Goal: Task Accomplishment & Management: Complete application form

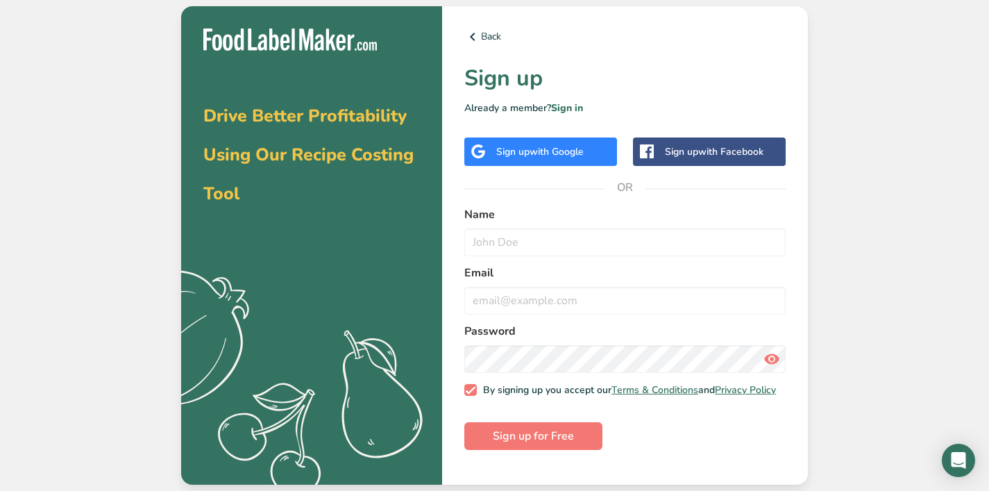
click at [556, 162] on div "Sign up with Google" at bounding box center [540, 151] width 153 height 28
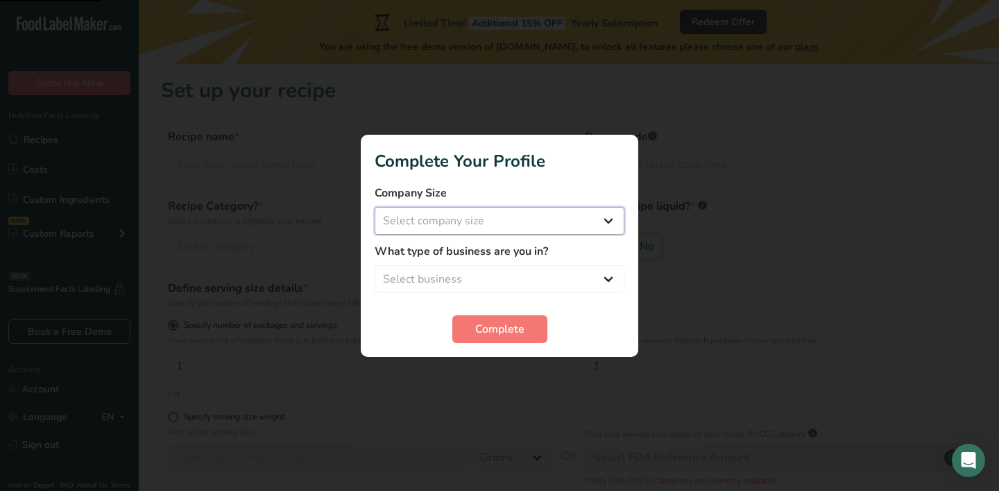
click at [520, 219] on select "Select company size Fewer than 10 Employees 10 to 50 Employees 51 to 500 Employ…" at bounding box center [500, 221] width 250 height 28
click at [375, 207] on select "Select company size Fewer than 10 Employees 10 to 50 Employees 51 to 500 Employ…" at bounding box center [500, 221] width 250 height 28
click at [511, 224] on select "Fewer than 10 Employees 10 to 50 Employees 51 to 500 Employees Over 500 Employe…" at bounding box center [500, 221] width 250 height 28
select select "1"
click at [375, 207] on select "Fewer than 10 Employees 10 to 50 Employees 51 to 500 Employees Over 500 Employe…" at bounding box center [500, 221] width 250 height 28
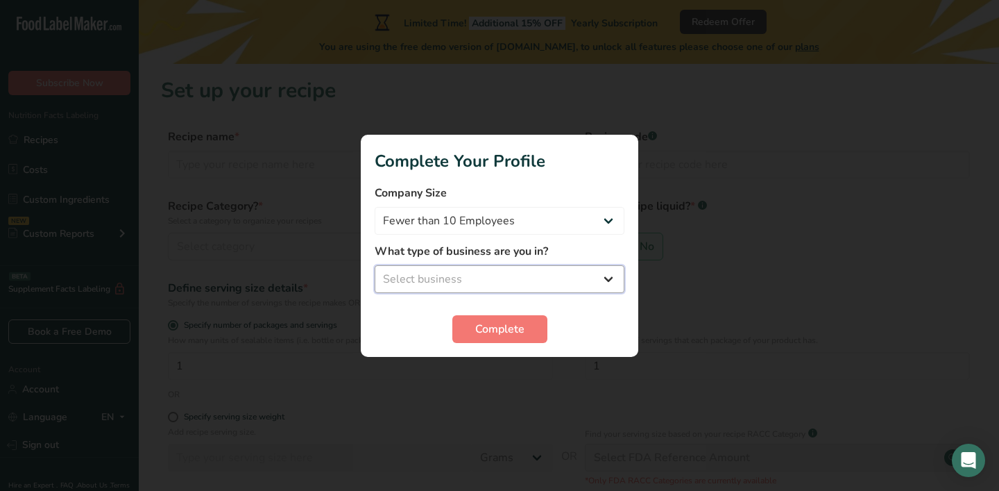
click at [486, 272] on select "Select business Packaged Food Manufacturer Restaurant & Cafe Bakery Meal Plans …" at bounding box center [500, 279] width 250 height 28
select select "1"
click at [375, 265] on select "Select business Packaged Food Manufacturer Restaurant & Cafe Bakery Meal Plans …" at bounding box center [500, 279] width 250 height 28
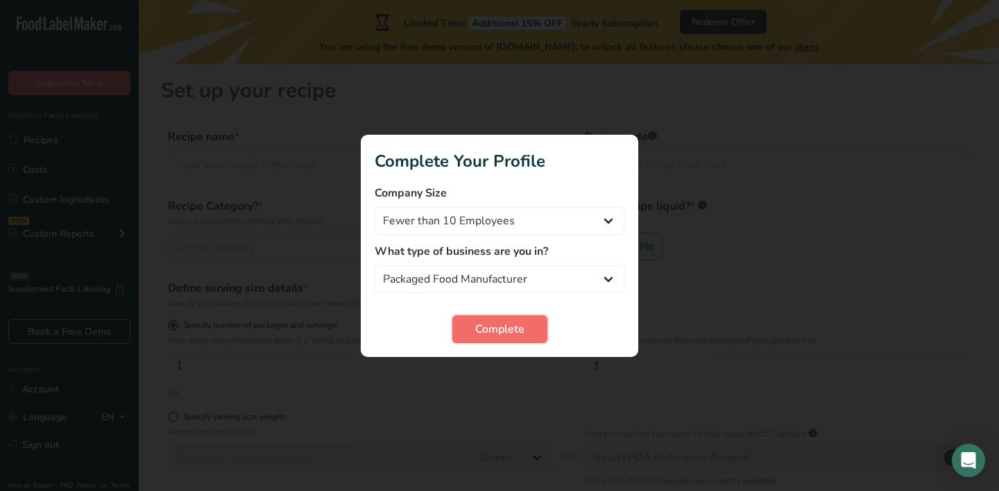
click at [484, 329] on span "Complete" at bounding box center [499, 329] width 49 height 17
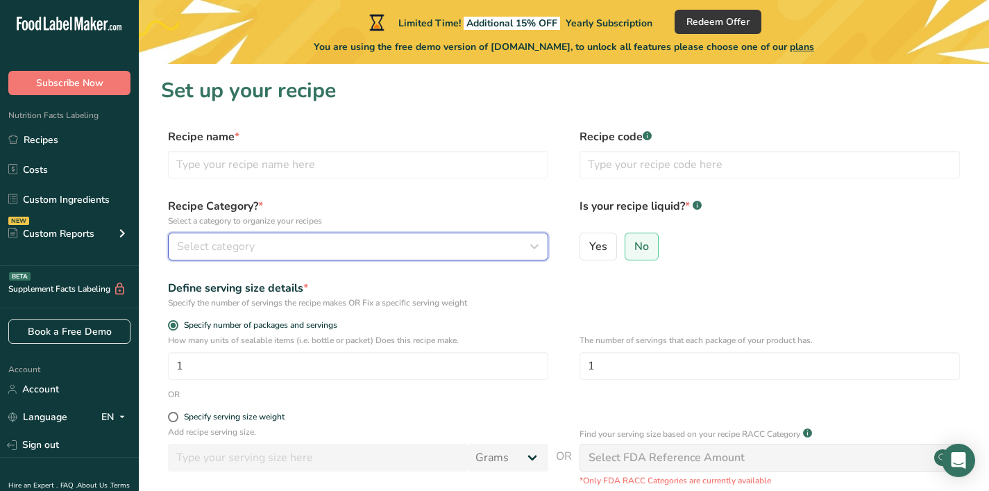
click at [469, 246] on div "Select category" at bounding box center [354, 246] width 354 height 17
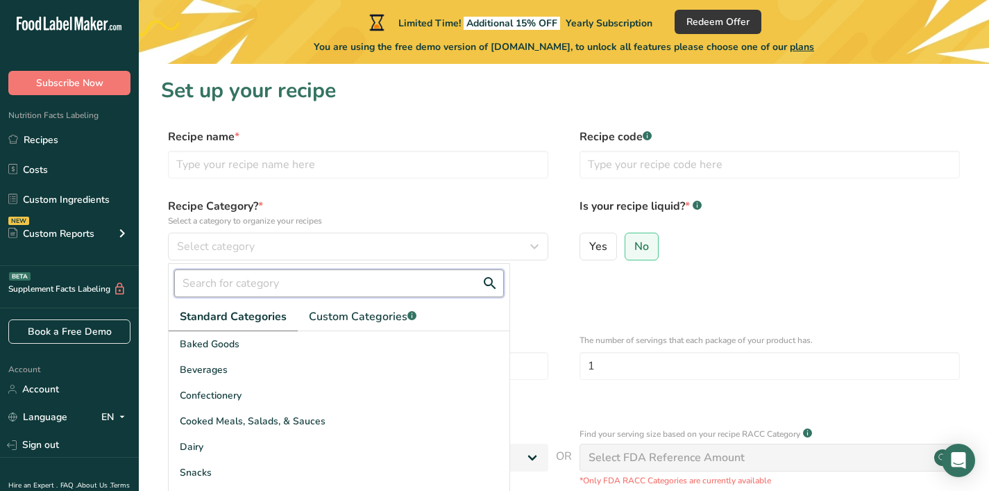
click at [421, 271] on input "text" at bounding box center [339, 283] width 330 height 28
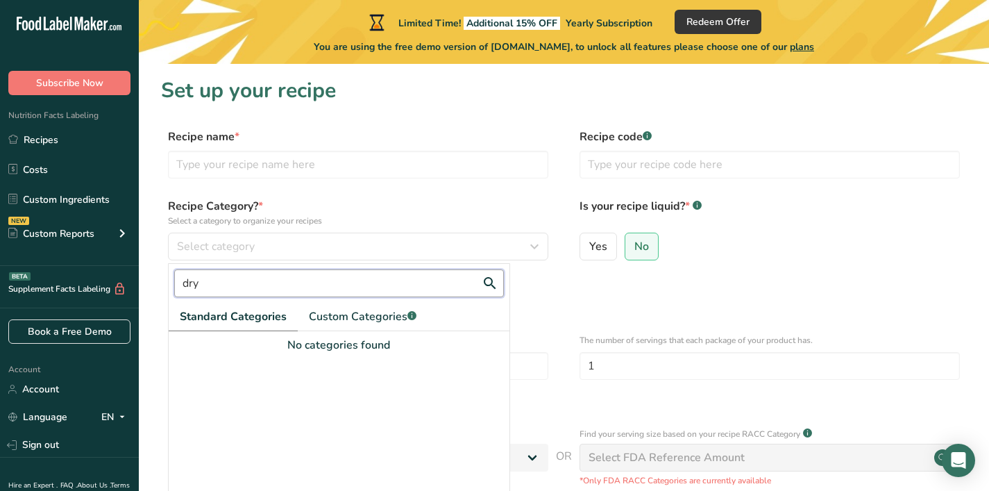
click at [387, 285] on input "dry" at bounding box center [339, 283] width 330 height 28
type input "freeze"
click at [387, 307] on link "Custom Categories .a-a{fill:#347362;}.b-a{fill:#fff;}" at bounding box center [363, 317] width 130 height 28
click at [351, 278] on input "freeze" at bounding box center [339, 283] width 330 height 28
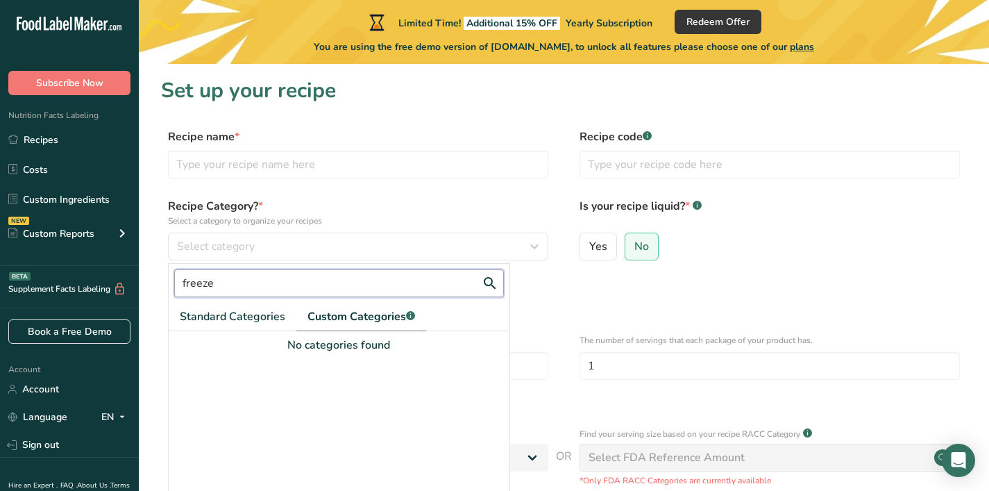
click at [351, 278] on input "freeze" at bounding box center [339, 283] width 330 height 28
click at [282, 306] on link "Standard Categories" at bounding box center [233, 317] width 128 height 28
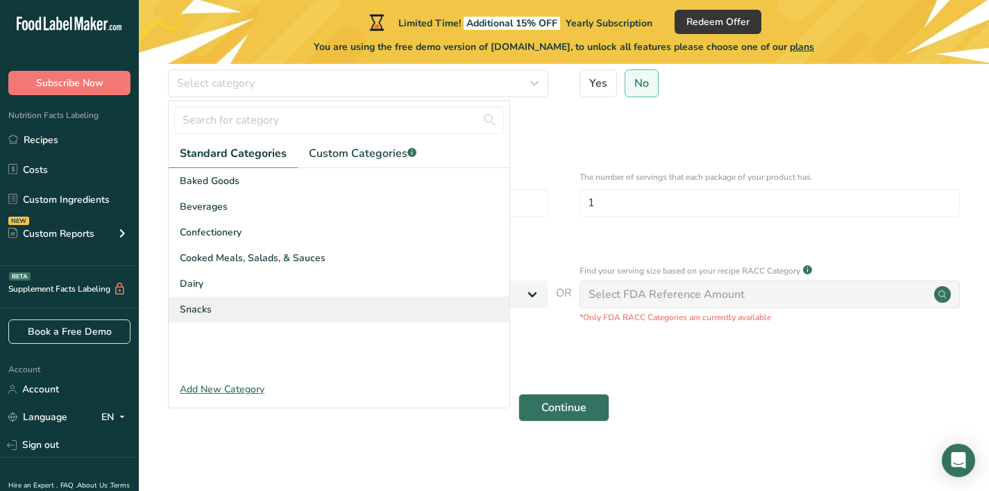
scroll to position [169, 0]
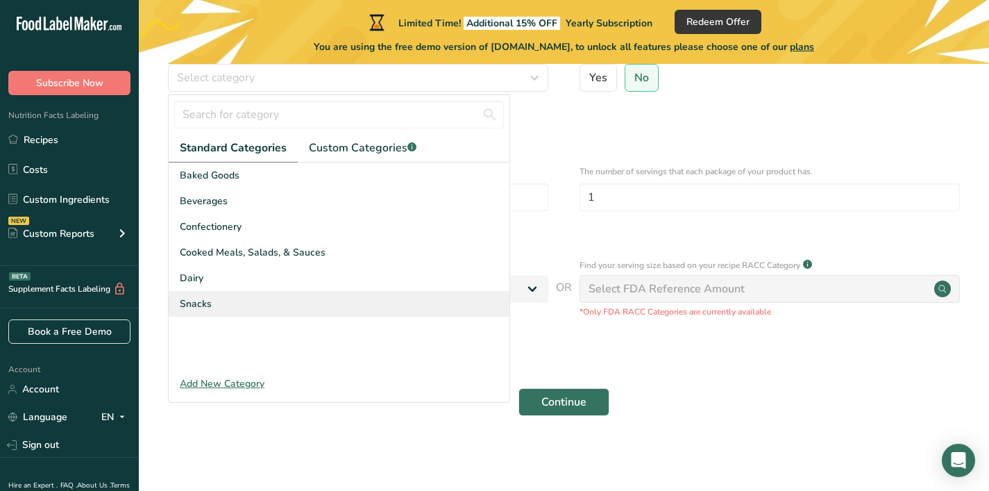
click at [214, 298] on div "Snacks" at bounding box center [339, 304] width 341 height 26
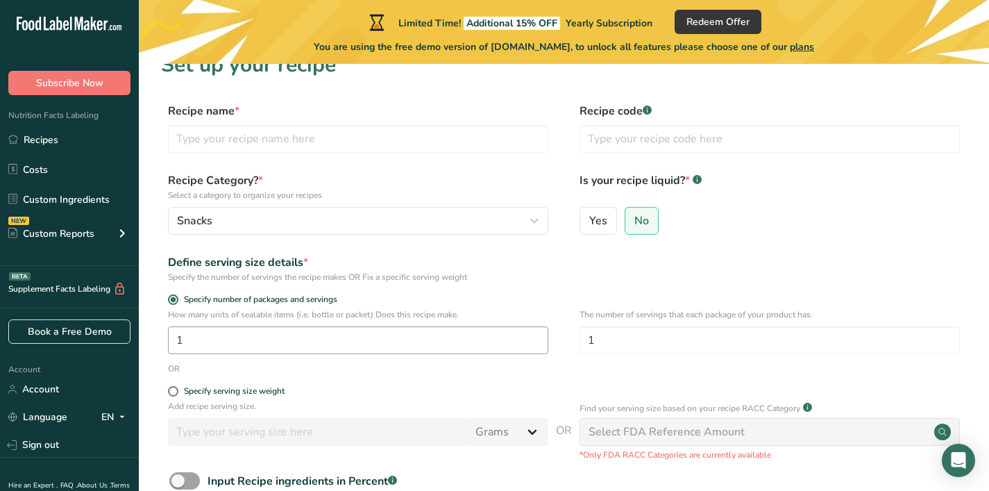
scroll to position [0, 0]
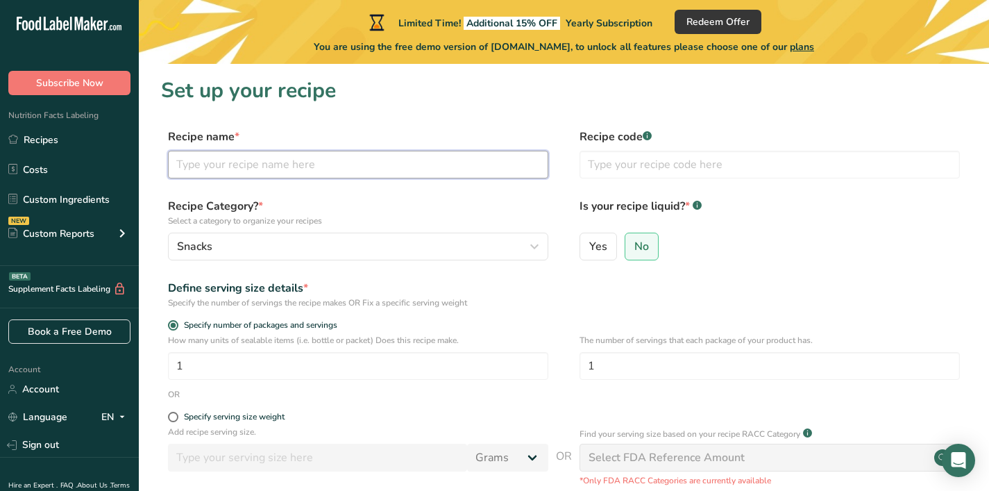
click at [376, 169] on input "text" at bounding box center [358, 165] width 380 height 28
click at [407, 173] on input "text" at bounding box center [358, 165] width 380 height 28
type input "D"
type input "Freeze Dried Raspberry"
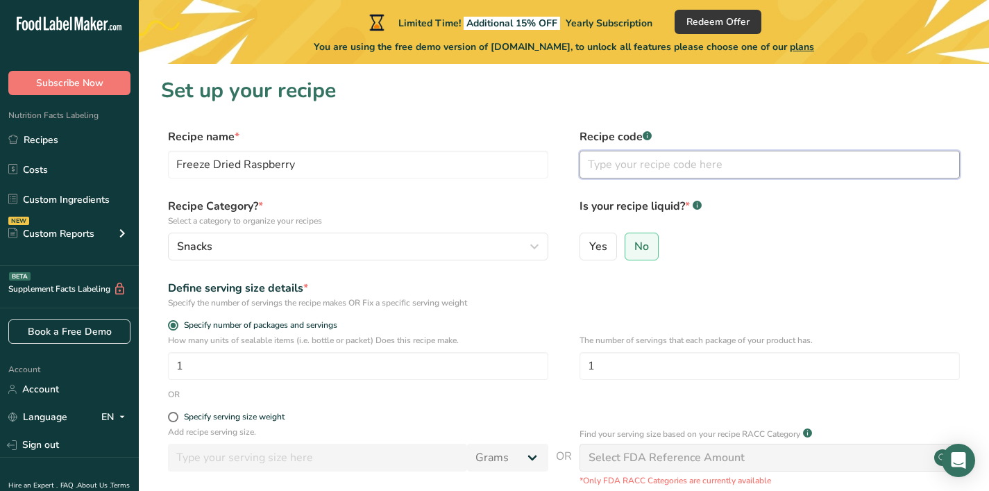
click at [635, 158] on input "text" at bounding box center [770, 165] width 380 height 28
type input "[PERSON_NAME]13"
click at [521, 199] on label "Recipe Category? * Select a category to organize your recipes" at bounding box center [358, 212] width 380 height 29
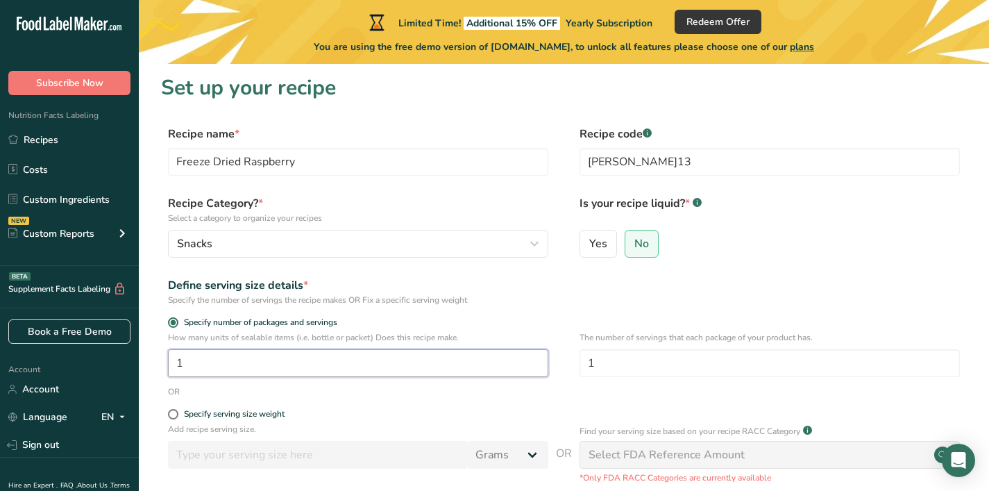
click at [312, 362] on input "1" at bounding box center [358, 363] width 380 height 28
type input "3"
click at [599, 362] on input "1" at bounding box center [770, 363] width 380 height 28
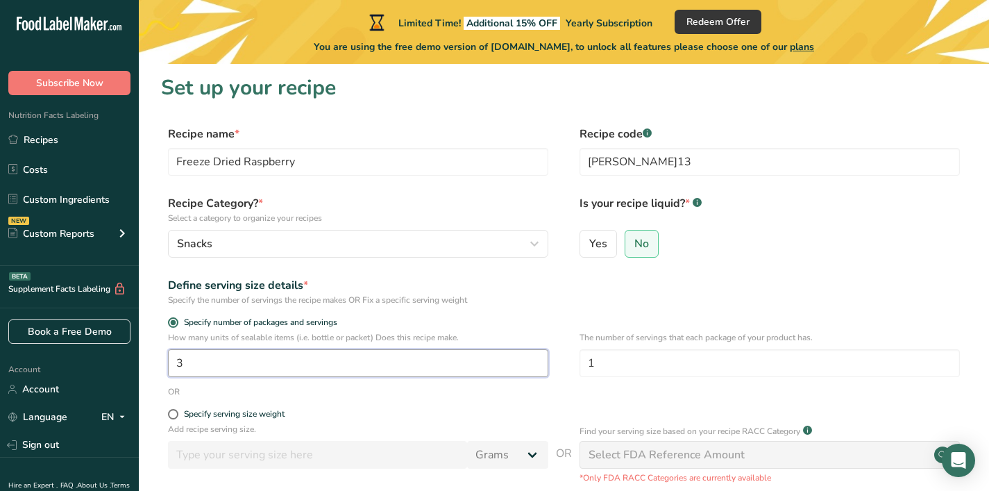
click at [312, 371] on input "3" at bounding box center [358, 363] width 380 height 28
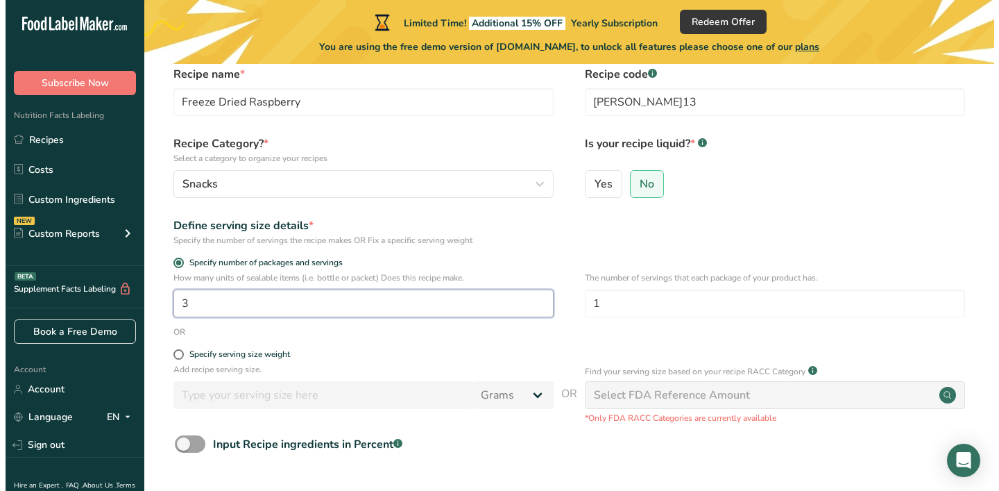
scroll to position [121, 0]
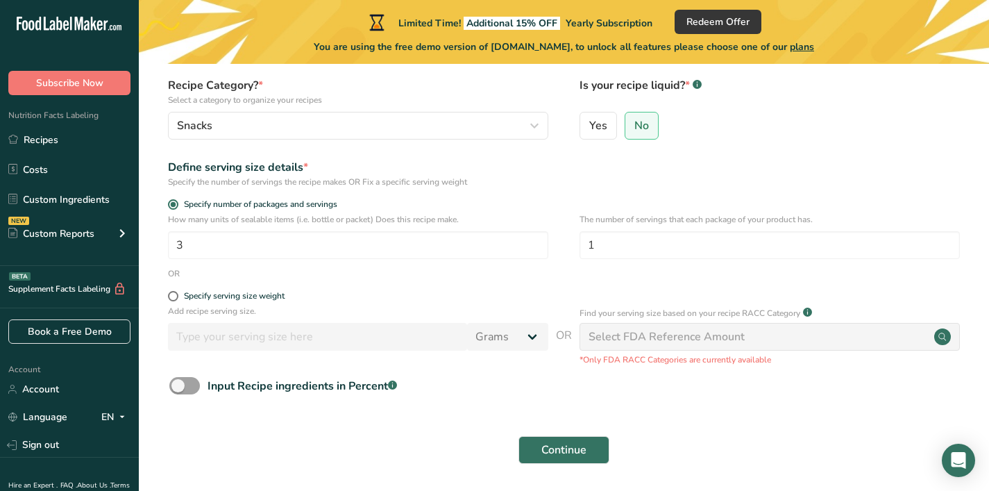
click at [226, 304] on div "Specify serving size weight" at bounding box center [358, 298] width 380 height 14
click at [226, 303] on div "Specify serving size weight" at bounding box center [358, 298] width 380 height 14
click at [222, 298] on div "Specify serving size weight" at bounding box center [234, 296] width 101 height 10
click at [177, 298] on input "Specify serving size weight" at bounding box center [172, 296] width 9 height 9
radio input "true"
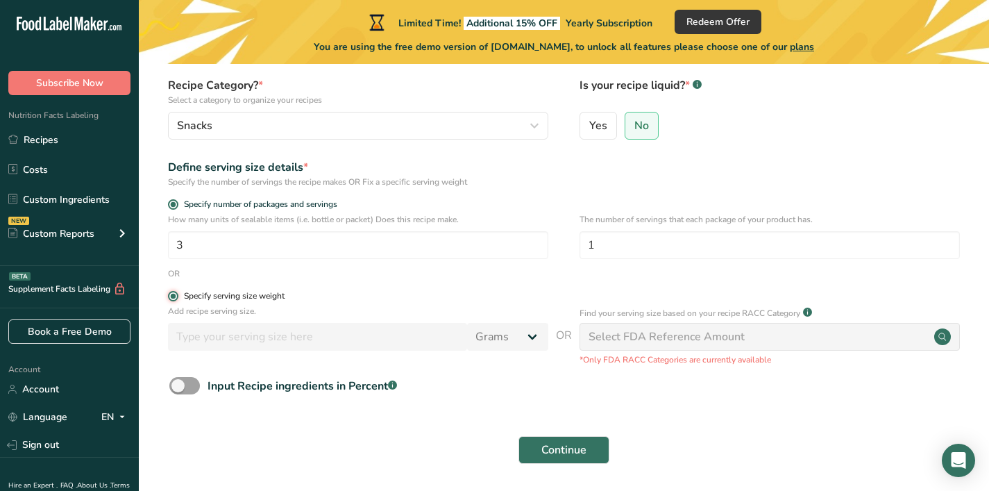
radio input "false"
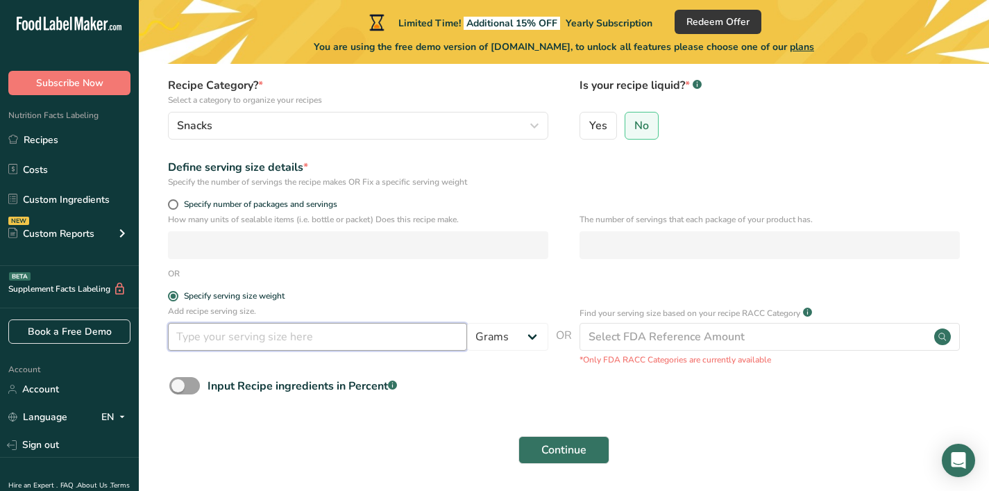
click at [430, 331] on input "number" at bounding box center [317, 337] width 299 height 28
type input "84"
click at [614, 371] on form "Recipe name * Freeze Dried Raspberry Recipe code .a-a{fill:#347362;}.b-a{fill:#…" at bounding box center [564, 240] width 806 height 464
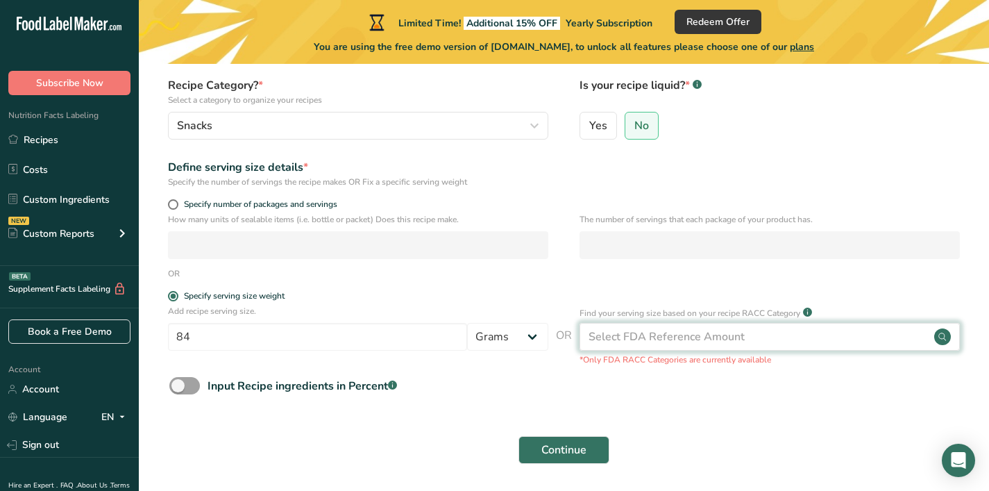
click at [612, 344] on div "Select FDA Reference Amount" at bounding box center [667, 336] width 156 height 17
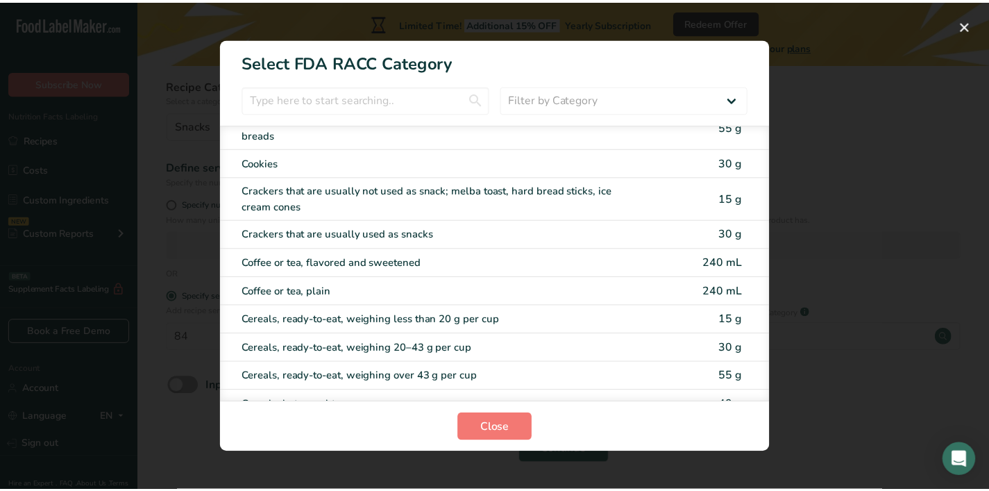
scroll to position [0, 0]
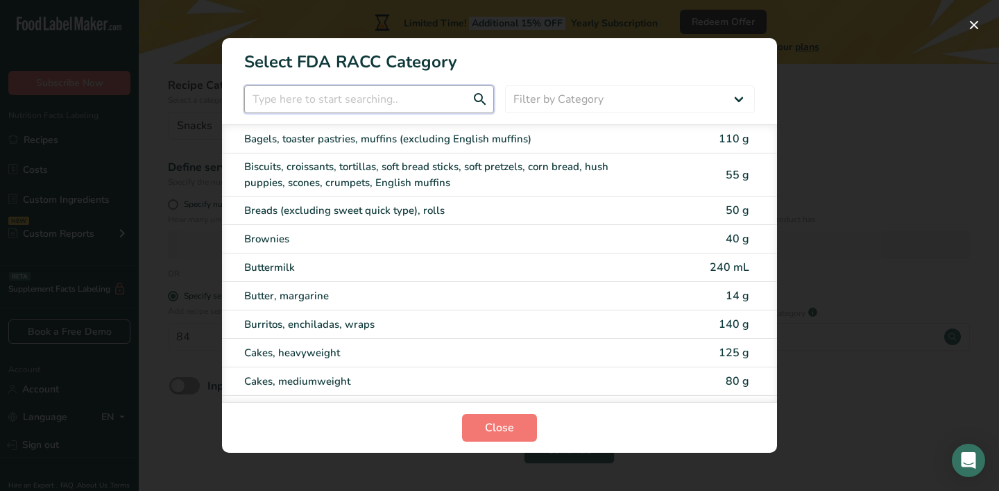
click at [364, 96] on input "RACC Category Selection Modal" at bounding box center [369, 99] width 250 height 28
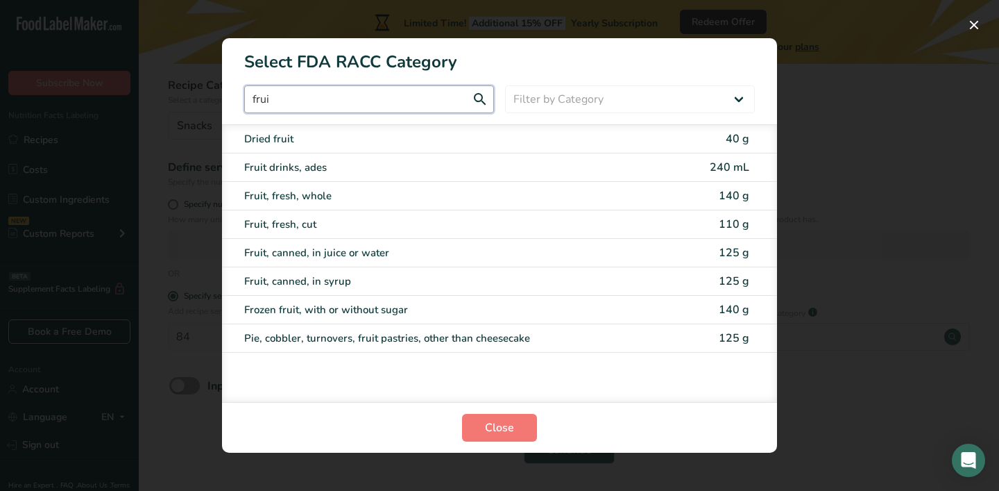
click at [309, 103] on input "frui" at bounding box center [369, 99] width 250 height 28
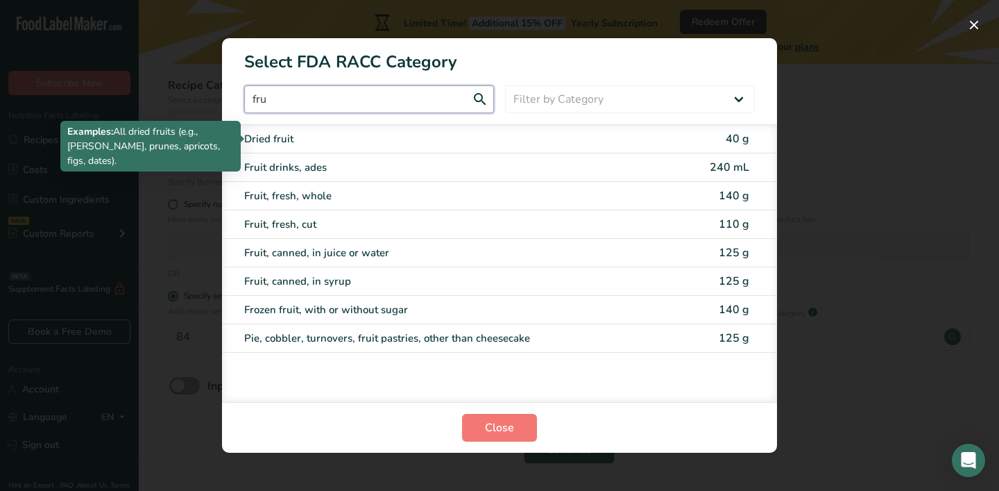
type input "fru"
click at [312, 135] on div "Dried fruit" at bounding box center [441, 139] width 394 height 16
type input "40"
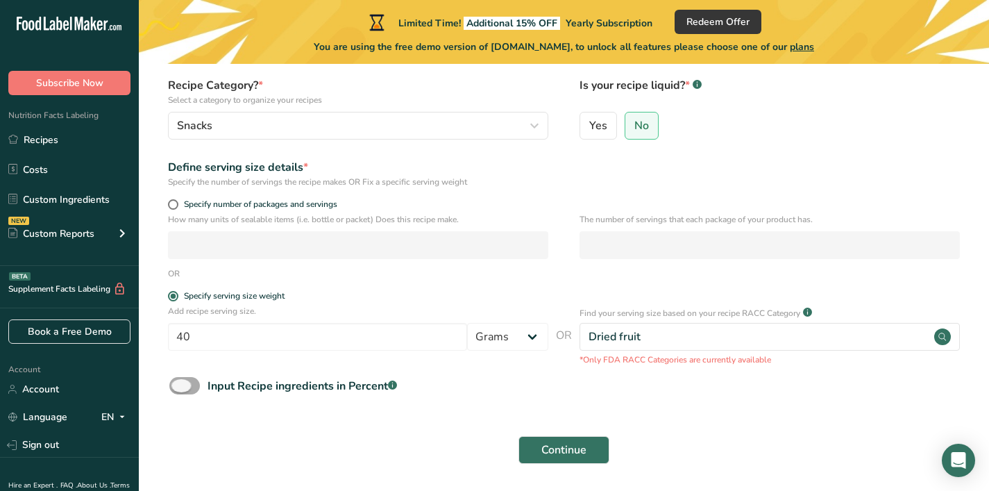
click at [375, 385] on div "Input Recipe ingredients in Percent .a-a{fill:#347362;}.b-a{fill:#fff;}" at bounding box center [302, 386] width 189 height 17
click at [178, 385] on input "Input Recipe ingredients in Percent .a-a{fill:#347362;}.b-a{fill:#fff;}" at bounding box center [173, 385] width 9 height 9
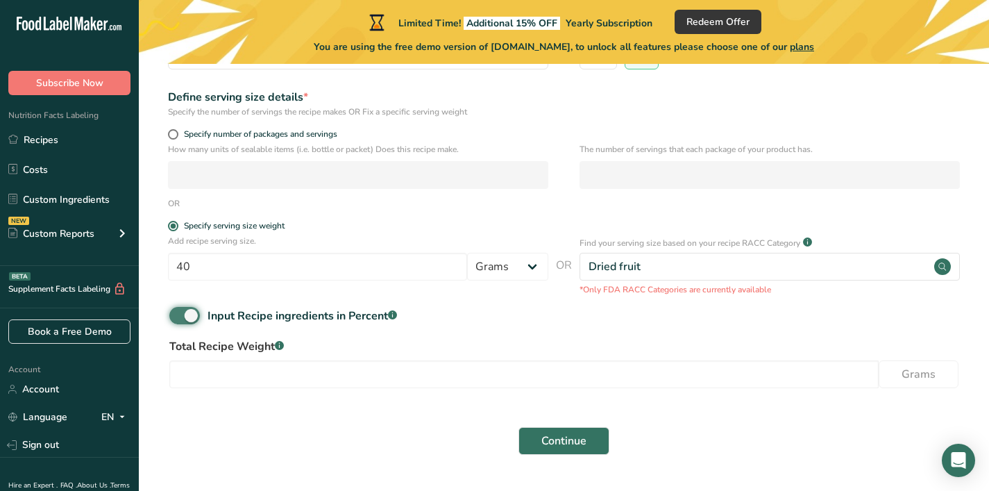
scroll to position [230, 0]
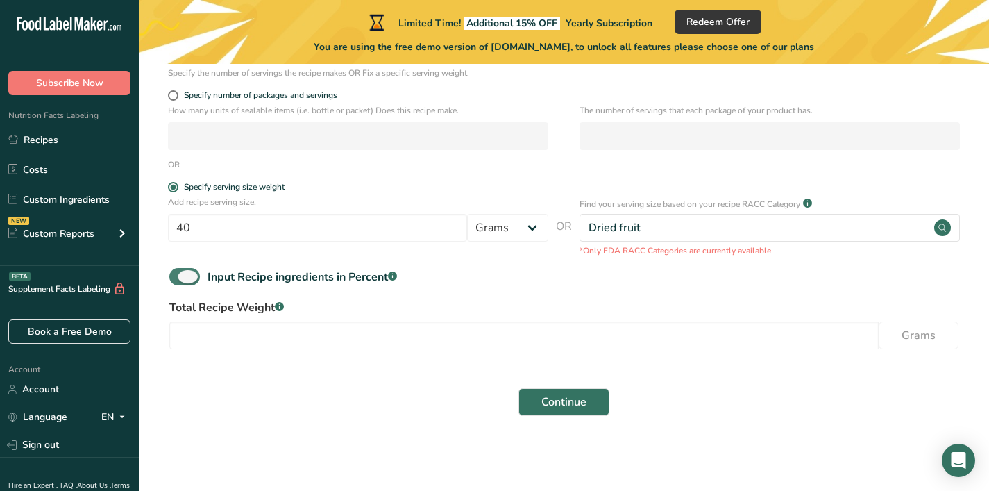
click at [219, 279] on div "Input Recipe ingredients in Percent .a-a{fill:#347362;}.b-a{fill:#fff;}" at bounding box center [302, 277] width 189 height 17
click at [178, 279] on input "Input Recipe ingredients in Percent .a-a{fill:#347362;}.b-a{fill:#fff;}" at bounding box center [173, 276] width 9 height 9
checkbox input "false"
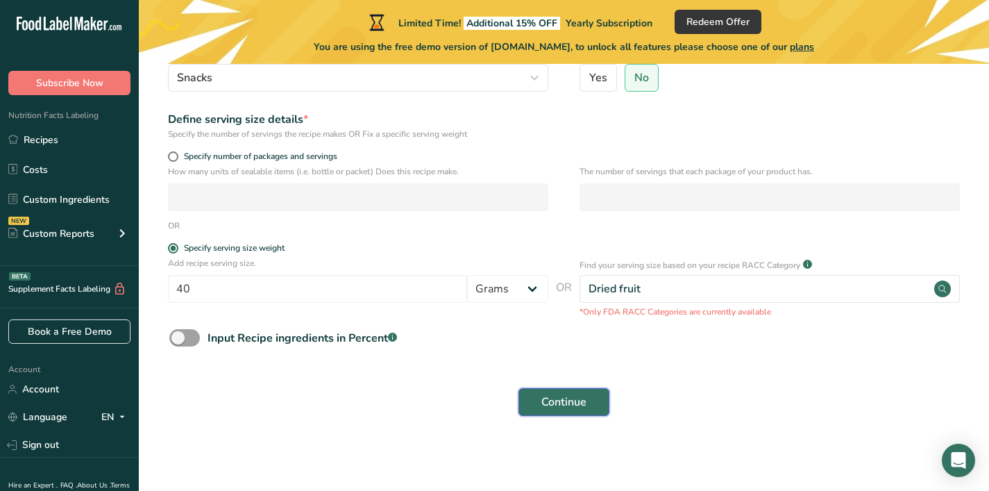
click at [575, 403] on span "Continue" at bounding box center [563, 402] width 45 height 17
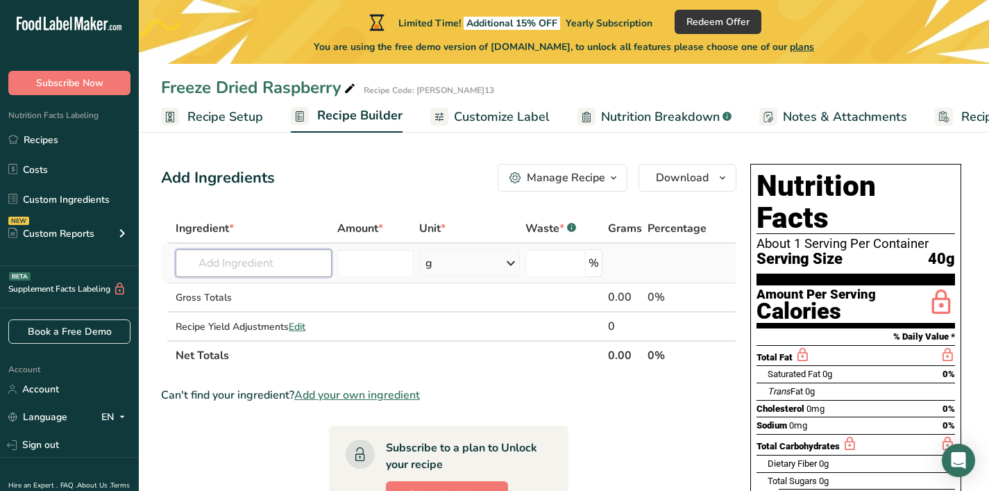
click at [284, 262] on input "text" at bounding box center [254, 263] width 156 height 28
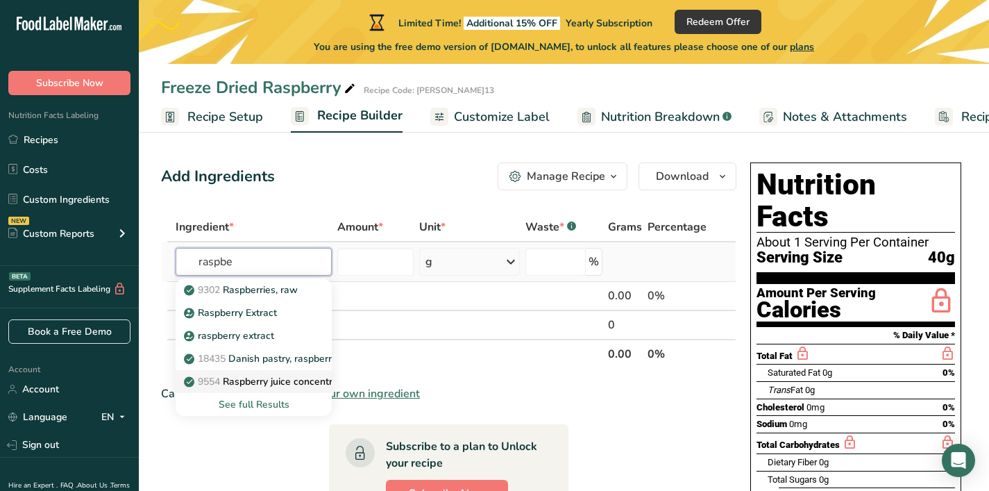
scroll to position [26, 0]
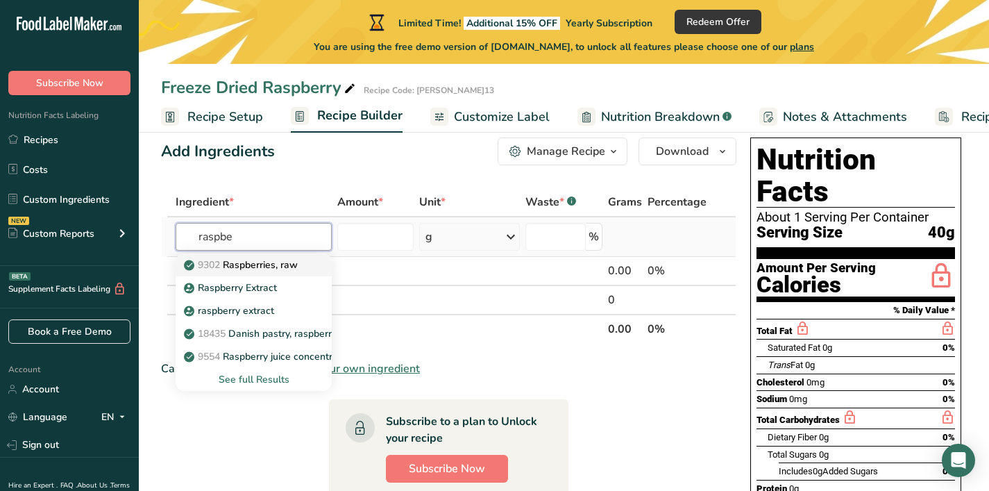
type input "raspbe"
click at [269, 266] on p "9302 Raspberries, raw" at bounding box center [242, 265] width 111 height 15
type input "Raspberries, raw"
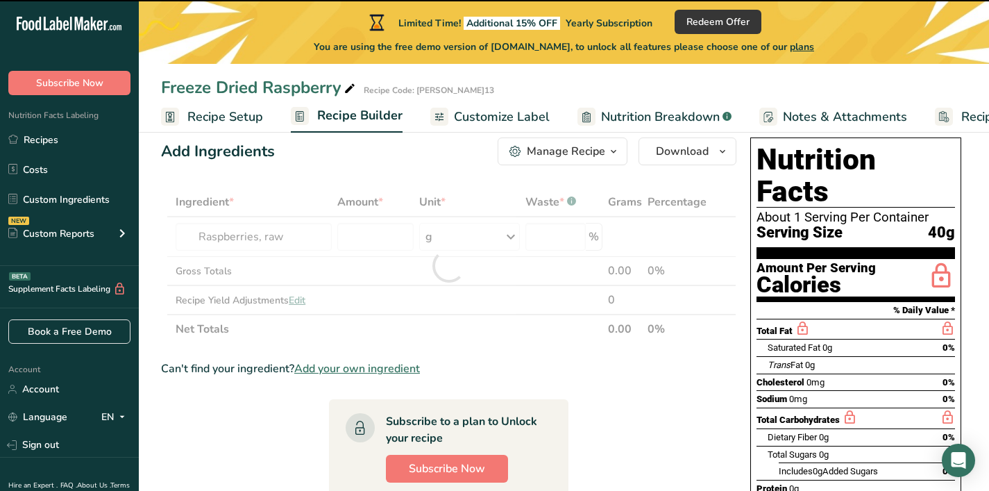
type input "0"
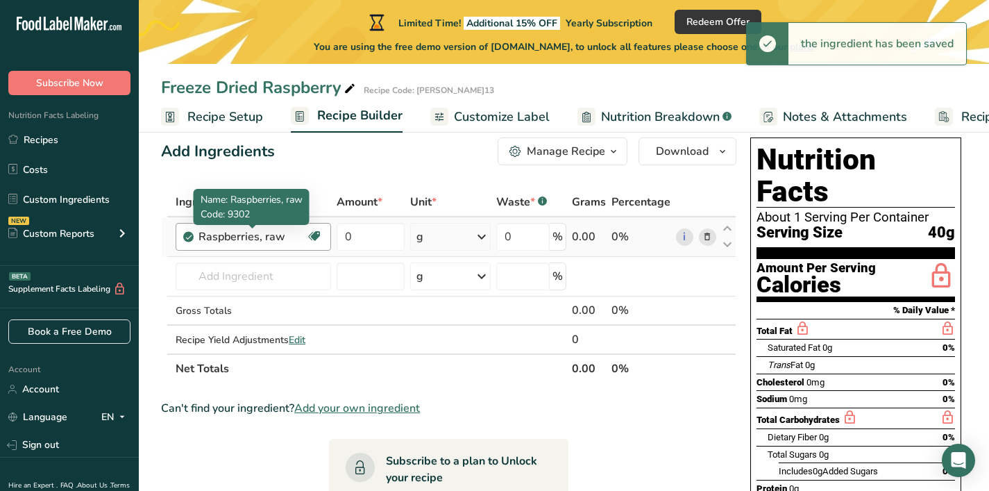
click at [280, 237] on div "Raspberries, raw" at bounding box center [253, 236] width 108 height 17
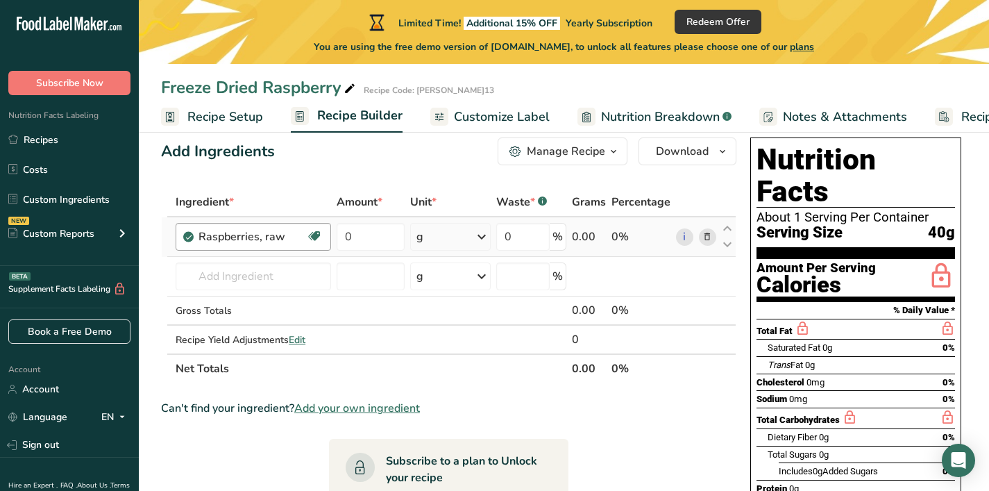
click at [280, 237] on div "Raspberries, raw" at bounding box center [253, 236] width 108 height 17
click at [369, 235] on input "0" at bounding box center [371, 237] width 68 height 28
drag, startPoint x: 364, startPoint y: 237, endPoint x: 336, endPoint y: 237, distance: 27.8
click at [337, 237] on input "0" at bounding box center [371, 237] width 68 height 28
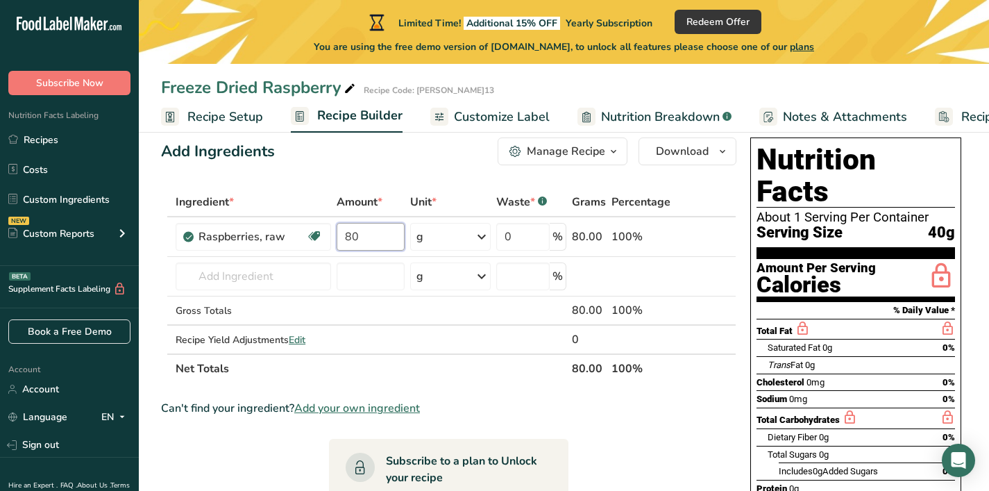
type input "80"
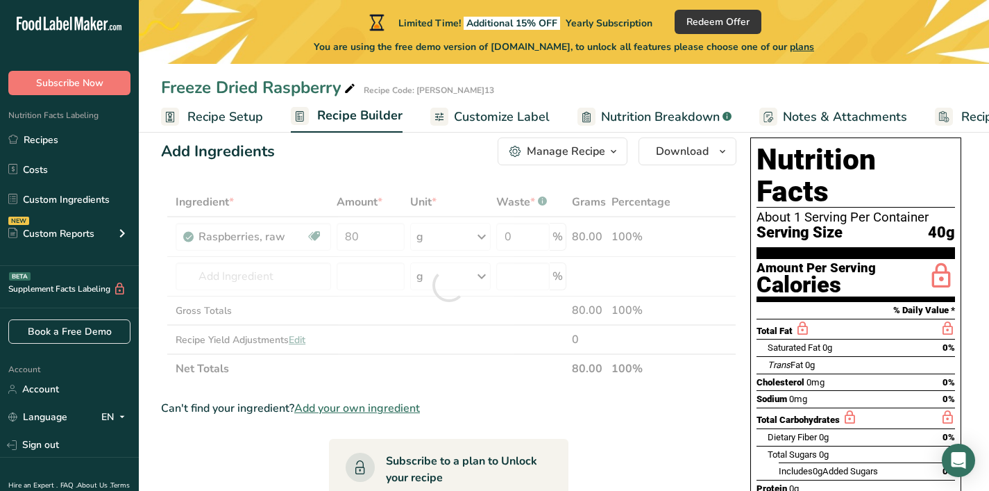
click at [470, 373] on div "Ingredient * Amount * Unit * Waste * .a-a{fill:#347362;}.b-a{fill:#fff;} Grams …" at bounding box center [448, 285] width 575 height 196
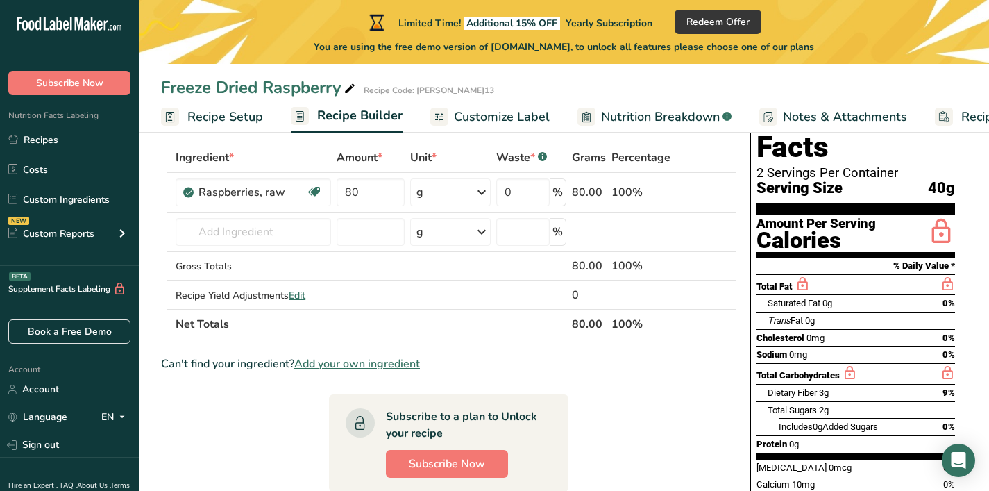
scroll to position [0, 0]
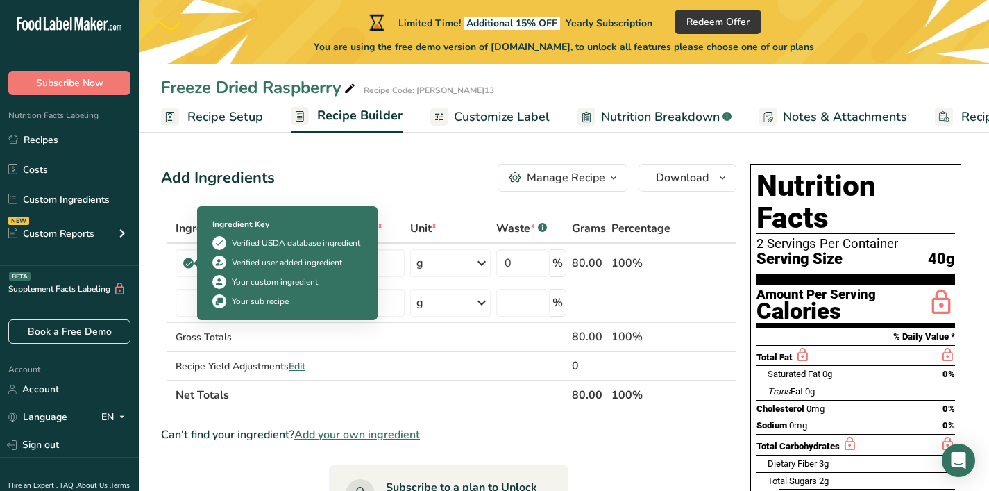
click at [320, 262] on div "Verified user added ingredient" at bounding box center [287, 262] width 110 height 12
click at [223, 262] on icon at bounding box center [219, 262] width 10 height 15
click at [362, 195] on div "Add Ingredients Manage Recipe Delete Recipe Duplicate Recipe Scale Recipe Save …" at bounding box center [453, 495] width 584 height 674
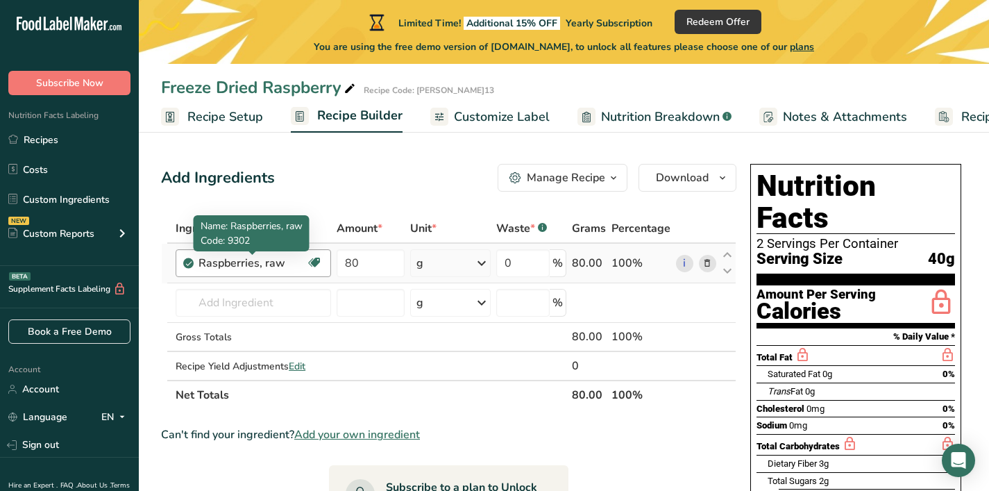
click at [289, 257] on div "Raspberries, raw" at bounding box center [253, 263] width 108 height 17
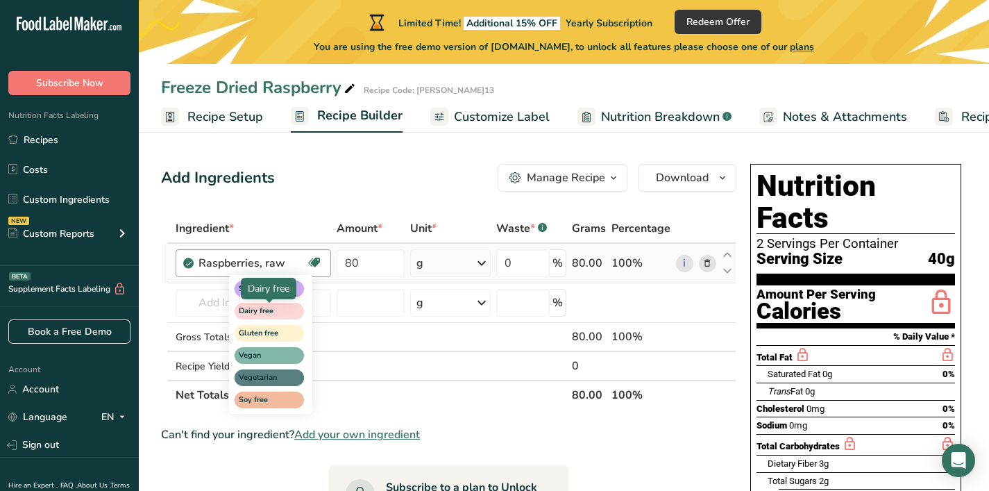
click at [277, 313] on span "Dairy free" at bounding box center [263, 311] width 49 height 12
click at [276, 330] on span "Gluten free" at bounding box center [263, 334] width 49 height 12
click at [279, 353] on span "Vegan" at bounding box center [263, 356] width 49 height 12
click at [280, 380] on span "Vegetarian" at bounding box center [263, 378] width 49 height 12
click at [285, 403] on span "Soy free" at bounding box center [263, 400] width 49 height 12
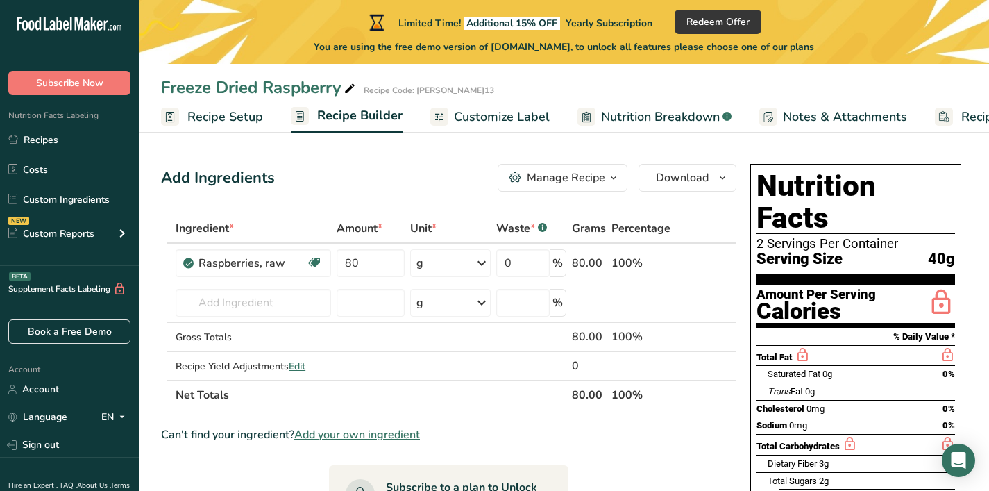
click at [396, 395] on th "Net Totals" at bounding box center [371, 394] width 396 height 29
click at [429, 276] on div "g" at bounding box center [450, 263] width 81 height 28
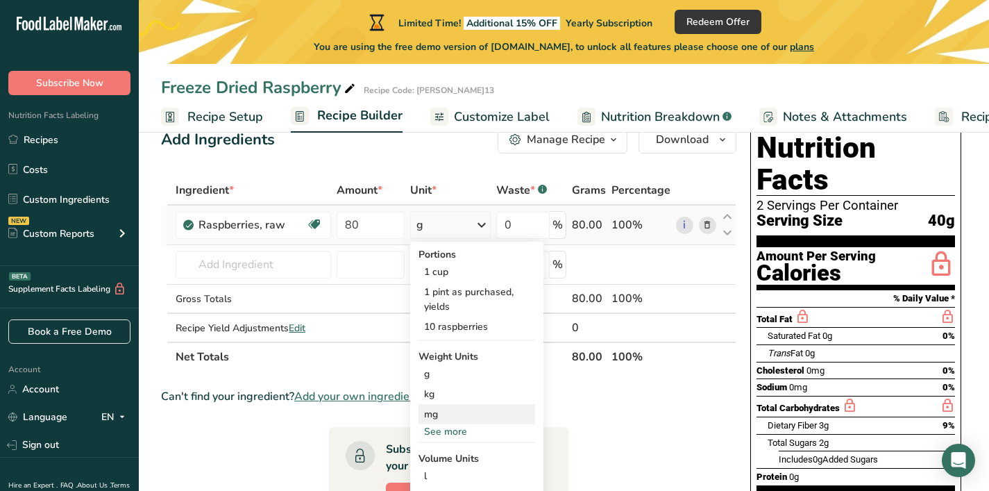
scroll to position [181, 0]
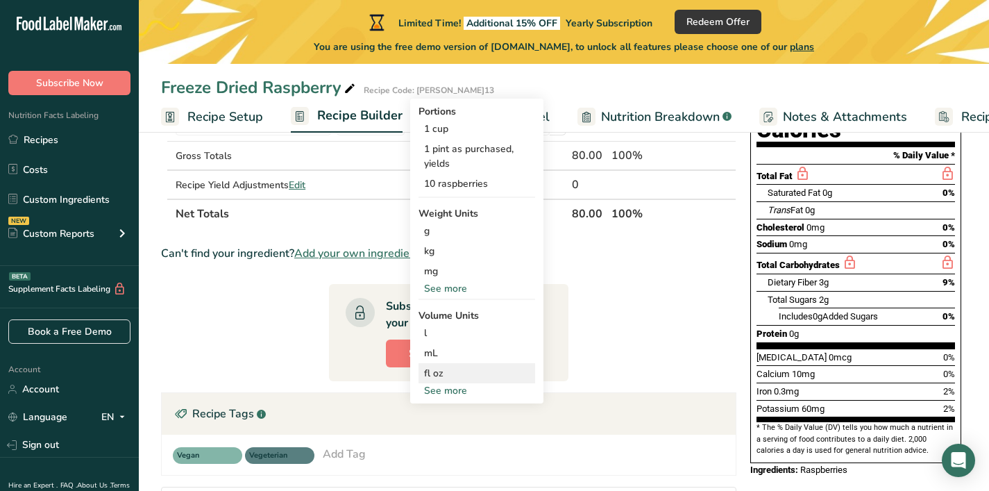
click at [468, 373] on div "fl oz" at bounding box center [477, 373] width 106 height 15
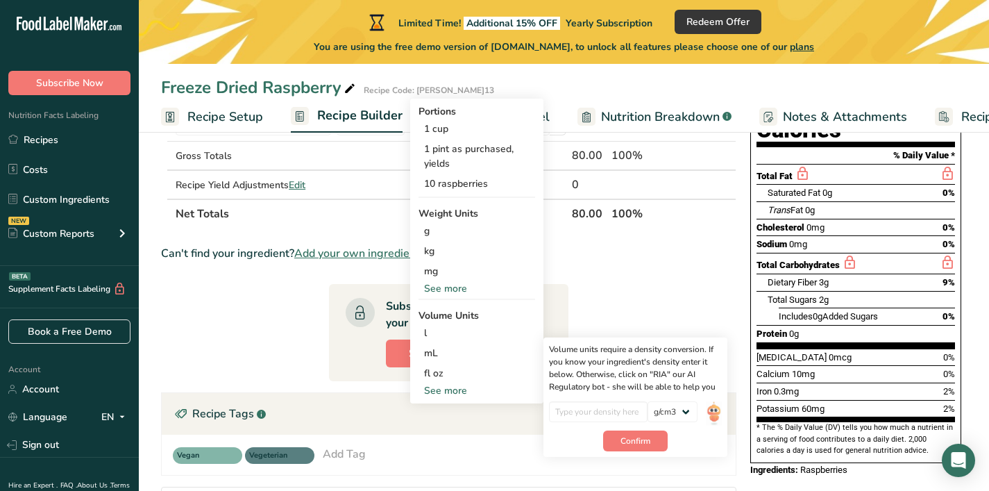
click at [636, 296] on section "Ingredient * Amount * Unit * Waste * .a-a{fill:#347362;}.b-a{fill:#fff;} Grams …" at bounding box center [448, 331] width 575 height 596
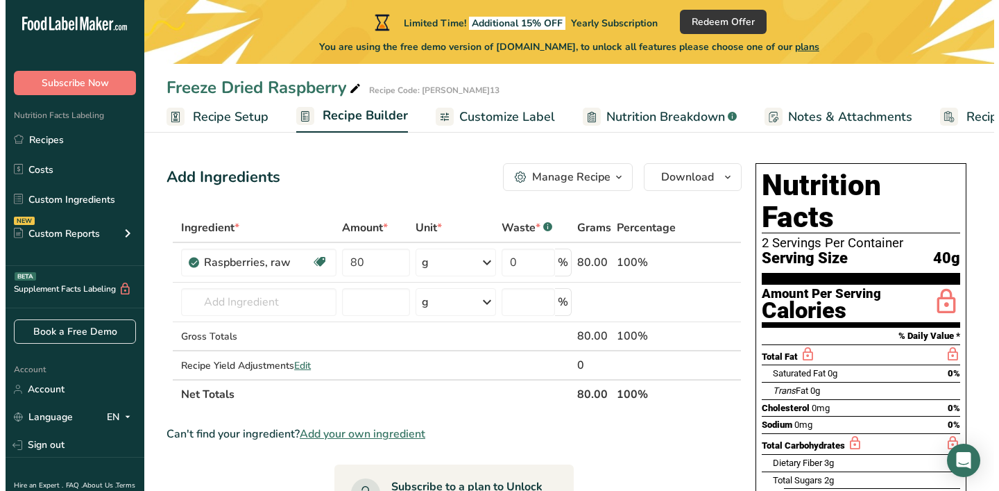
scroll to position [0, 0]
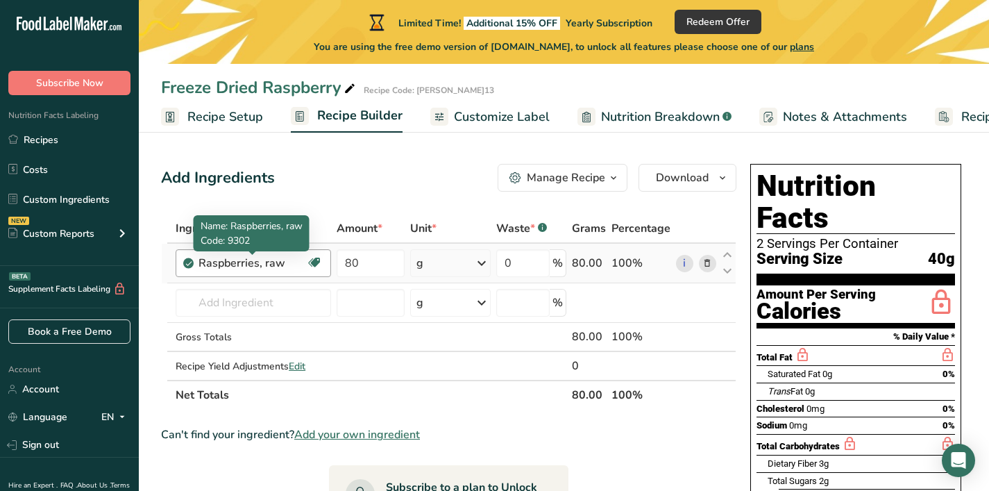
click at [284, 267] on div "Raspberries, raw" at bounding box center [253, 263] width 108 height 17
click at [289, 267] on div "Raspberries, raw" at bounding box center [253, 263] width 108 height 17
drag, startPoint x: 286, startPoint y: 262, endPoint x: 235, endPoint y: 261, distance: 51.4
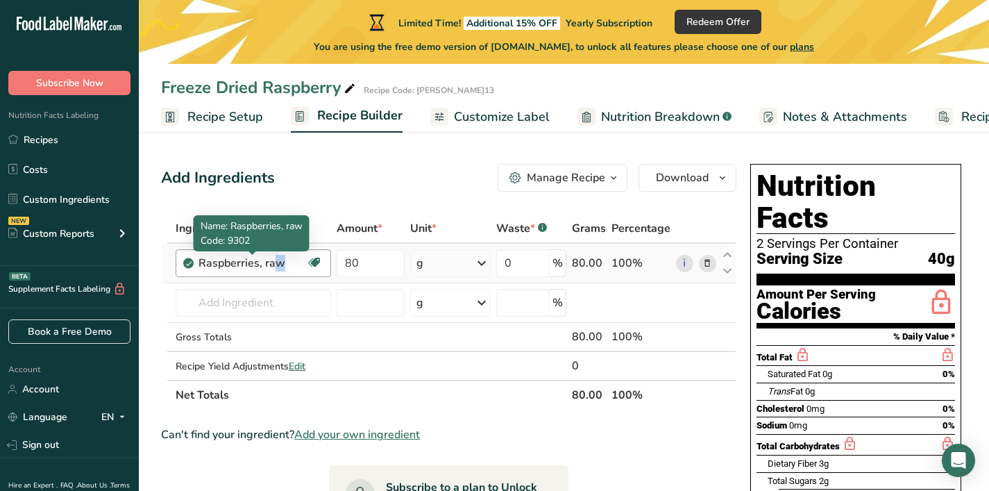
click at [235, 261] on div "Raspberries, raw" at bounding box center [253, 263] width 108 height 17
click at [709, 263] on icon at bounding box center [707, 263] width 10 height 15
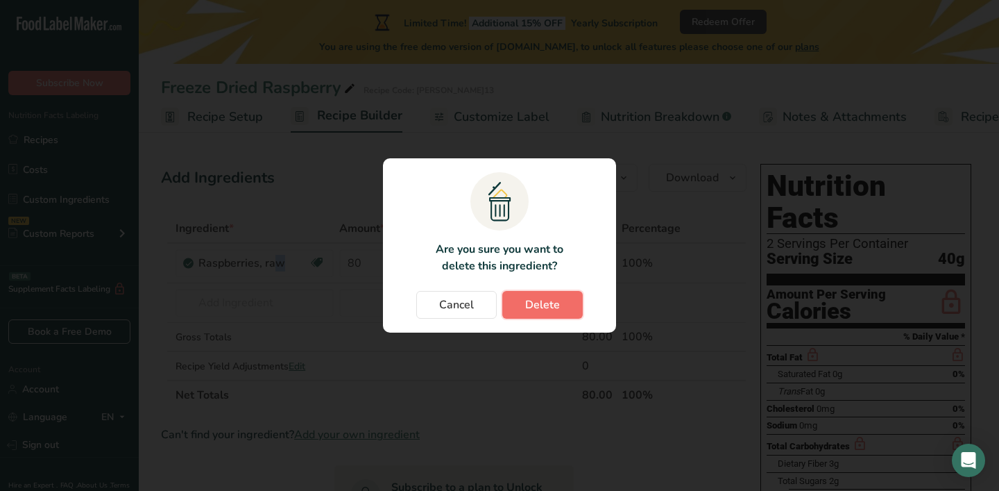
click at [553, 314] on button "Delete" at bounding box center [543, 305] width 81 height 28
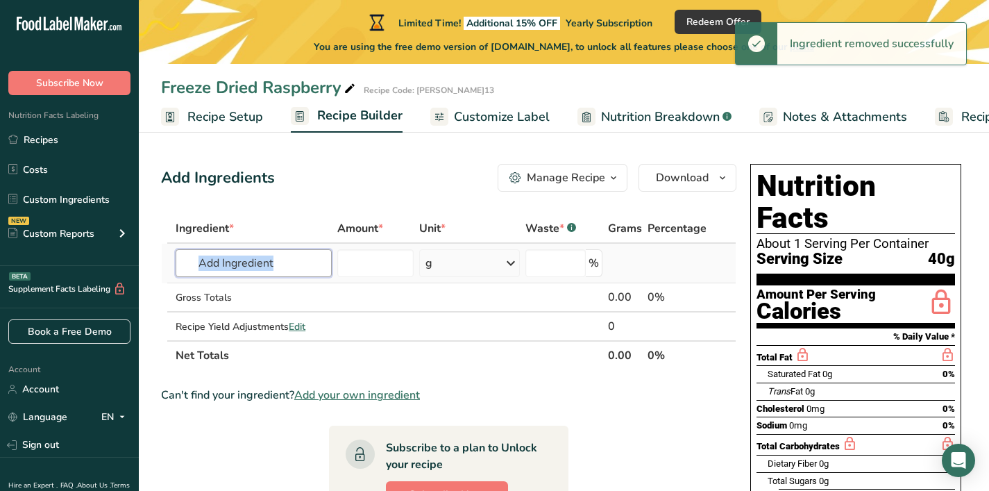
click at [264, 272] on input "text" at bounding box center [254, 263] width 156 height 28
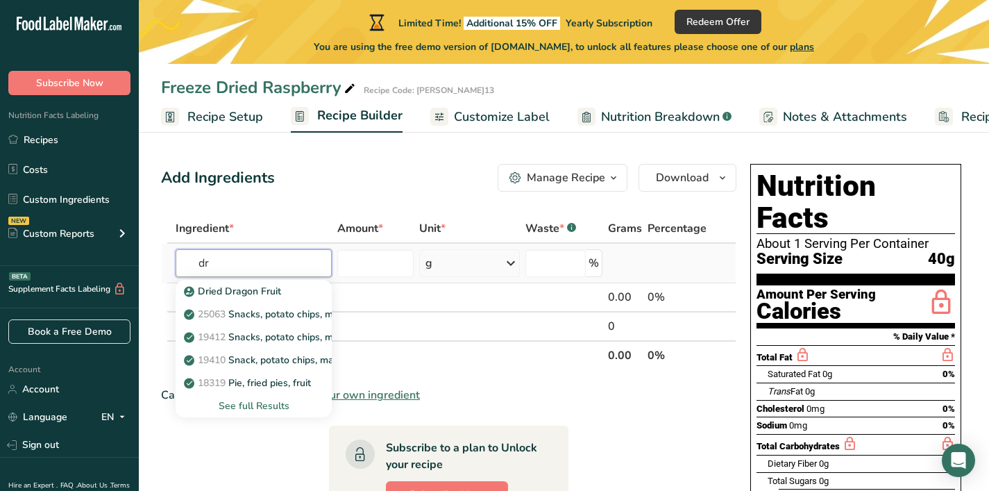
type input "d"
type input "rasp"
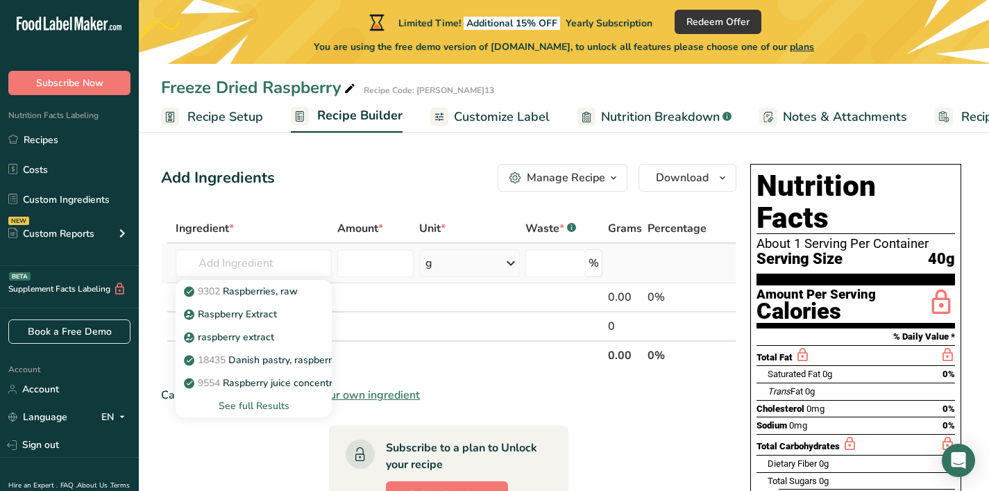
click at [265, 402] on div "See full Results" at bounding box center [254, 405] width 134 height 15
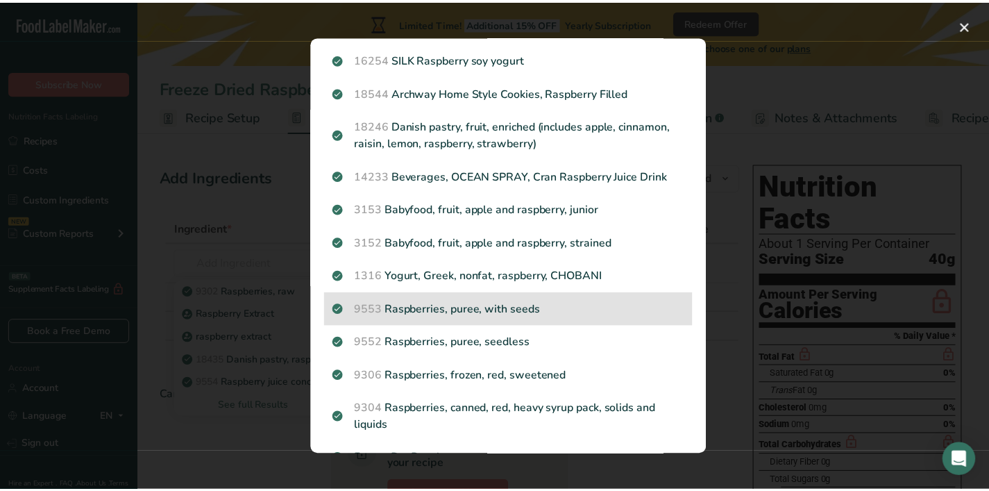
scroll to position [383, 0]
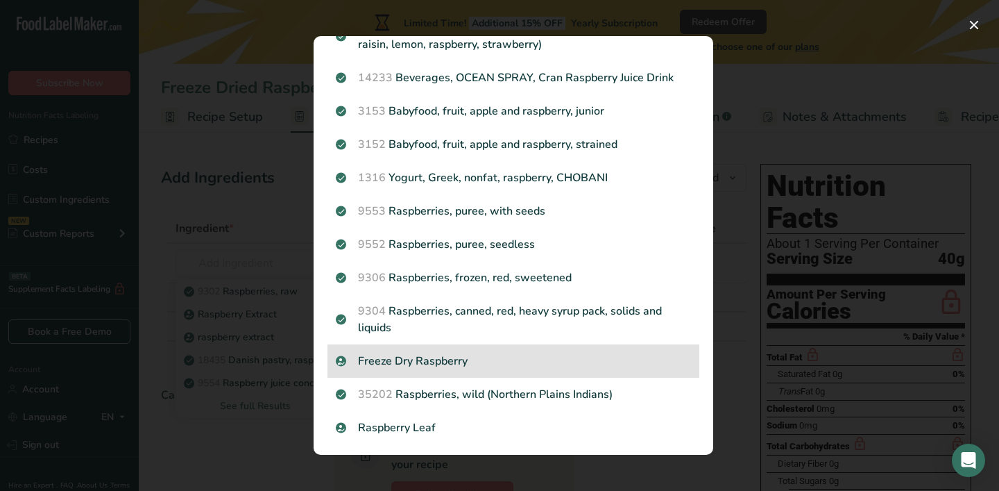
click at [476, 357] on p "Freeze Dry Raspberry" at bounding box center [513, 361] width 355 height 17
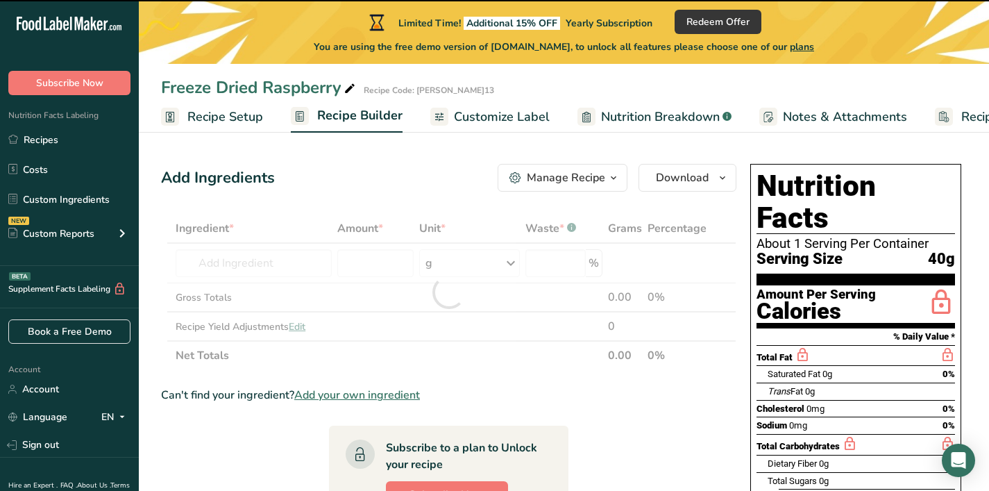
type input "0"
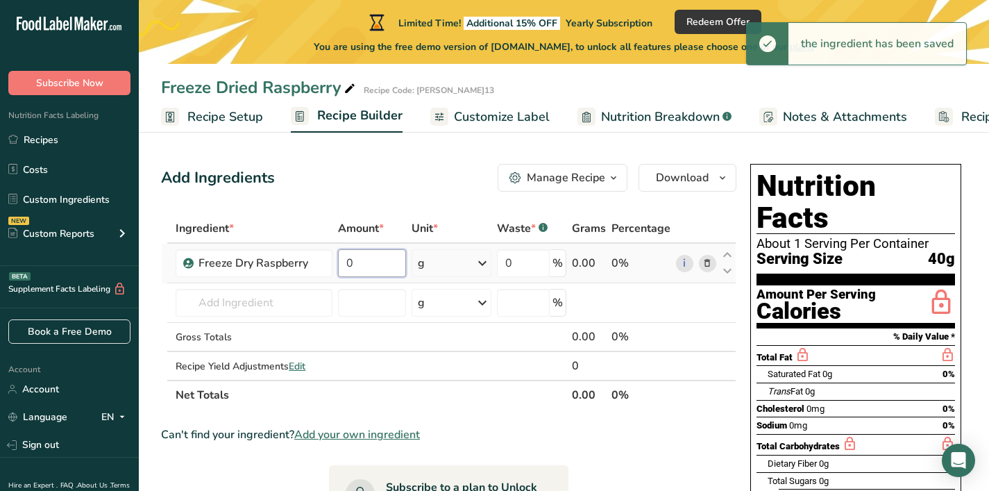
click at [374, 272] on input "0" at bounding box center [371, 263] width 67 height 28
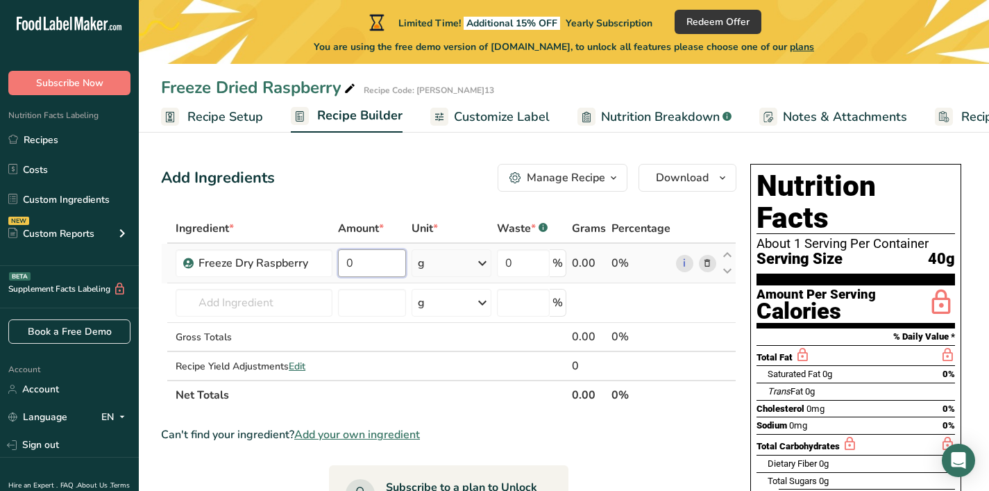
click at [374, 272] on input "0" at bounding box center [371, 263] width 67 height 28
type input "80"
click at [457, 206] on div "Add Ingredients Manage Recipe Delete Recipe Duplicate Recipe Scale Recipe Save …" at bounding box center [453, 479] width 584 height 643
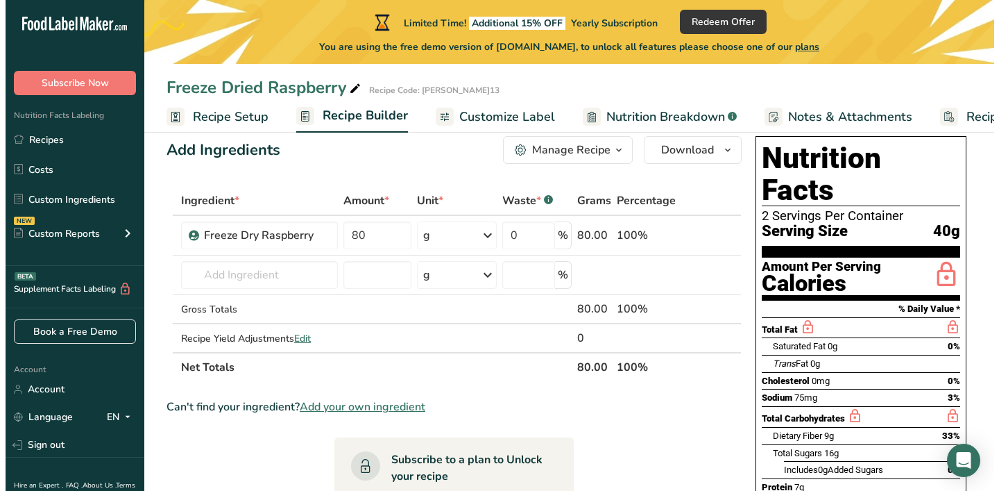
scroll to position [0, 0]
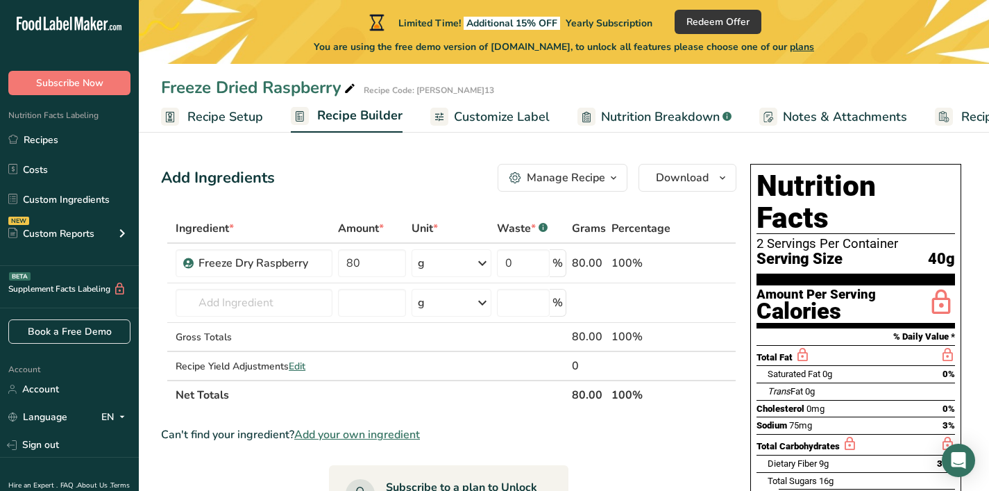
click at [591, 181] on div "Manage Recipe" at bounding box center [566, 177] width 78 height 17
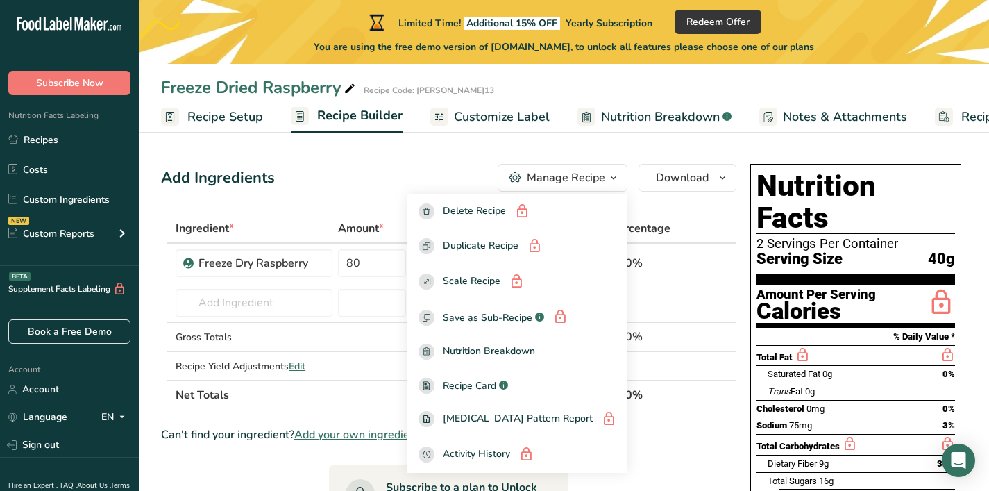
click at [709, 239] on th at bounding box center [696, 228] width 46 height 29
click at [736, 16] on span "Redeem Offer" at bounding box center [717, 22] width 63 height 15
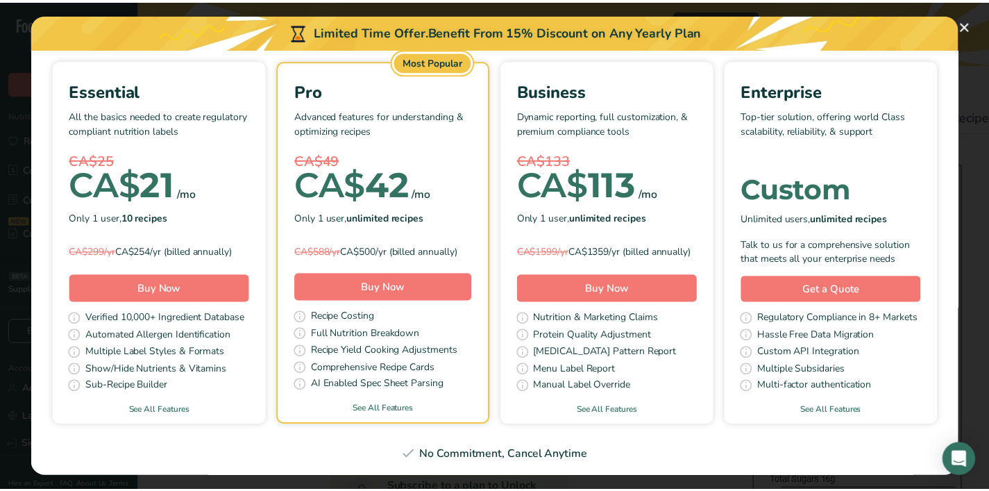
scroll to position [101, 0]
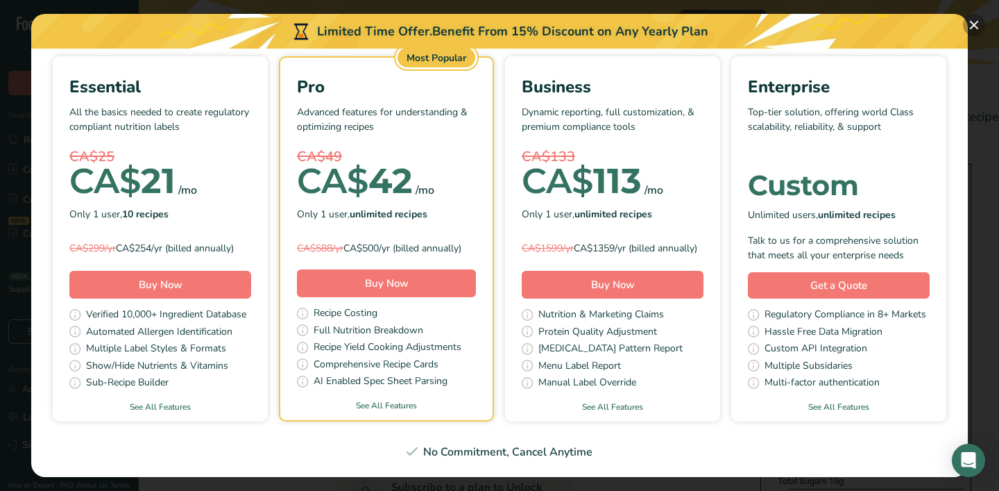
click at [970, 22] on button "Pick Your Pricing Plan Modal" at bounding box center [974, 25] width 22 height 22
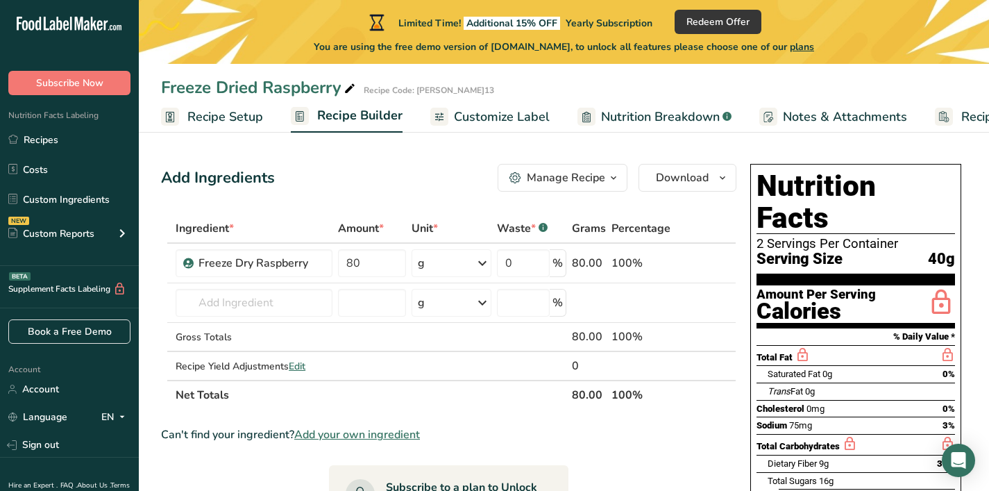
click at [206, 115] on span "Recipe Setup" at bounding box center [225, 117] width 76 height 19
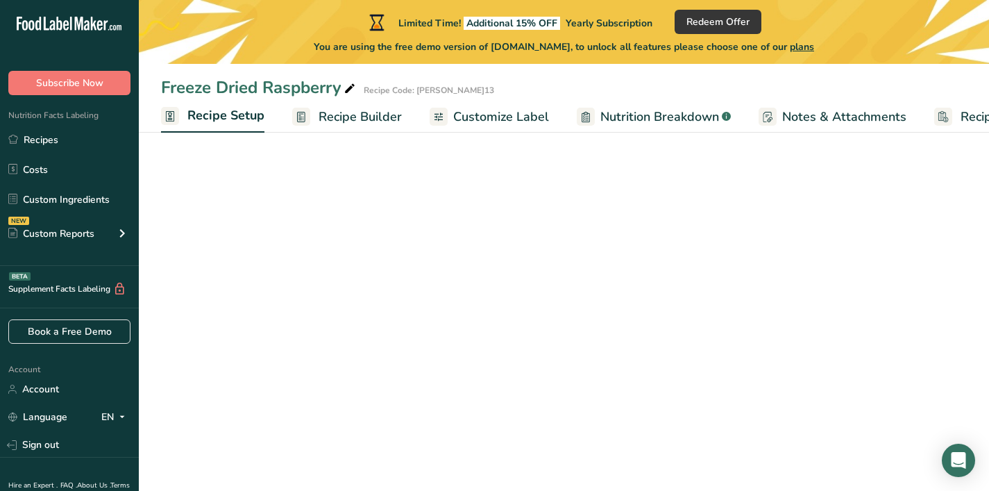
scroll to position [0, 5]
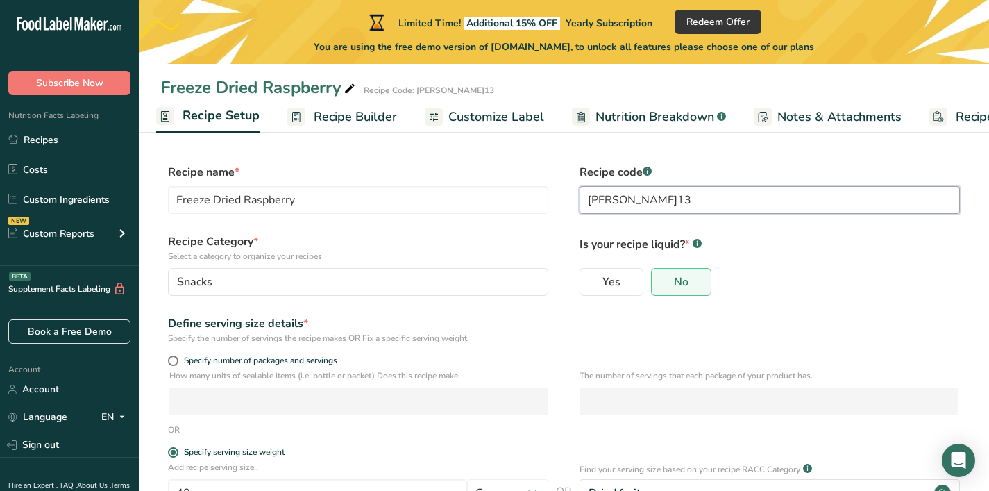
click at [609, 206] on input "[PERSON_NAME]13" at bounding box center [770, 200] width 380 height 28
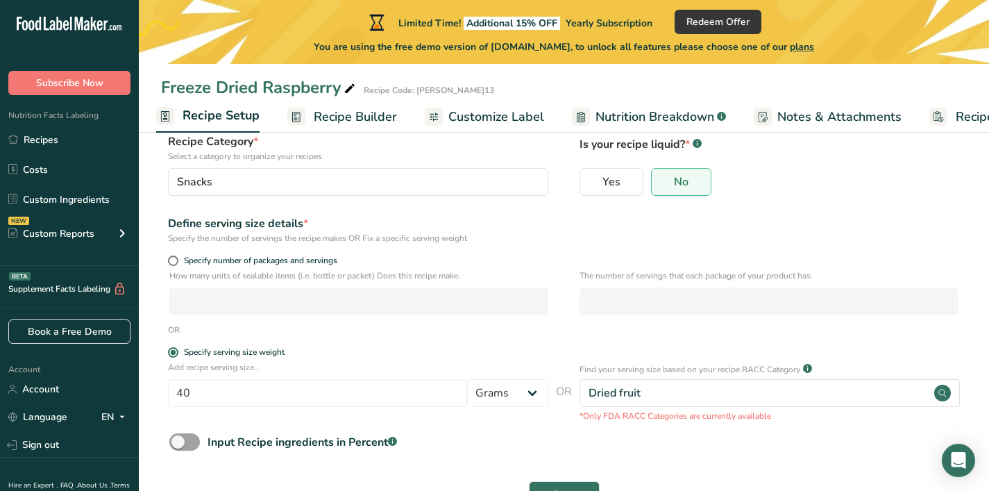
scroll to position [149, 0]
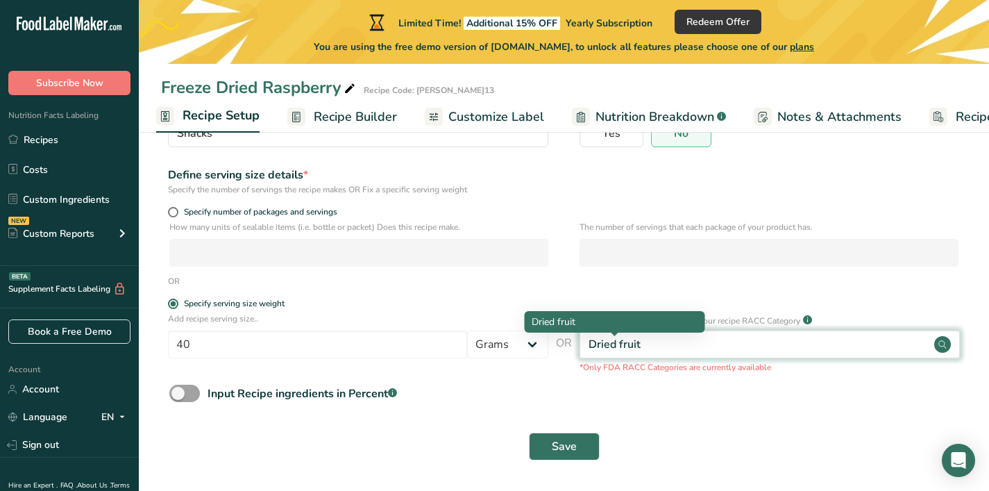
click at [637, 351] on div "Dried fruit" at bounding box center [615, 344] width 52 height 17
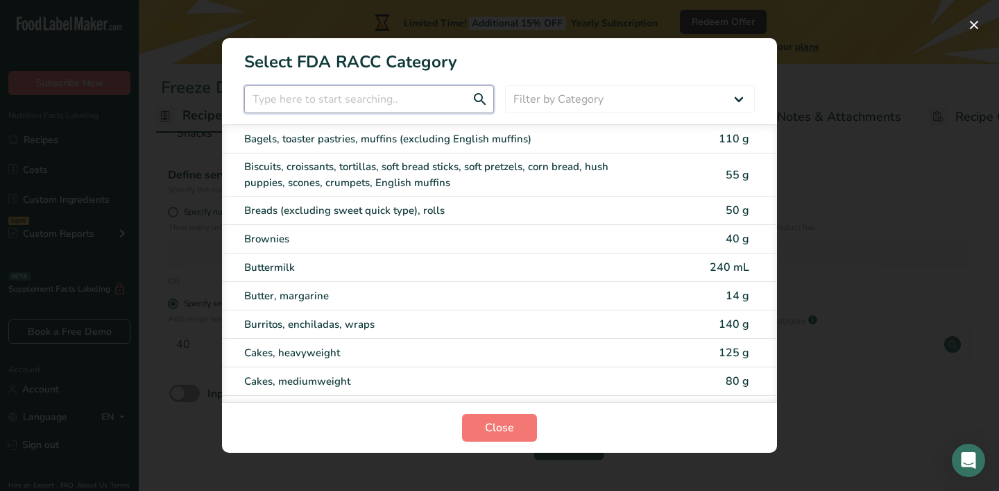
click at [410, 94] on input "RACC Category Selection Modal" at bounding box center [369, 99] width 250 height 28
click at [575, 92] on select "Filter by Category All Bakery products [GEOGRAPHIC_DATA] Cereals and other grai…" at bounding box center [630, 99] width 250 height 28
click at [505, 85] on select "Filter by Category All Bakery products [GEOGRAPHIC_DATA] Cereals and other grai…" at bounding box center [630, 99] width 250 height 28
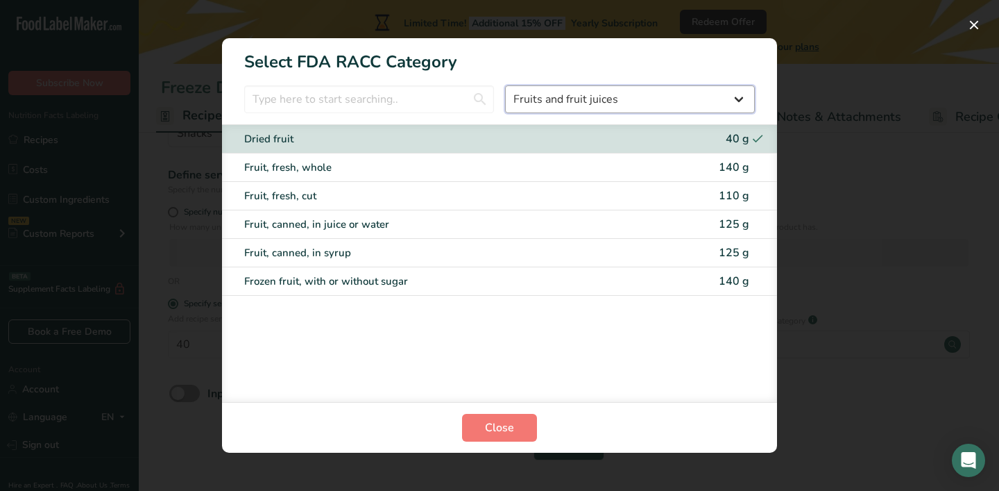
click at [602, 94] on select "All Bakery products [GEOGRAPHIC_DATA] Cereals and other grain products Dairy pr…" at bounding box center [630, 99] width 250 height 28
select select "23"
click at [505, 85] on select "All Bakery products [GEOGRAPHIC_DATA] Cereals and other grain products Dairy pr…" at bounding box center [630, 99] width 250 height 28
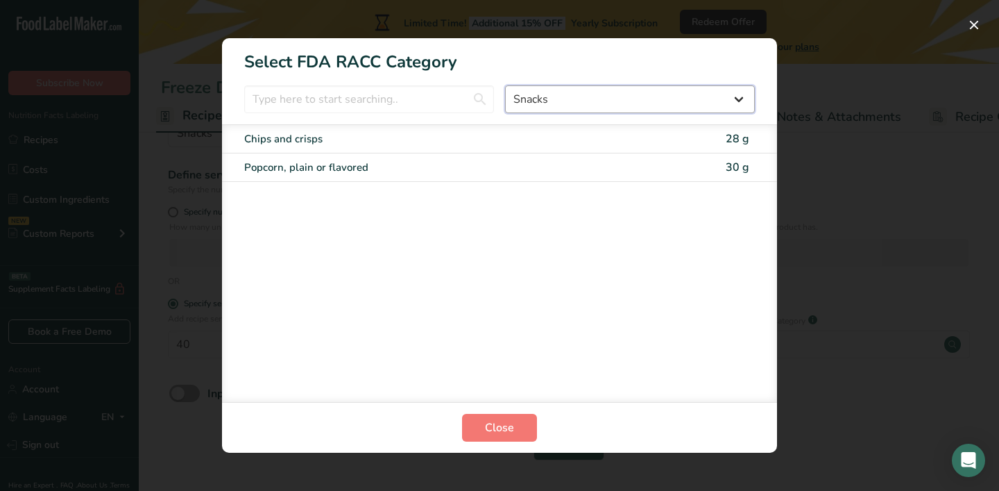
click at [601, 108] on select "All Bakery products [GEOGRAPHIC_DATA] Cereals and other grain products Dairy pr…" at bounding box center [630, 99] width 250 height 28
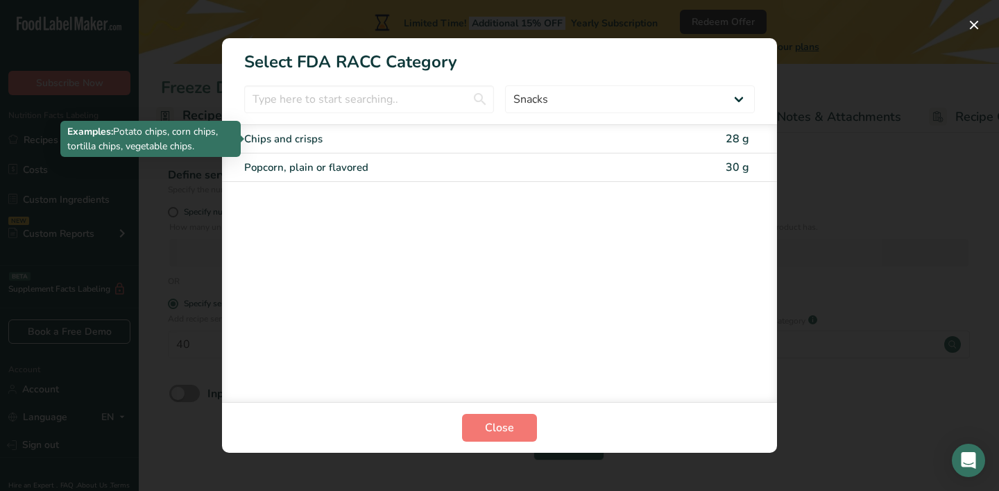
click at [428, 141] on div "Chips and crisps" at bounding box center [441, 139] width 394 height 16
type input "28"
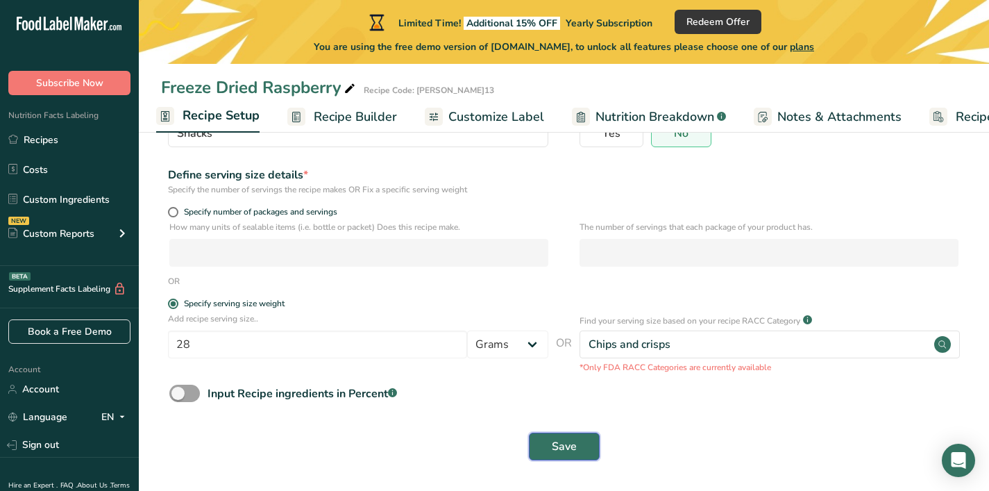
click at [545, 444] on button "Save" at bounding box center [564, 446] width 71 height 28
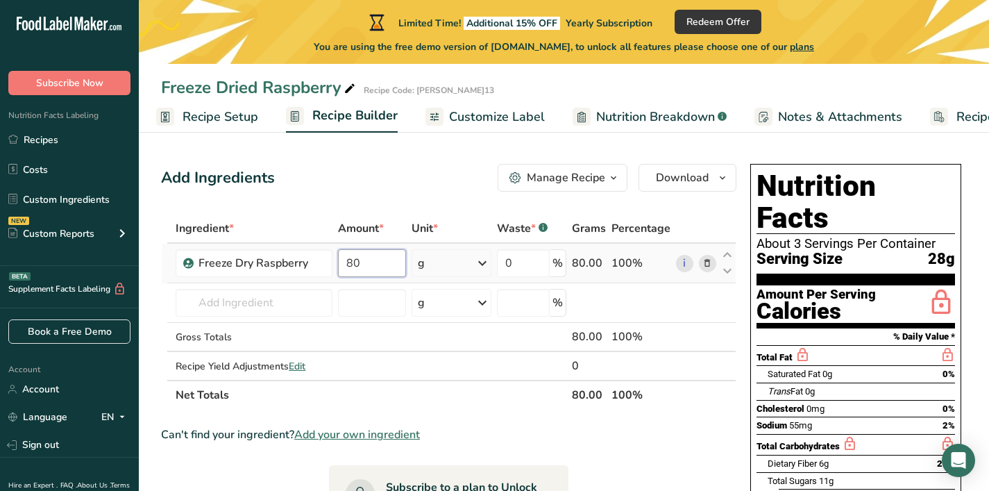
click at [384, 261] on input "80" at bounding box center [371, 263] width 67 height 28
type input "28"
click at [444, 346] on div "Ingredient * Amount * Unit * Waste * .a-a{fill:#347362;}.b-a{fill:#fff;} Grams …" at bounding box center [448, 312] width 575 height 196
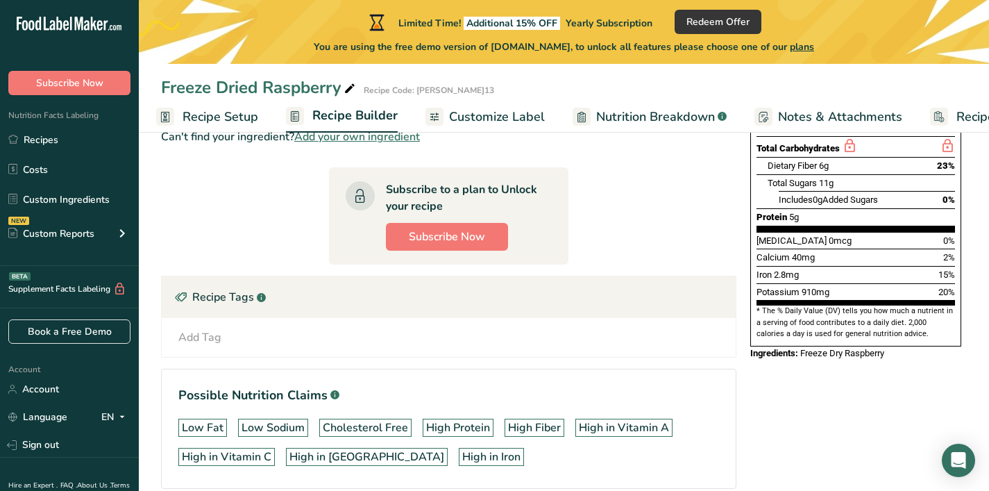
scroll to position [362, 0]
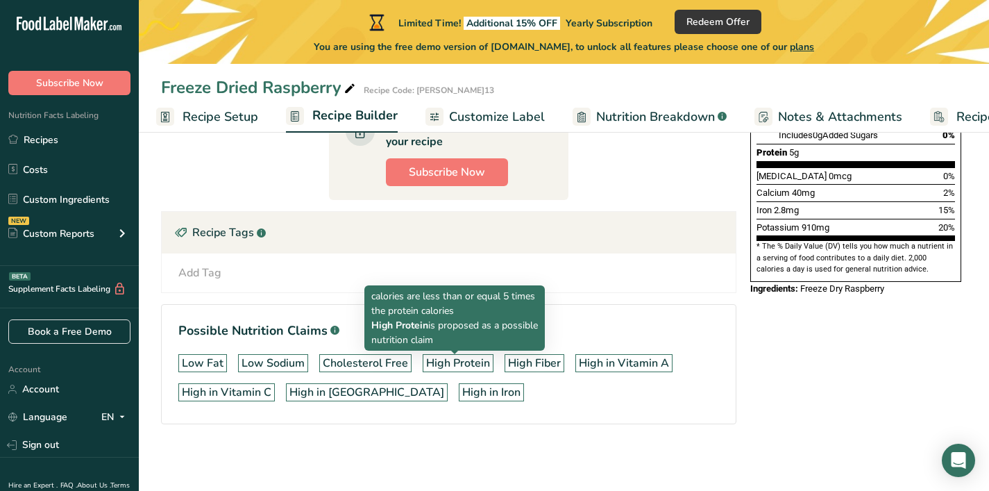
click at [437, 362] on div "High Protein" at bounding box center [458, 363] width 64 height 17
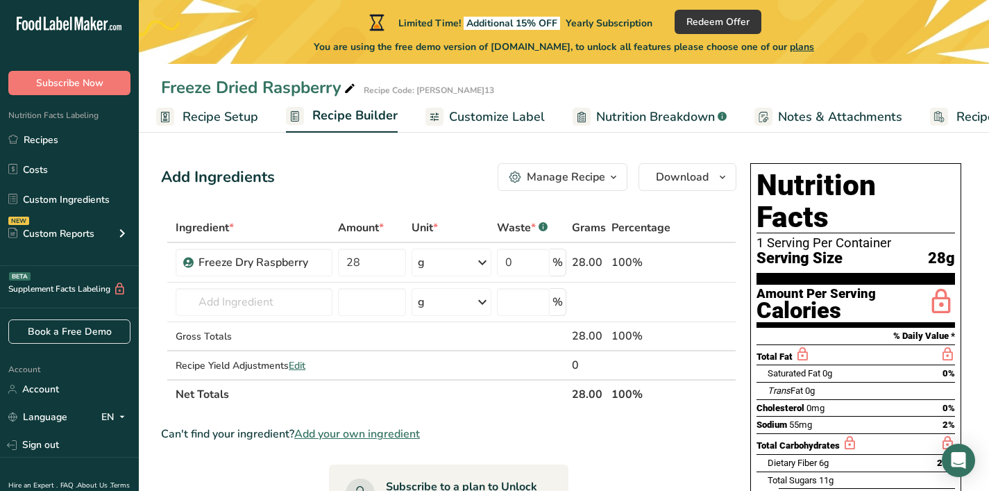
scroll to position [0, 0]
click at [501, 119] on span "Customize Label" at bounding box center [497, 117] width 96 height 19
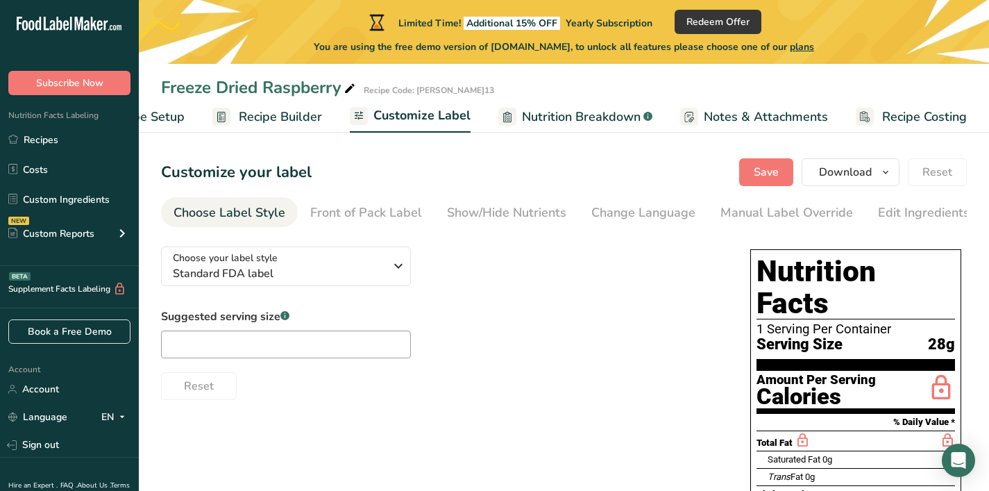
scroll to position [23, 0]
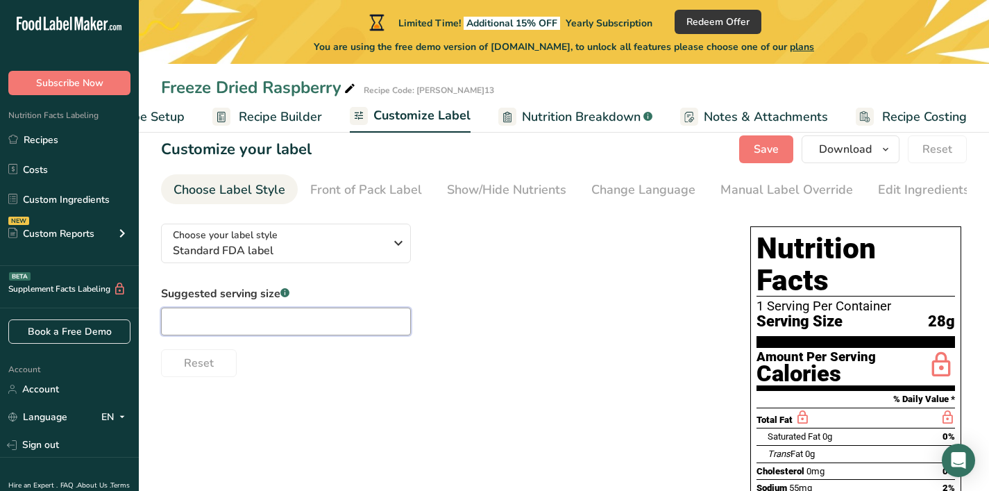
click at [337, 326] on input "text" at bounding box center [286, 321] width 250 height 28
type input "1"
click at [473, 321] on div "Suggested serving size .a-a{fill:#347362;}.b-a{fill:#fff;} 1 Reset" at bounding box center [442, 331] width 562 height 92
click at [351, 189] on div "Front of Pack Label" at bounding box center [366, 189] width 112 height 19
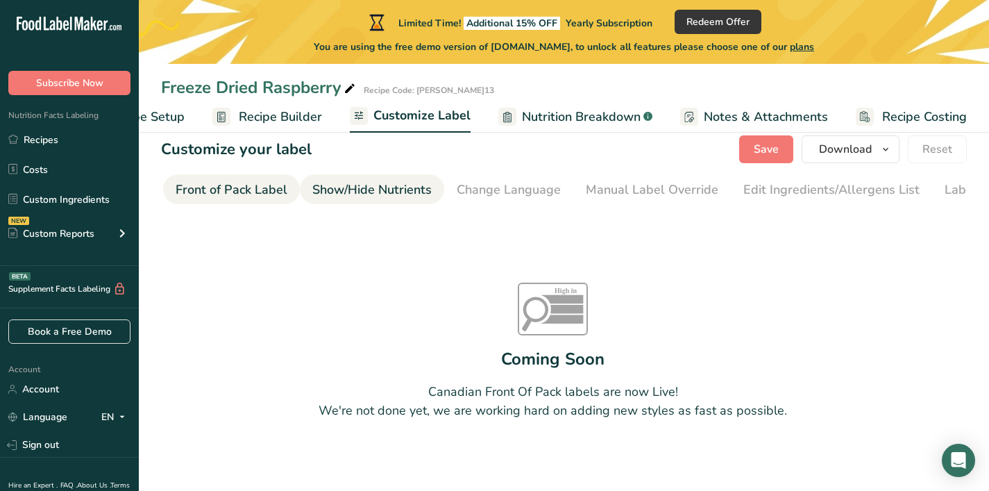
click at [351, 190] on div "Show/Hide Nutrients" at bounding box center [371, 189] width 119 height 19
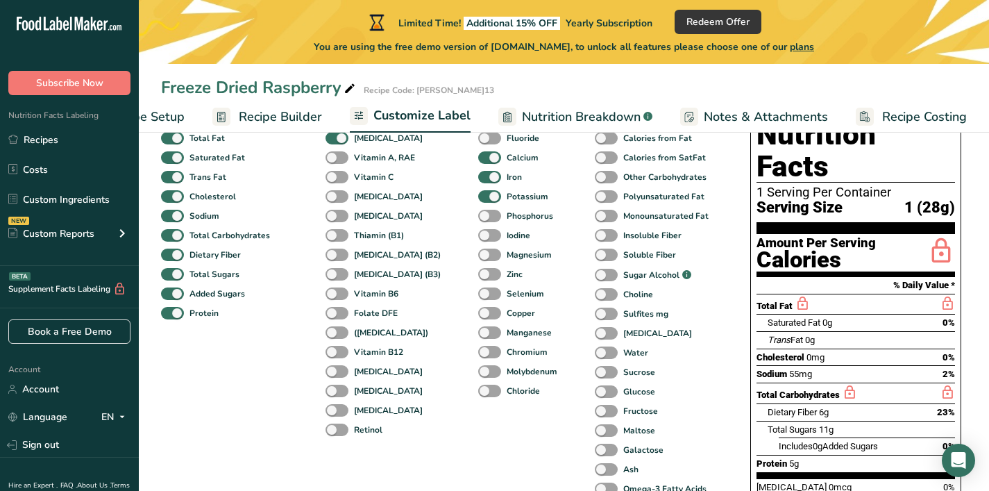
scroll to position [147, 0]
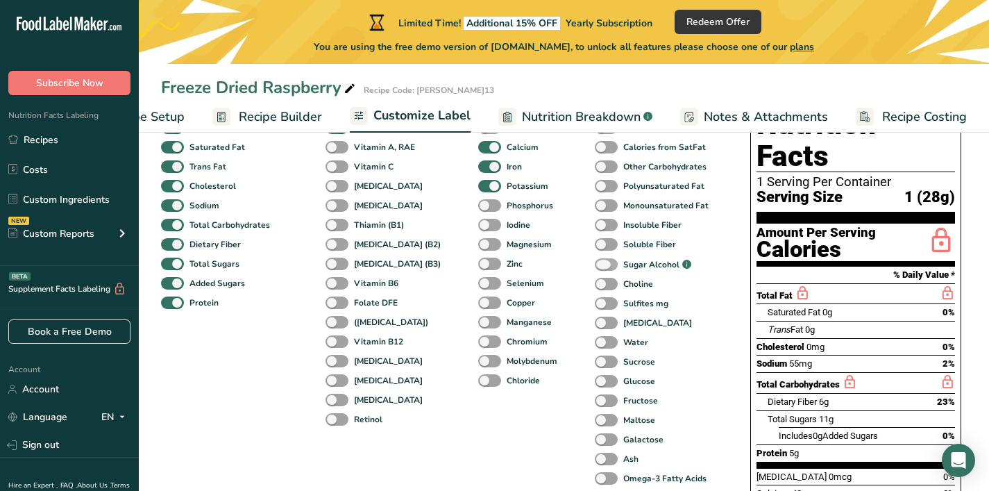
click at [595, 264] on span at bounding box center [606, 264] width 23 height 13
click at [595, 264] on input "Sugar Alcohol .a-a{fill:#347362;}.b-a{fill:#fff;}" at bounding box center [599, 264] width 9 height 9
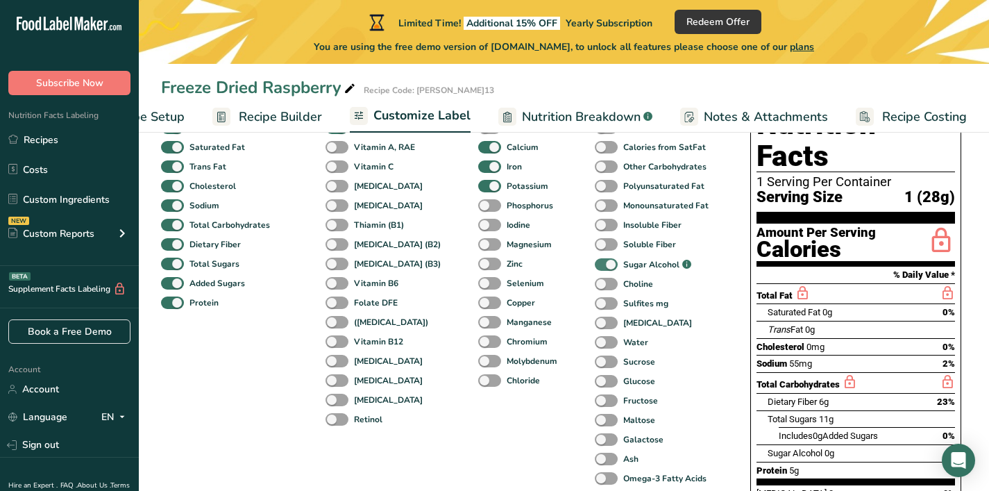
click at [595, 264] on span at bounding box center [606, 264] width 23 height 13
click at [595, 264] on input "Sugar Alcohol .a-a{fill:#347362;}.b-a{fill:#fff;}" at bounding box center [599, 264] width 9 height 9
checkbox input "false"
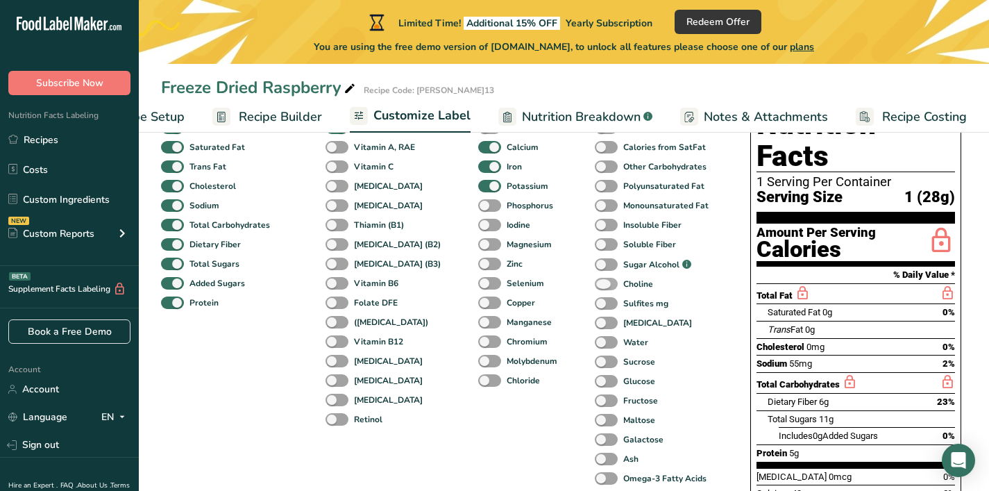
click at [595, 289] on span at bounding box center [606, 284] width 23 height 13
click at [595, 288] on input "Choline" at bounding box center [599, 283] width 9 height 9
click at [595, 289] on span at bounding box center [606, 284] width 23 height 13
click at [595, 288] on input "Choline" at bounding box center [599, 283] width 9 height 9
checkbox input "false"
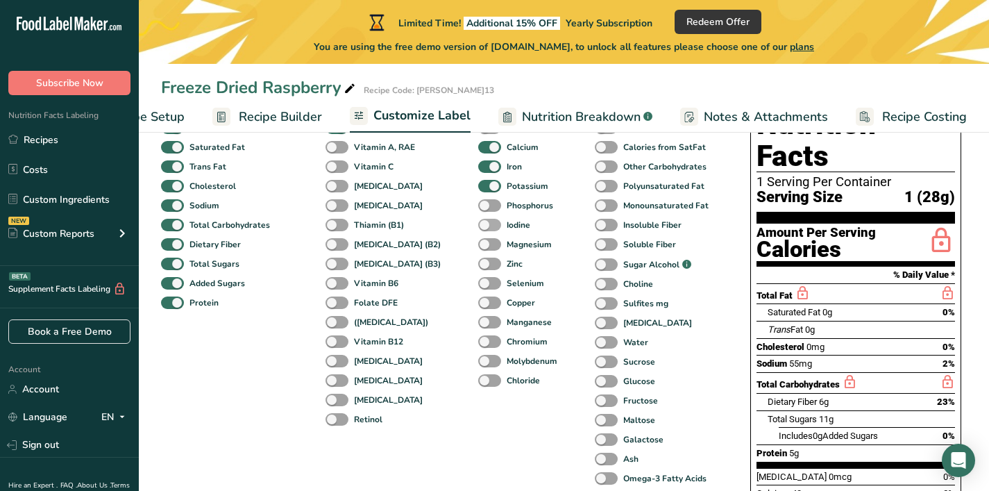
click at [478, 230] on span at bounding box center [489, 225] width 23 height 13
click at [478, 229] on input "Iodine" at bounding box center [482, 224] width 9 height 9
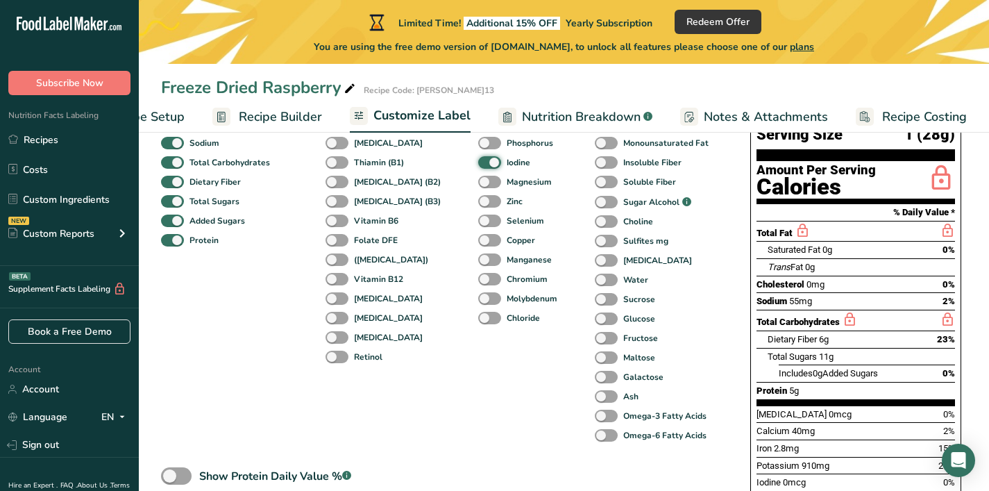
scroll to position [131, 0]
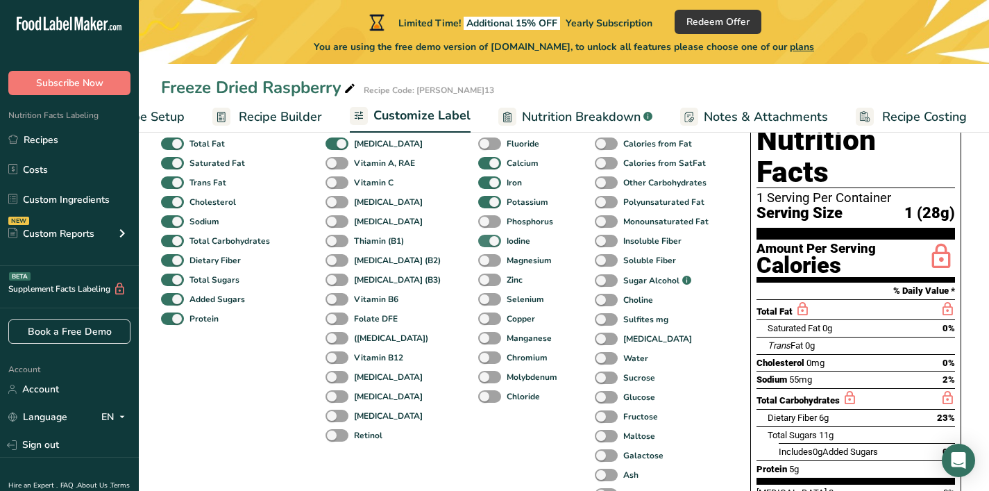
click at [478, 246] on span at bounding box center [489, 241] width 23 height 13
click at [478, 245] on input "Iodine" at bounding box center [482, 240] width 9 height 9
checkbox input "false"
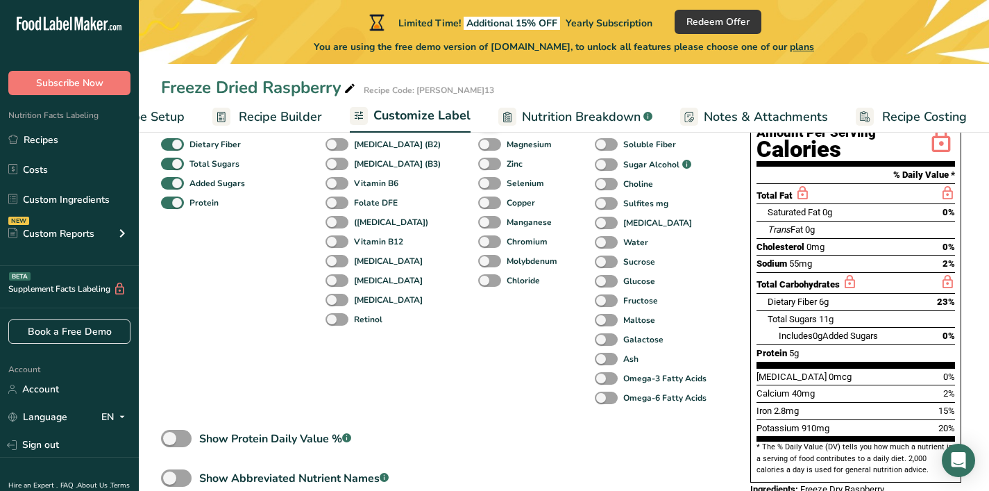
scroll to position [234, 0]
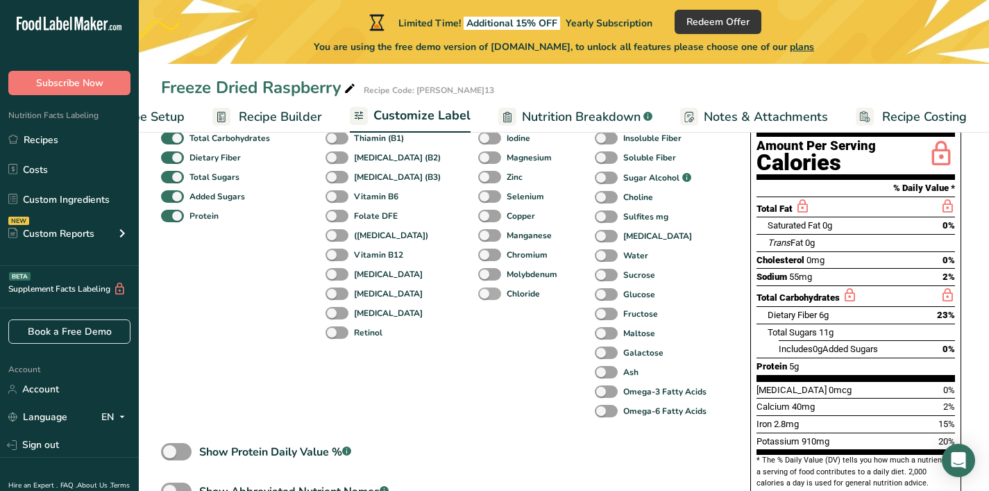
click at [478, 296] on span at bounding box center [489, 293] width 23 height 13
click at [478, 296] on input "Chloride" at bounding box center [482, 293] width 9 height 9
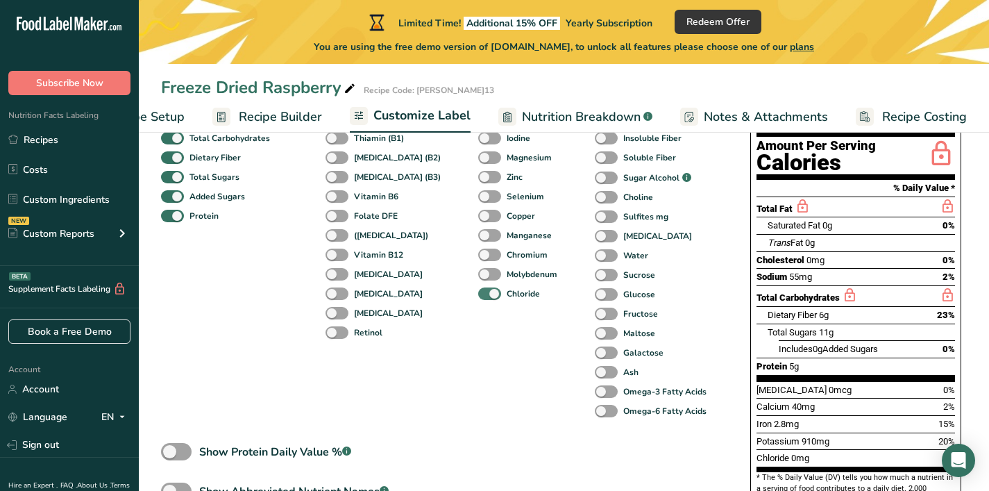
click at [478, 298] on span at bounding box center [489, 293] width 23 height 13
click at [478, 298] on input "Chloride" at bounding box center [482, 293] width 9 height 9
checkbox input "false"
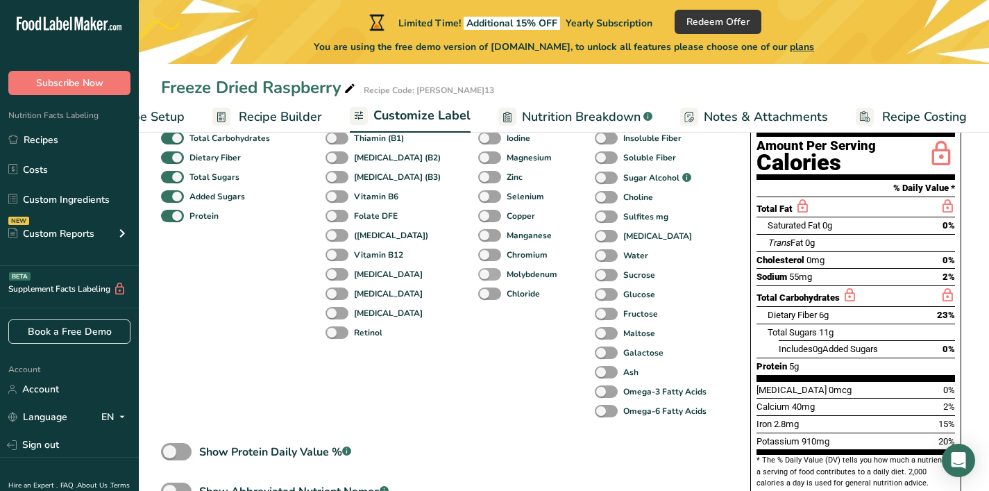
click at [478, 273] on span at bounding box center [489, 274] width 23 height 13
click at [478, 273] on input "Molybdenum" at bounding box center [482, 273] width 9 height 9
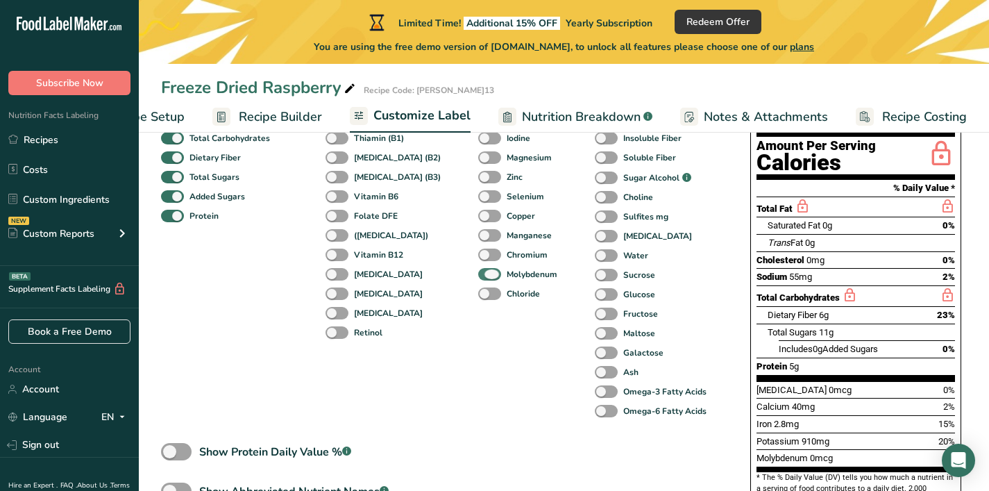
click at [478, 273] on span at bounding box center [489, 274] width 23 height 13
click at [478, 273] on input "Molybdenum" at bounding box center [482, 273] width 9 height 9
checkbox input "false"
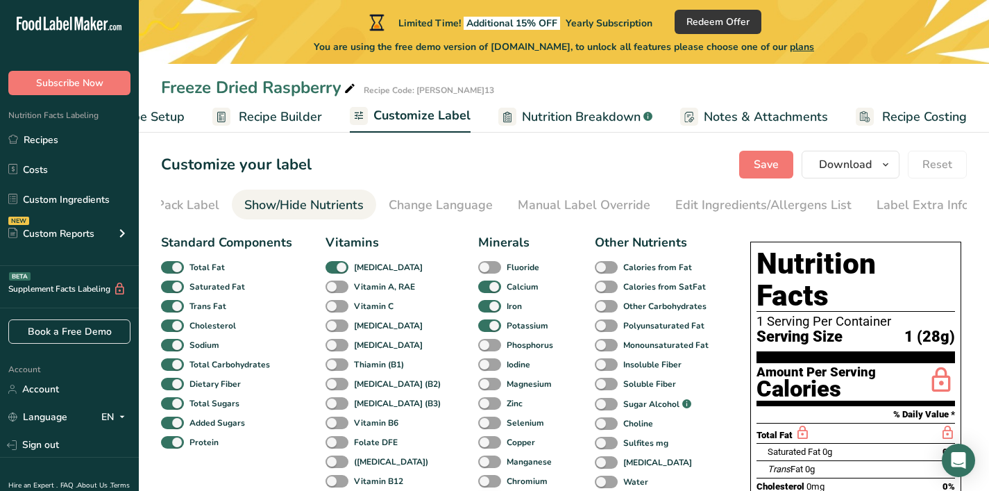
scroll to position [3, 0]
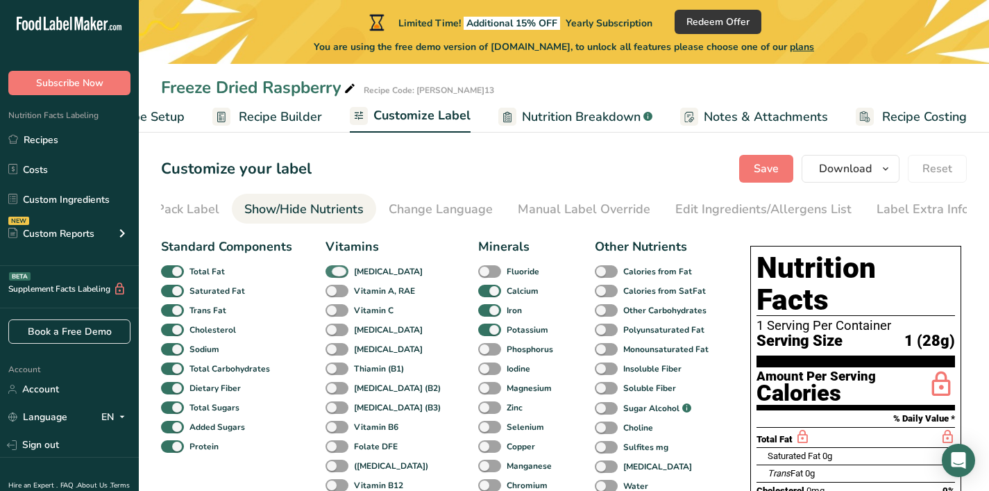
click at [343, 272] on span at bounding box center [337, 271] width 23 height 13
click at [335, 272] on input "[MEDICAL_DATA]" at bounding box center [330, 271] width 9 height 9
checkbox input "false"
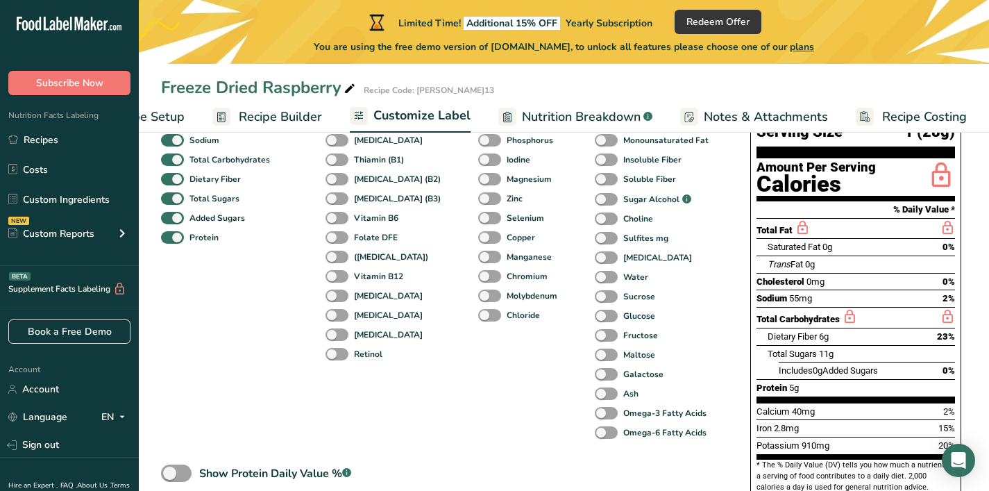
scroll to position [201, 0]
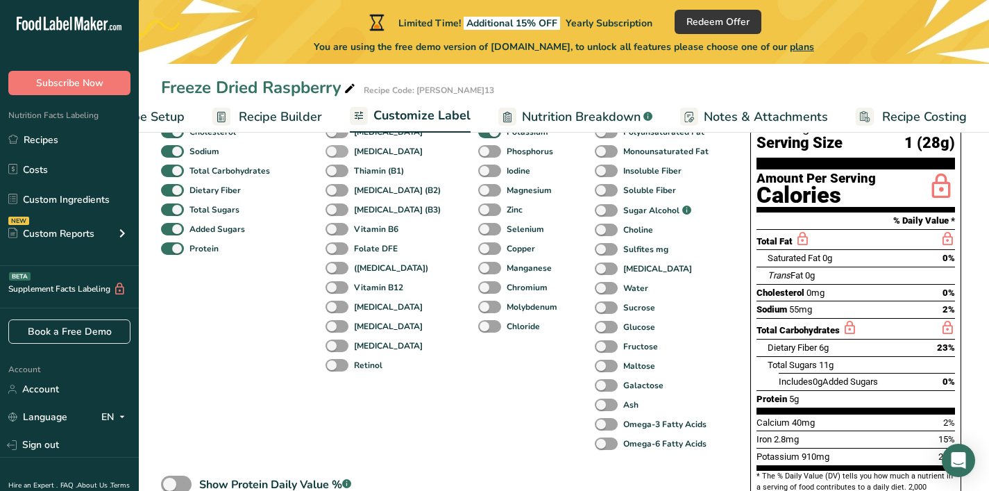
click at [346, 158] on span at bounding box center [337, 151] width 23 height 13
click at [335, 155] on input "[MEDICAL_DATA]" at bounding box center [330, 150] width 9 height 9
checkbox input "true"
click at [341, 175] on span at bounding box center [337, 171] width 23 height 13
click at [335, 175] on input "Thiamin (B1)" at bounding box center [330, 170] width 9 height 9
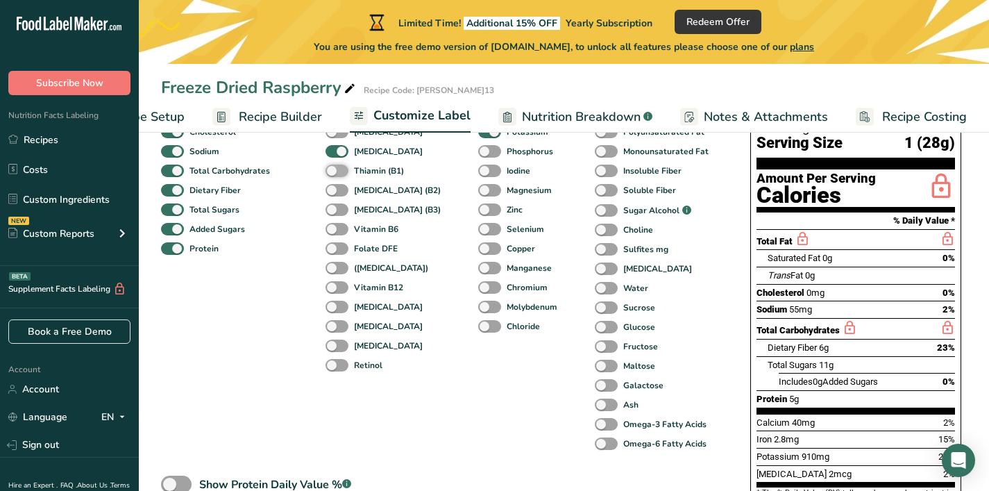
checkbox input "true"
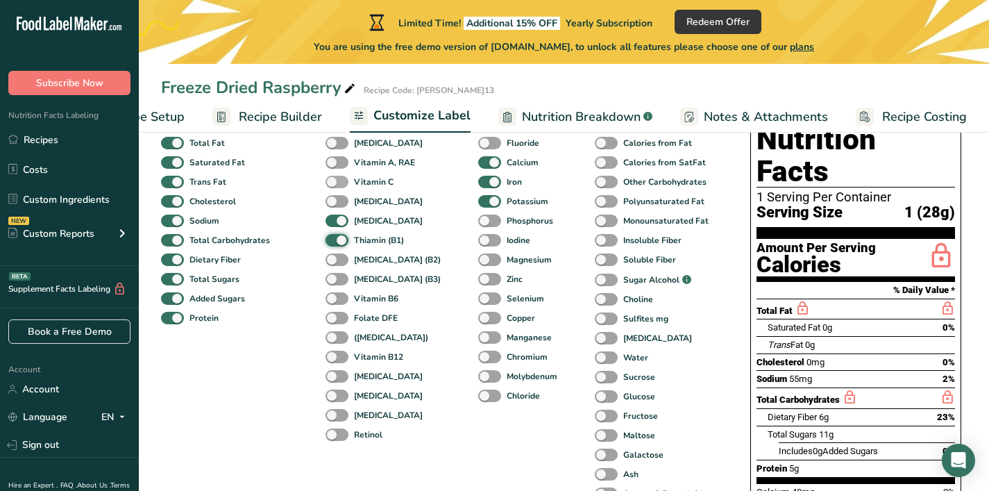
scroll to position [106, 0]
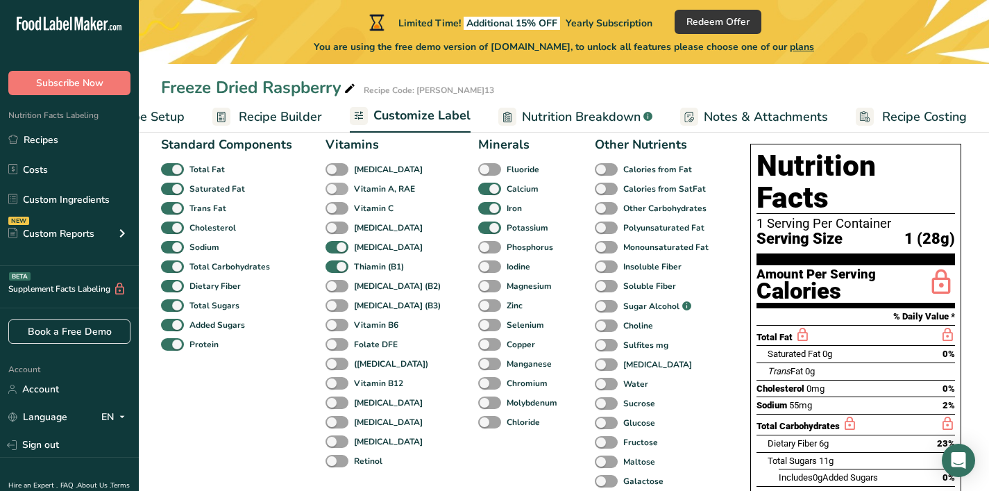
click at [339, 192] on span at bounding box center [337, 189] width 23 height 13
click at [335, 192] on input "Vitamin A, RAE" at bounding box center [330, 188] width 9 height 9
checkbox input "true"
click at [339, 218] on div "Vitamin C" at bounding box center [341, 208] width 30 height 19
click at [337, 211] on span at bounding box center [337, 208] width 23 height 13
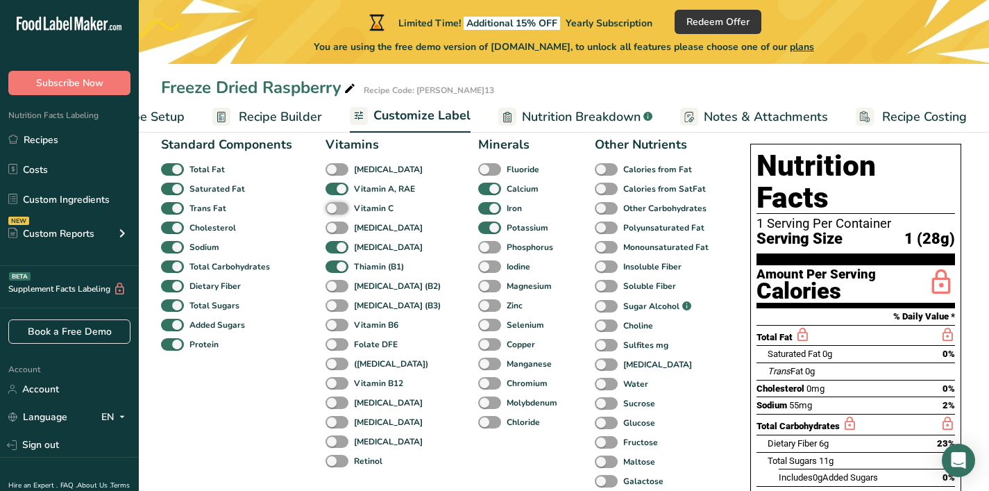
click at [335, 211] on input "Vitamin C" at bounding box center [330, 207] width 9 height 9
checkbox input "true"
click at [335, 227] on span at bounding box center [337, 227] width 23 height 13
click at [335, 227] on input "[MEDICAL_DATA]" at bounding box center [330, 227] width 9 height 9
checkbox input "true"
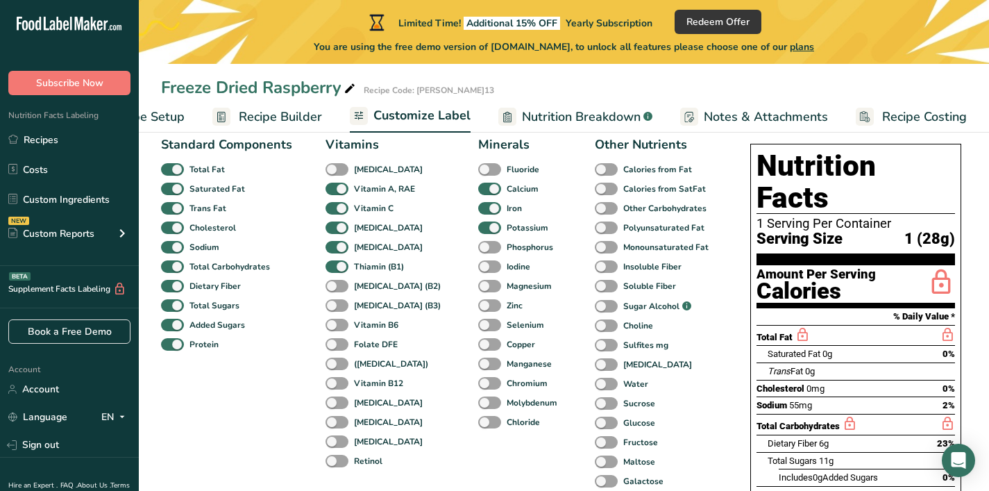
click at [335, 282] on div "[MEDICAL_DATA] (B2)" at bounding box center [341, 285] width 30 height 19
click at [336, 291] on span at bounding box center [337, 286] width 23 height 13
click at [335, 290] on input "[MEDICAL_DATA] (B2)" at bounding box center [330, 285] width 9 height 9
checkbox input "true"
click at [335, 310] on span at bounding box center [337, 305] width 23 height 13
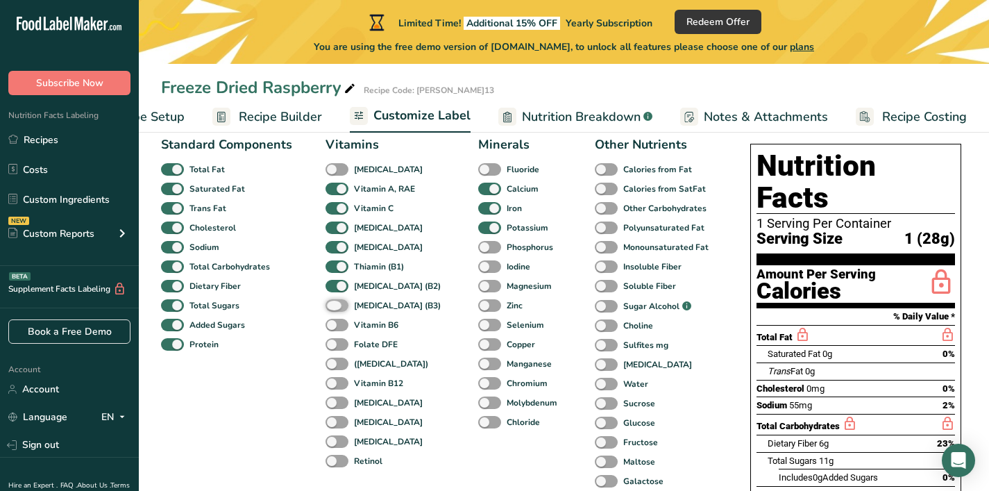
click at [335, 310] on input "[MEDICAL_DATA] (B3)" at bounding box center [330, 305] width 9 height 9
checkbox input "true"
click at [337, 330] on span at bounding box center [337, 325] width 23 height 13
click at [335, 329] on input "Vitamin B6" at bounding box center [330, 324] width 9 height 9
checkbox input "true"
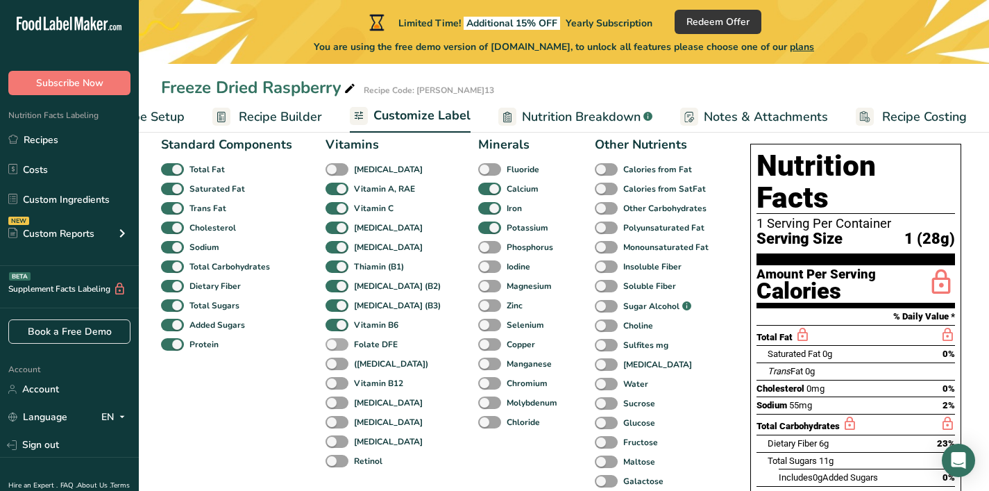
click at [337, 351] on span at bounding box center [337, 344] width 23 height 13
click at [335, 348] on input "Folate DFE" at bounding box center [330, 343] width 9 height 9
checkbox input "true"
click at [338, 373] on div "([MEDICAL_DATA])" at bounding box center [341, 363] width 30 height 19
click at [339, 366] on span at bounding box center [337, 363] width 23 height 13
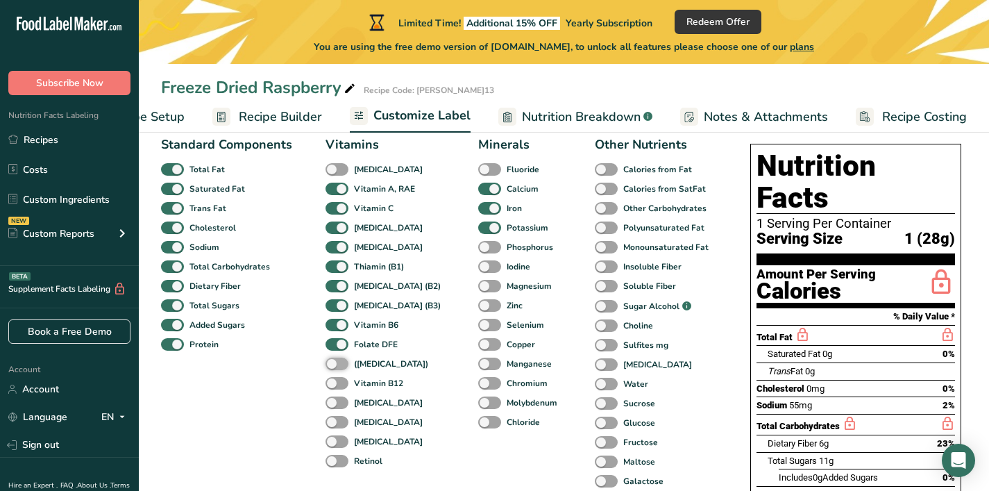
click at [335, 366] on input "([MEDICAL_DATA])" at bounding box center [330, 363] width 9 height 9
checkbox input "true"
click at [335, 390] on span at bounding box center [337, 383] width 23 height 13
click at [335, 387] on input "Vitamin B12" at bounding box center [330, 382] width 9 height 9
checkbox input "true"
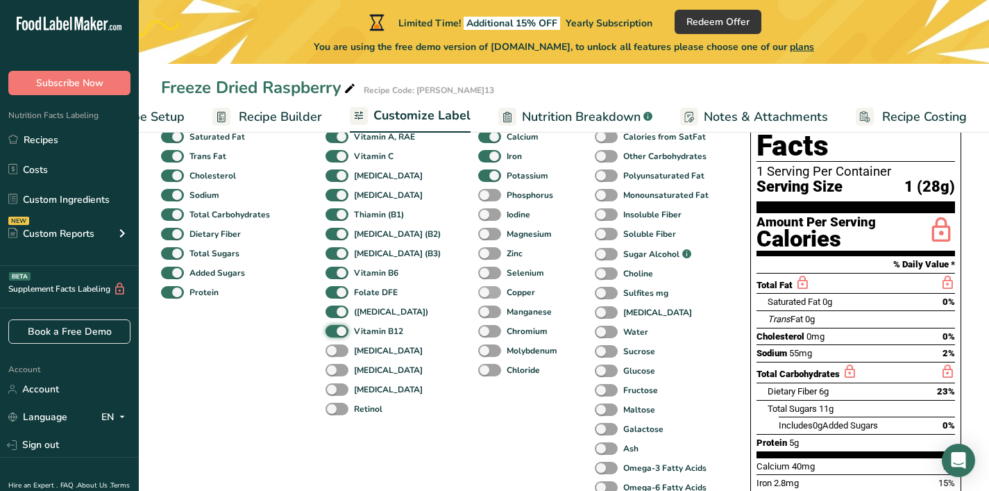
scroll to position [148, 0]
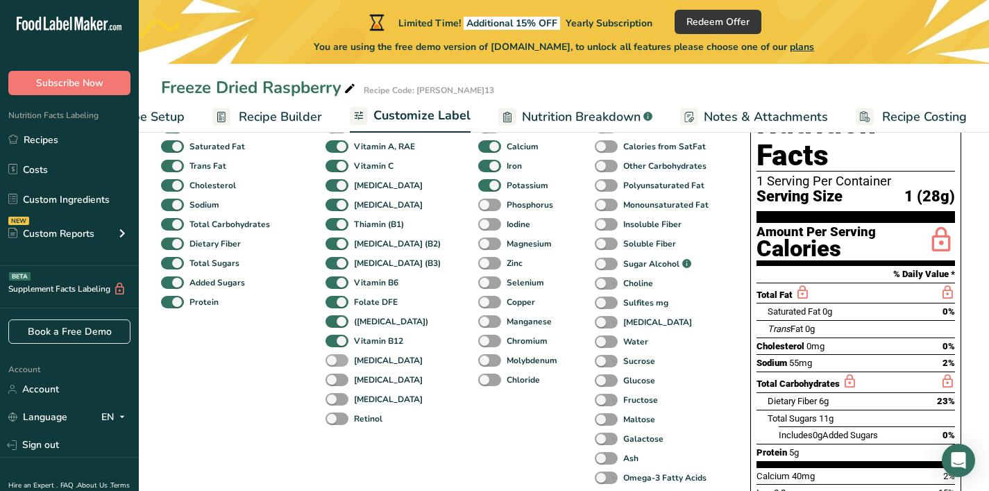
click at [344, 362] on span at bounding box center [337, 360] width 23 height 13
click at [335, 362] on input "[MEDICAL_DATA]" at bounding box center [330, 359] width 9 height 9
checkbox input "true"
click at [345, 382] on span at bounding box center [337, 379] width 23 height 13
click at [335, 382] on input "[MEDICAL_DATA]" at bounding box center [330, 379] width 9 height 9
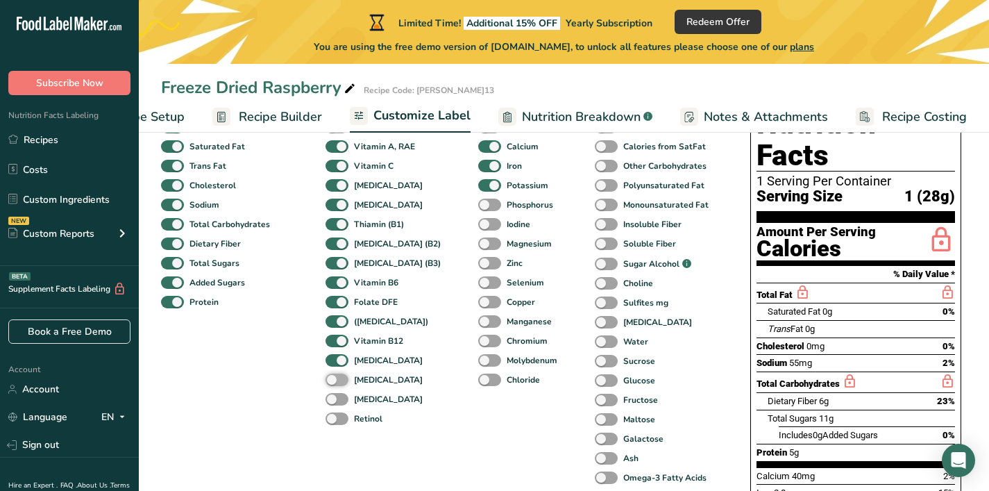
checkbox input "true"
click at [339, 401] on span at bounding box center [337, 399] width 23 height 13
click at [335, 401] on input "[MEDICAL_DATA]" at bounding box center [330, 398] width 9 height 9
checkbox input "true"
click at [335, 419] on span at bounding box center [337, 418] width 23 height 13
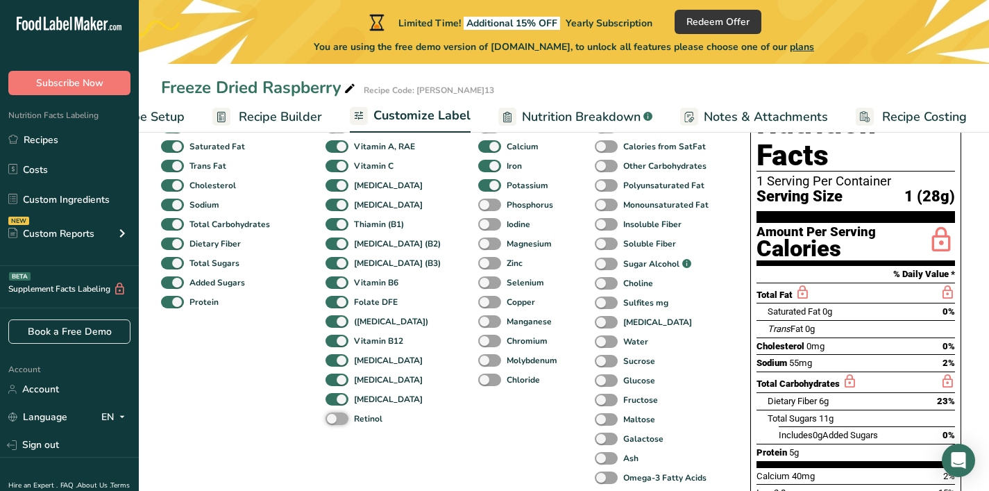
click at [335, 419] on input "Retinol" at bounding box center [330, 418] width 9 height 9
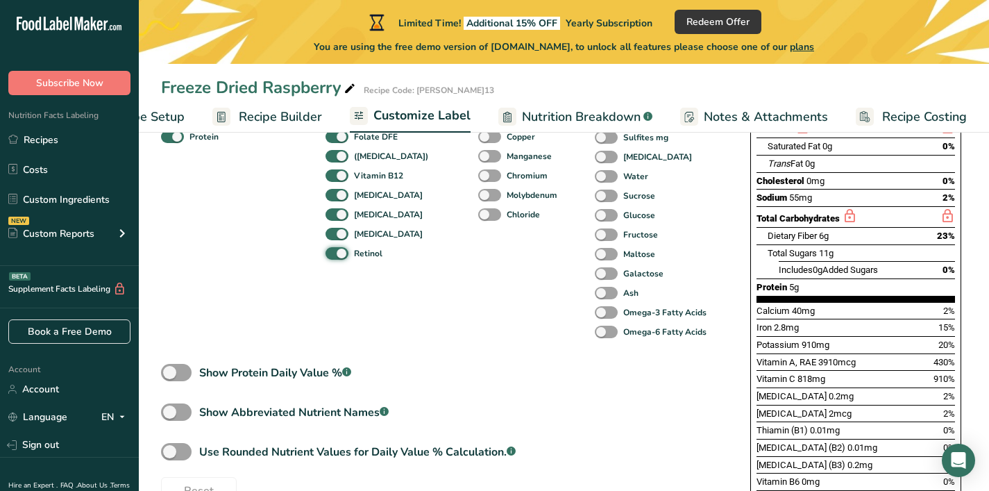
scroll to position [312, 0]
click at [348, 256] on span "Retinol" at bounding box center [365, 254] width 34 height 12
click at [335, 256] on input "Retinol" at bounding box center [330, 253] width 9 height 9
checkbox input "false"
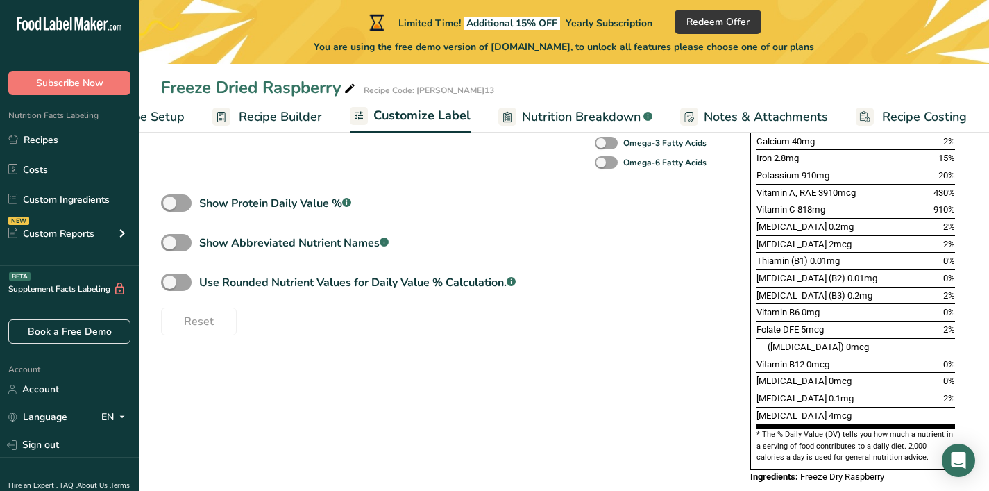
scroll to position [364, 0]
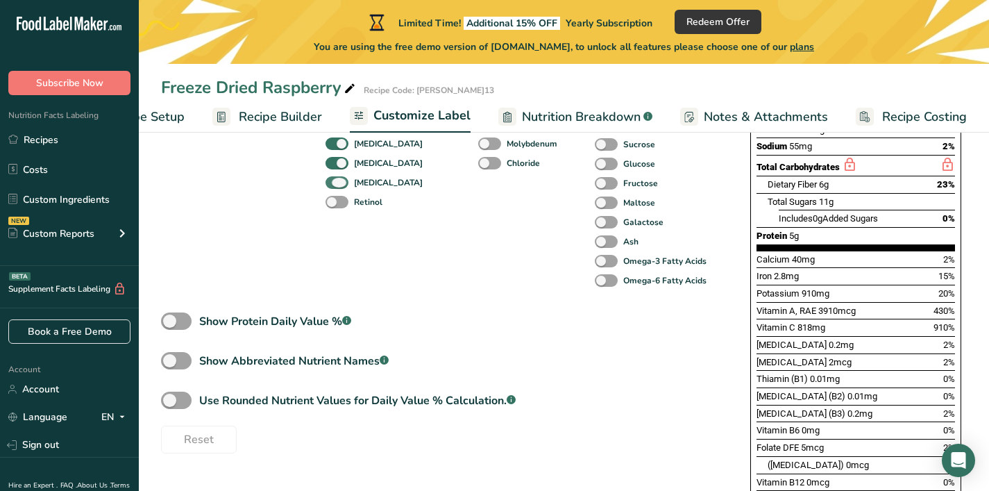
click at [344, 185] on span at bounding box center [337, 182] width 23 height 13
click at [335, 185] on input "[MEDICAL_DATA]" at bounding box center [330, 182] width 9 height 9
checkbox input "false"
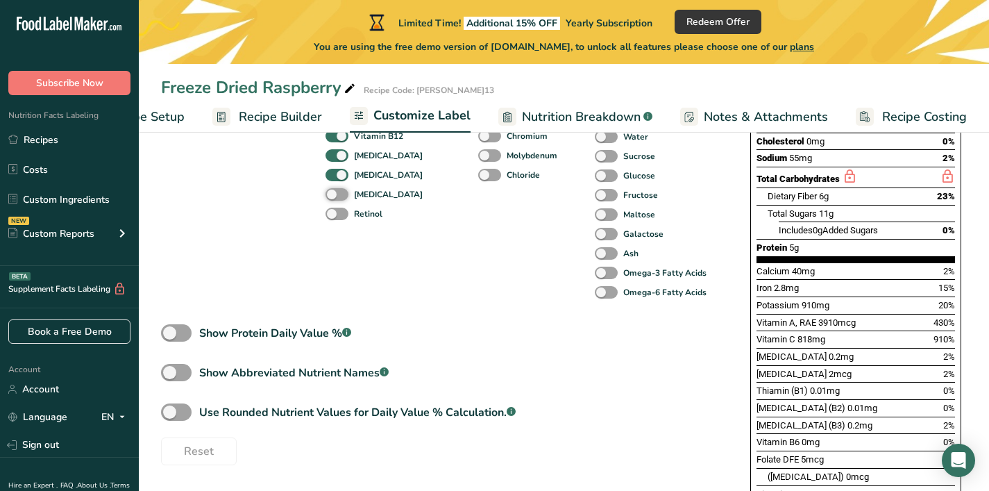
scroll to position [345, 0]
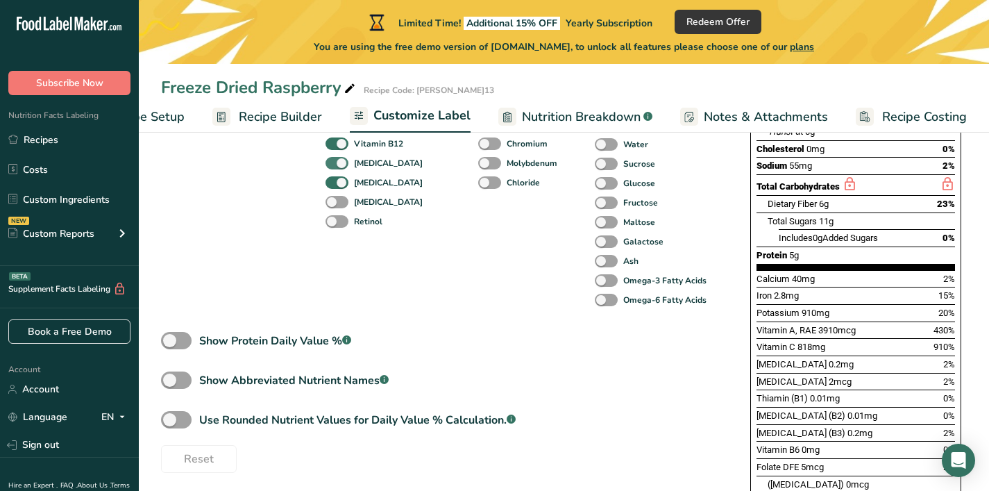
click at [346, 168] on span at bounding box center [337, 163] width 23 height 13
click at [335, 167] on input "[MEDICAL_DATA]" at bounding box center [330, 162] width 9 height 9
checkbox input "false"
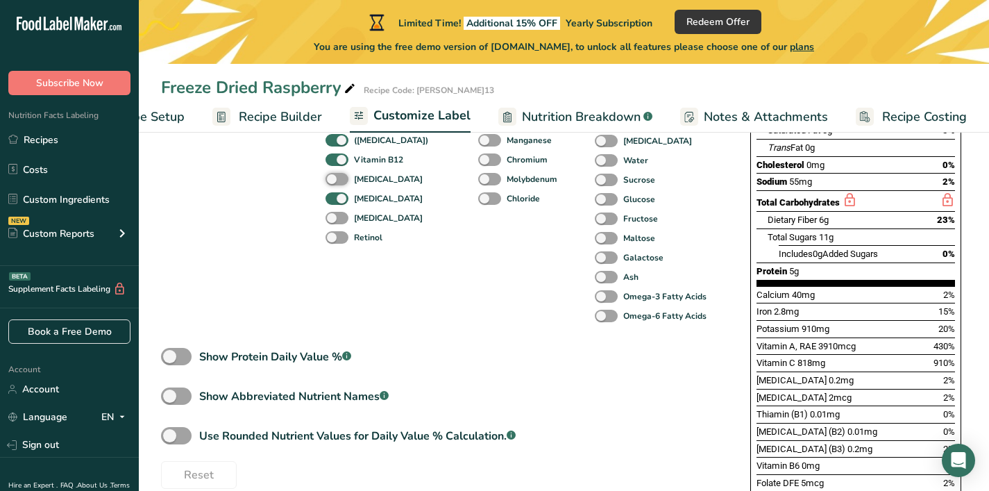
scroll to position [248, 0]
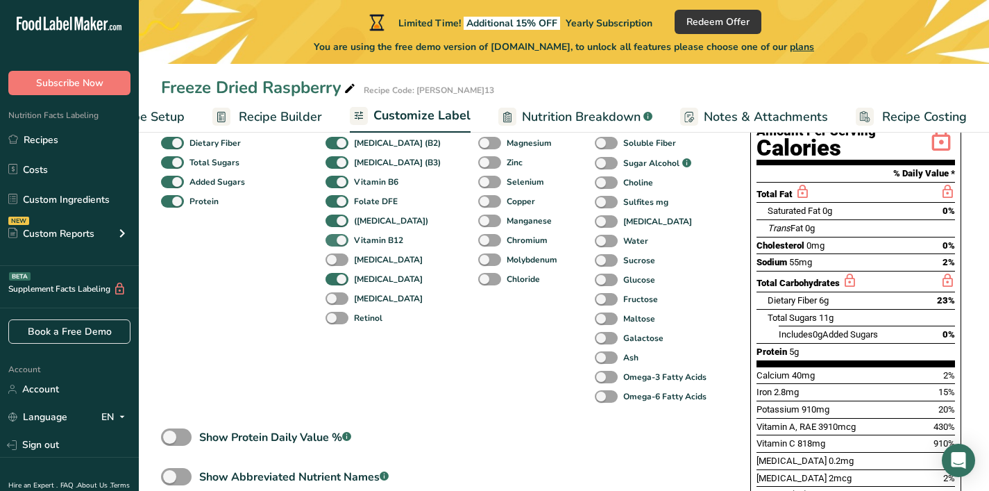
click at [348, 244] on span "Vitamin B12" at bounding box center [375, 240] width 55 height 12
click at [335, 244] on input "Vitamin B12" at bounding box center [330, 239] width 9 height 9
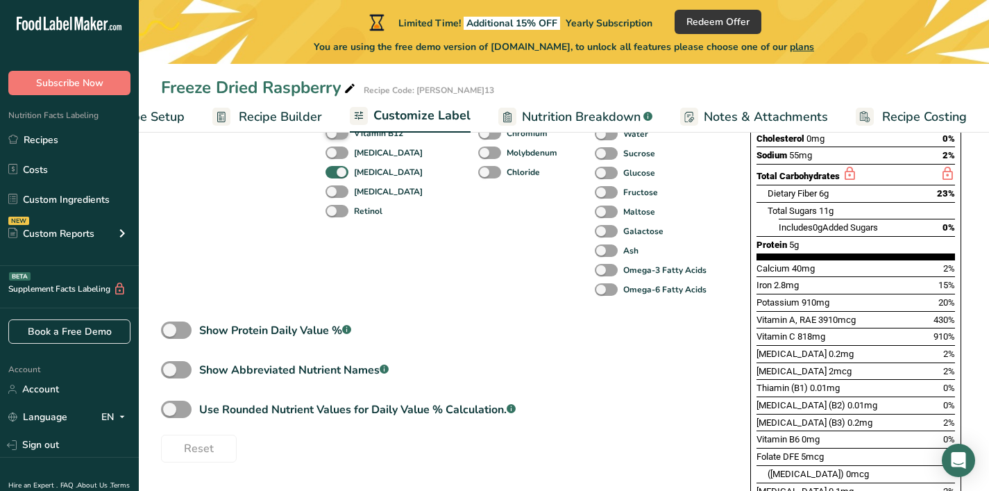
scroll to position [339, 0]
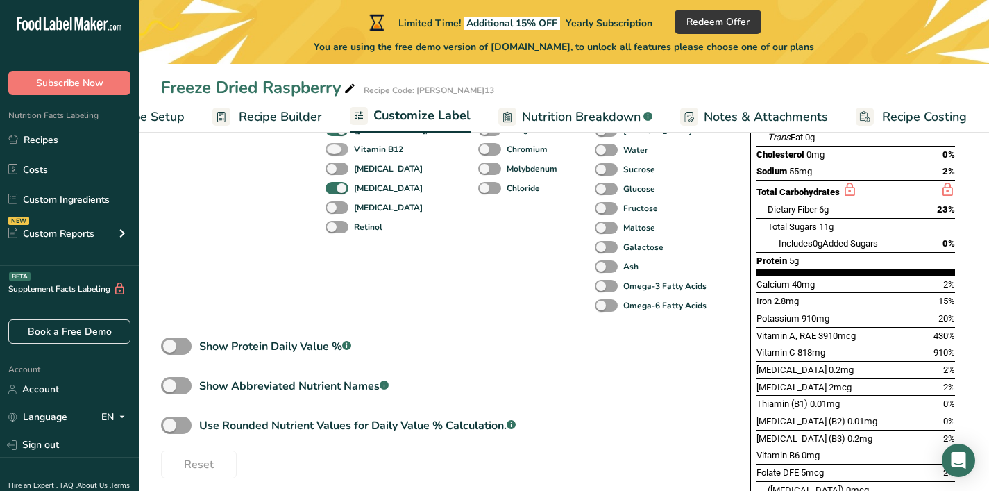
click at [337, 152] on span at bounding box center [337, 149] width 23 height 13
click at [335, 152] on input "Vitamin B12" at bounding box center [330, 148] width 9 height 9
click at [335, 150] on span at bounding box center [337, 149] width 23 height 13
click at [335, 150] on input "Vitamin B12" at bounding box center [330, 148] width 9 height 9
checkbox input "false"
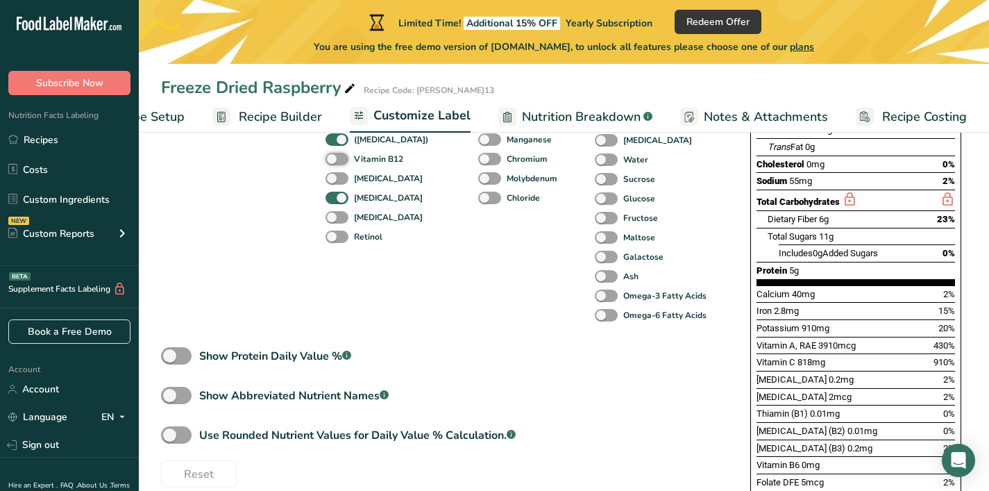
scroll to position [261, 0]
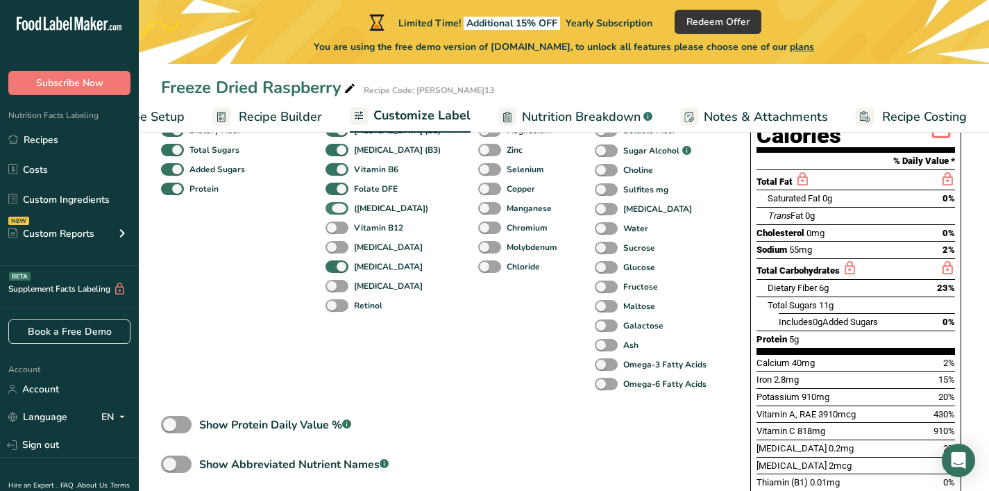
click at [344, 214] on span at bounding box center [337, 208] width 23 height 13
click at [335, 212] on input "([MEDICAL_DATA])" at bounding box center [330, 207] width 9 height 9
checkbox input "false"
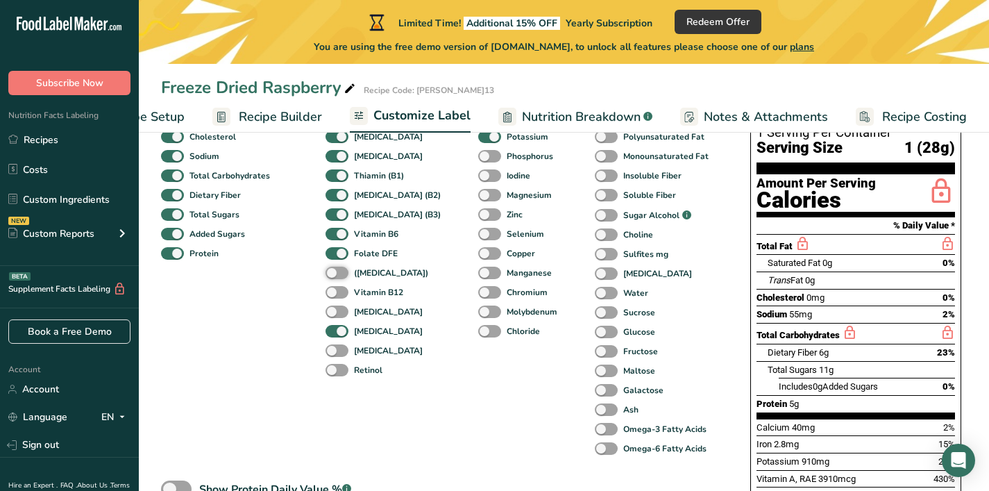
scroll to position [144, 0]
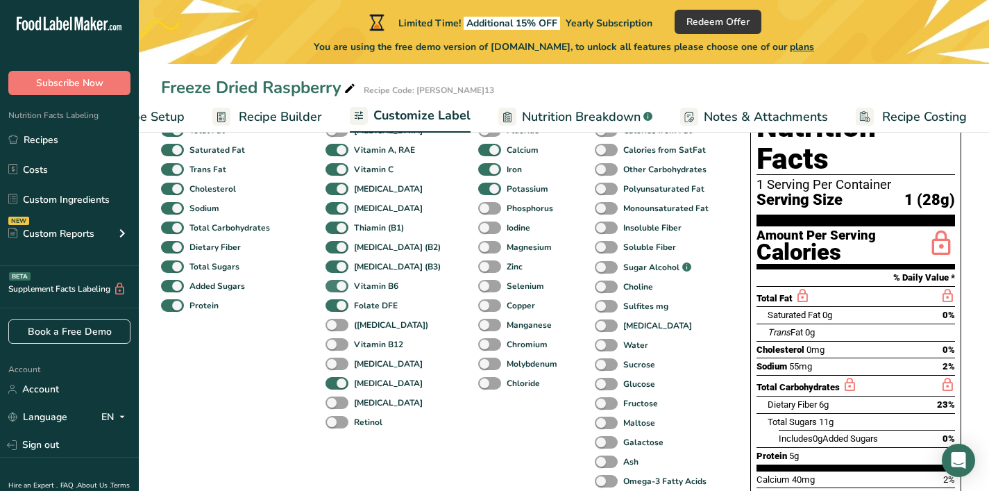
click at [340, 287] on span at bounding box center [337, 286] width 23 height 13
click at [335, 287] on input "Vitamin B6" at bounding box center [330, 285] width 9 height 9
checkbox input "false"
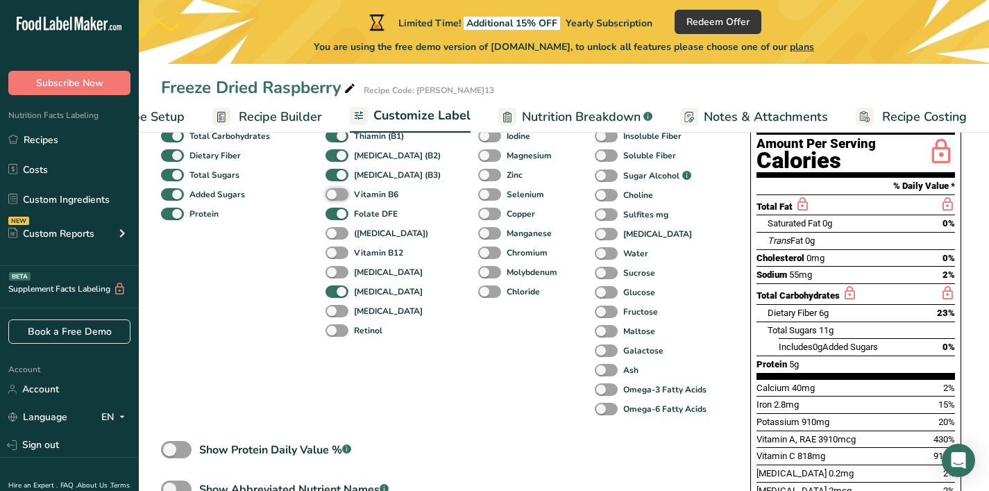
scroll to position [174, 0]
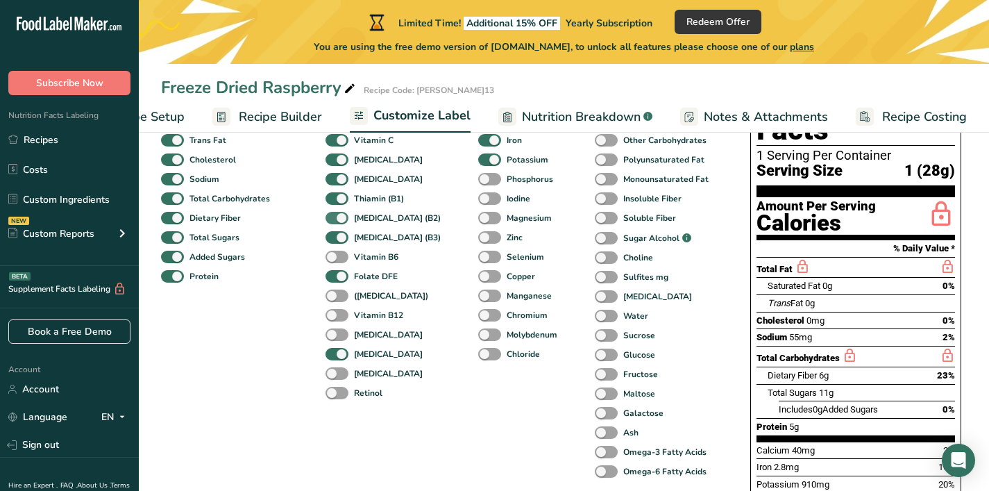
click at [344, 221] on span at bounding box center [337, 218] width 23 height 13
click at [335, 221] on input "[MEDICAL_DATA] (B2)" at bounding box center [330, 217] width 9 height 9
checkbox input "false"
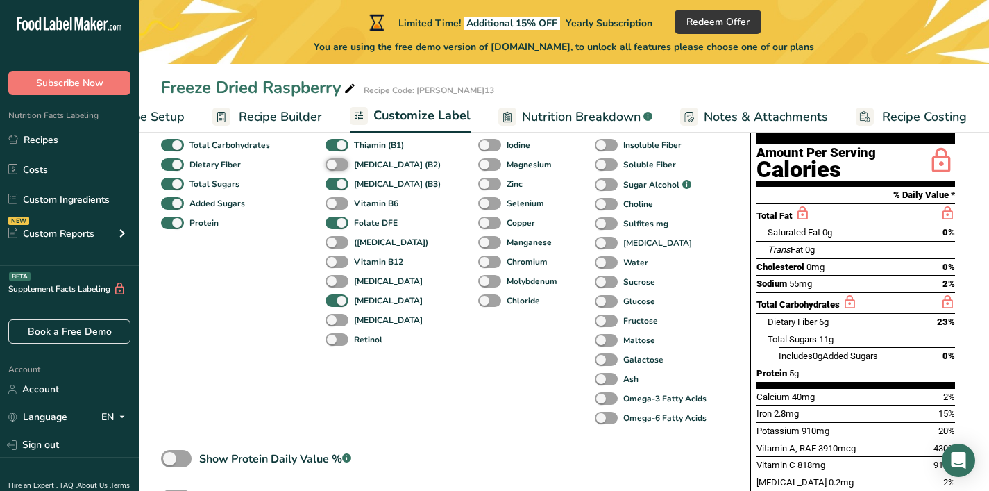
scroll to position [61, 0]
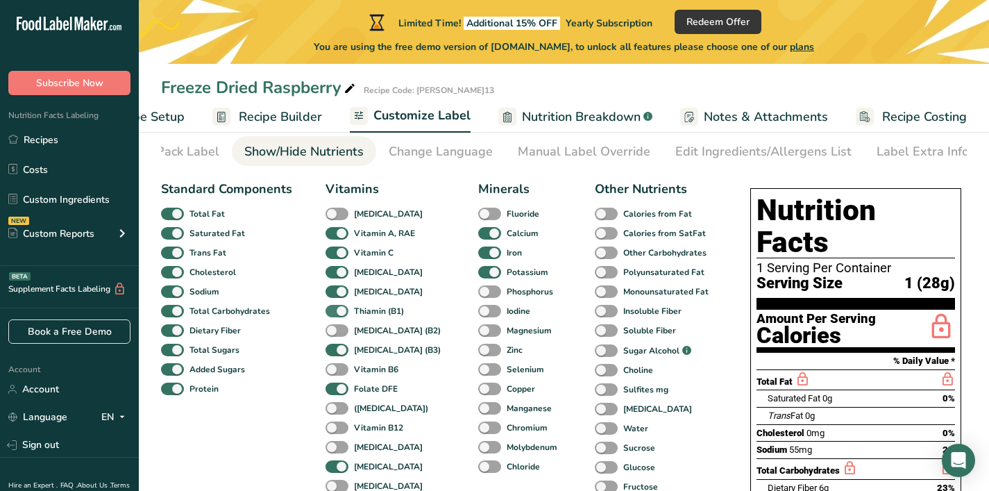
click at [336, 314] on span at bounding box center [337, 311] width 23 height 13
click at [335, 314] on input "Thiamin (B1)" at bounding box center [330, 310] width 9 height 9
checkbox input "false"
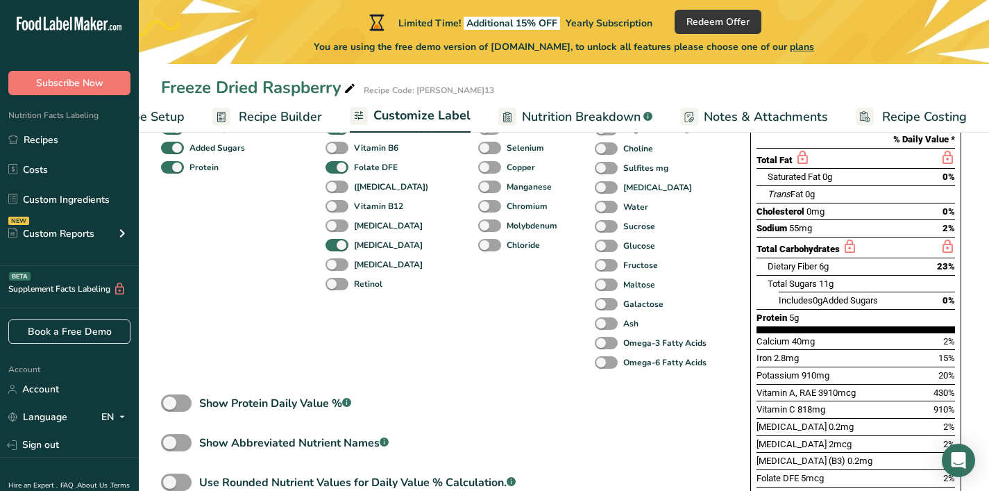
scroll to position [180, 0]
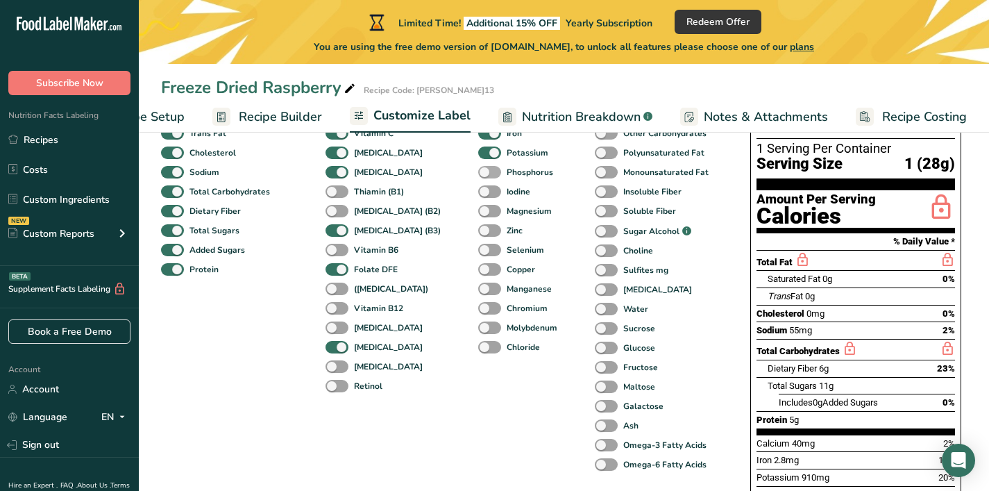
click at [478, 174] on span at bounding box center [489, 172] width 23 height 13
click at [478, 174] on input "Phosphorus" at bounding box center [482, 171] width 9 height 9
checkbox input "true"
click at [478, 193] on span at bounding box center [489, 191] width 23 height 13
click at [478, 193] on input "Iodine" at bounding box center [482, 191] width 9 height 9
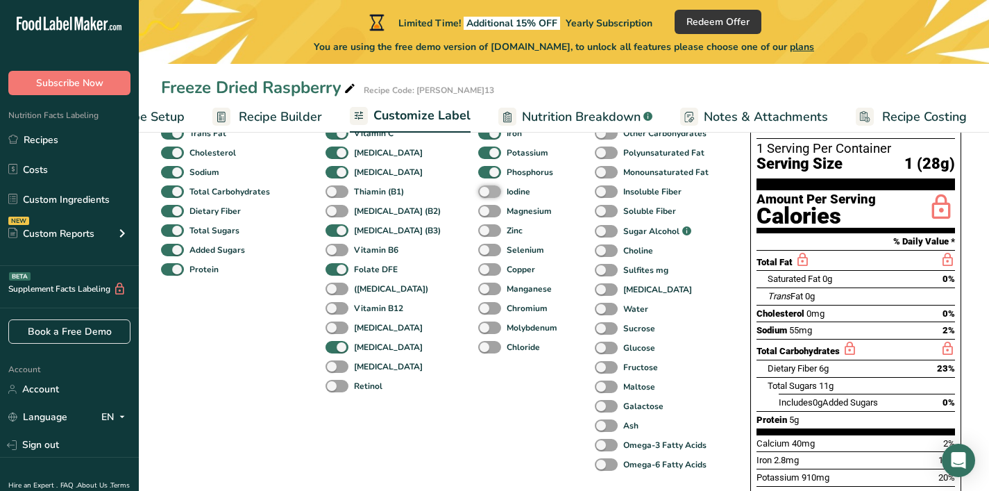
checkbox input "true"
click at [478, 212] on span at bounding box center [489, 211] width 23 height 13
click at [478, 212] on input "Magnesium" at bounding box center [482, 210] width 9 height 9
checkbox input "true"
click at [478, 231] on span at bounding box center [489, 230] width 23 height 13
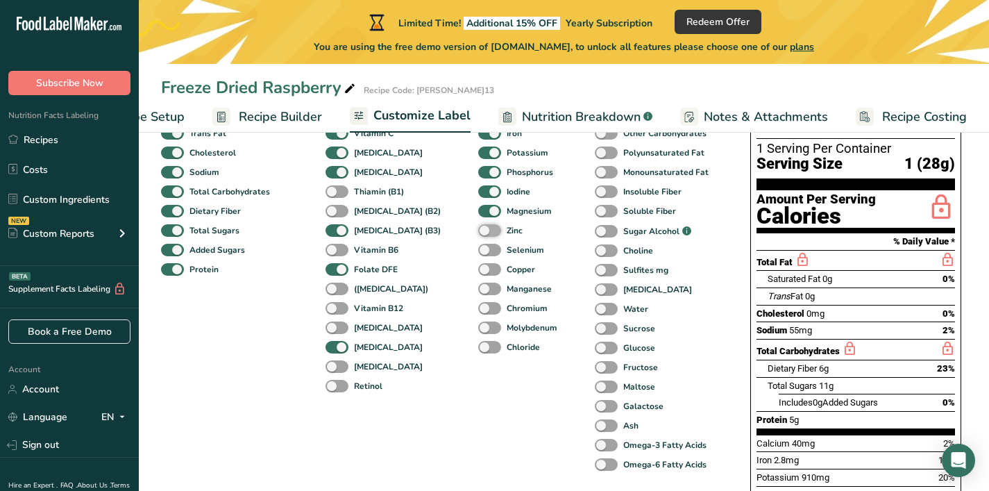
click at [478, 231] on input "Zinc" at bounding box center [482, 230] width 9 height 9
checkbox input "true"
click at [478, 253] on span at bounding box center [489, 250] width 23 height 13
click at [478, 253] on input "Selenium" at bounding box center [482, 249] width 9 height 9
checkbox input "true"
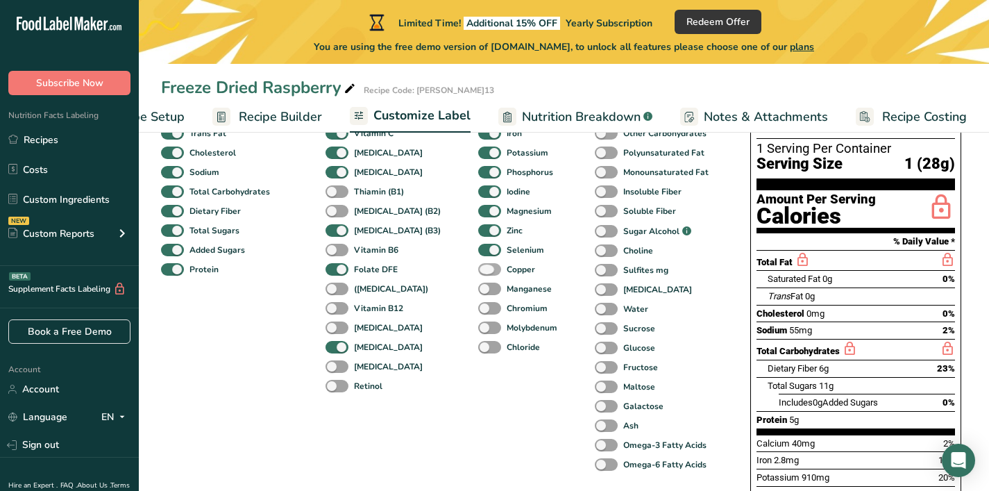
click at [478, 269] on span at bounding box center [489, 269] width 23 height 13
click at [478, 269] on input "Copper" at bounding box center [482, 268] width 9 height 9
checkbox input "true"
click at [478, 289] on span at bounding box center [489, 288] width 23 height 13
click at [478, 289] on input "Manganese" at bounding box center [482, 288] width 9 height 9
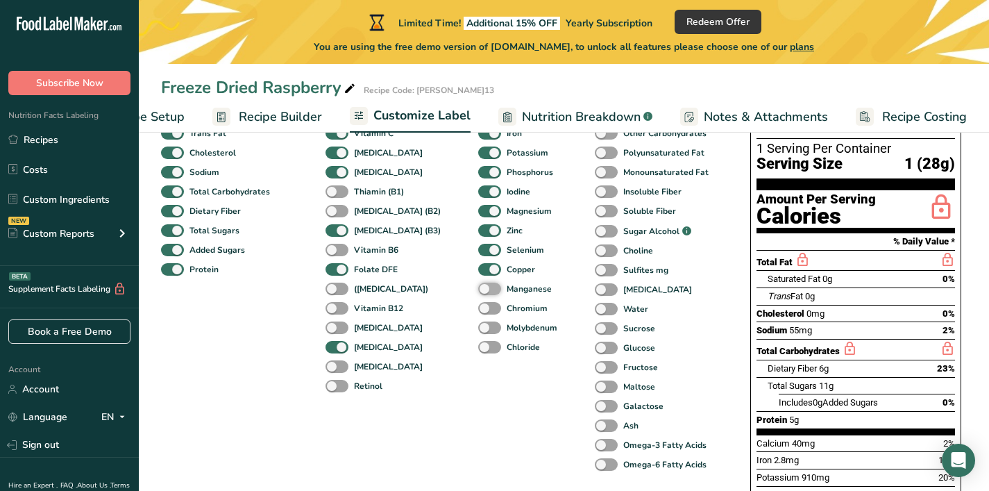
checkbox input "true"
click at [478, 305] on span at bounding box center [489, 308] width 23 height 13
click at [478, 305] on input "Chromium" at bounding box center [482, 307] width 9 height 9
checkbox input "true"
click at [478, 329] on span at bounding box center [489, 327] width 23 height 13
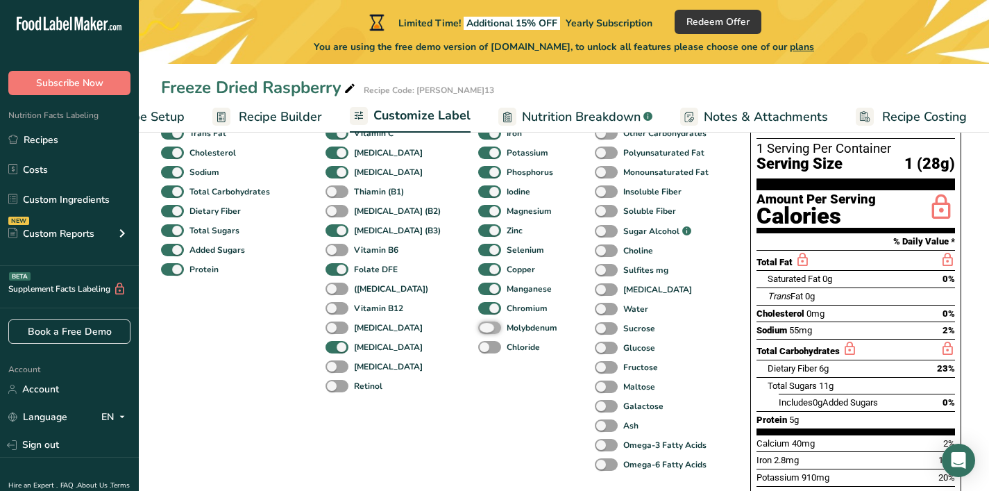
click at [478, 329] on input "Molybdenum" at bounding box center [482, 327] width 9 height 9
checkbox input "true"
click at [478, 343] on div "Chloride" at bounding box center [488, 346] width 21 height 19
click at [478, 353] on span at bounding box center [489, 347] width 23 height 13
click at [478, 351] on input "Chloride" at bounding box center [482, 346] width 9 height 9
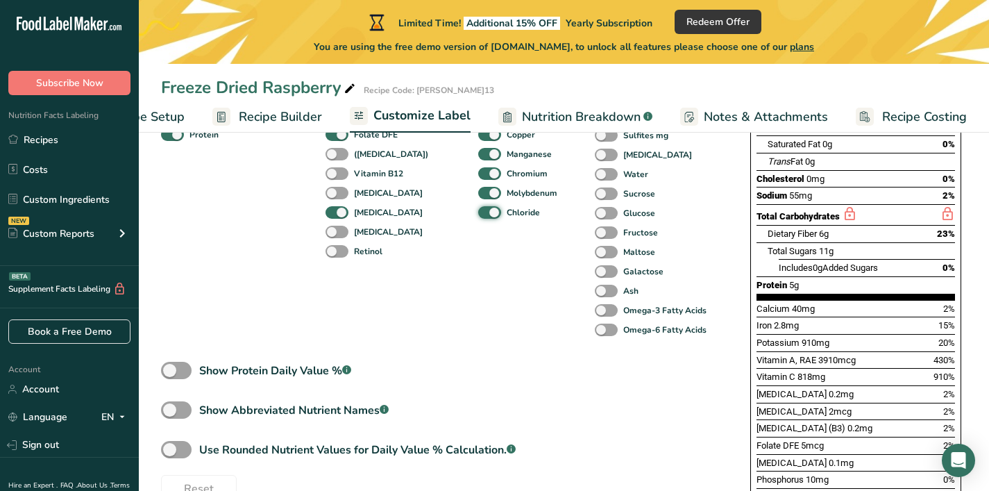
scroll to position [316, 0]
click at [478, 219] on label "Chloride" at bounding box center [509, 211] width 62 height 13
click at [478, 216] on input "Chloride" at bounding box center [482, 211] width 9 height 9
checkbox input "false"
click at [501, 196] on span "Molybdenum" at bounding box center [529, 192] width 56 height 12
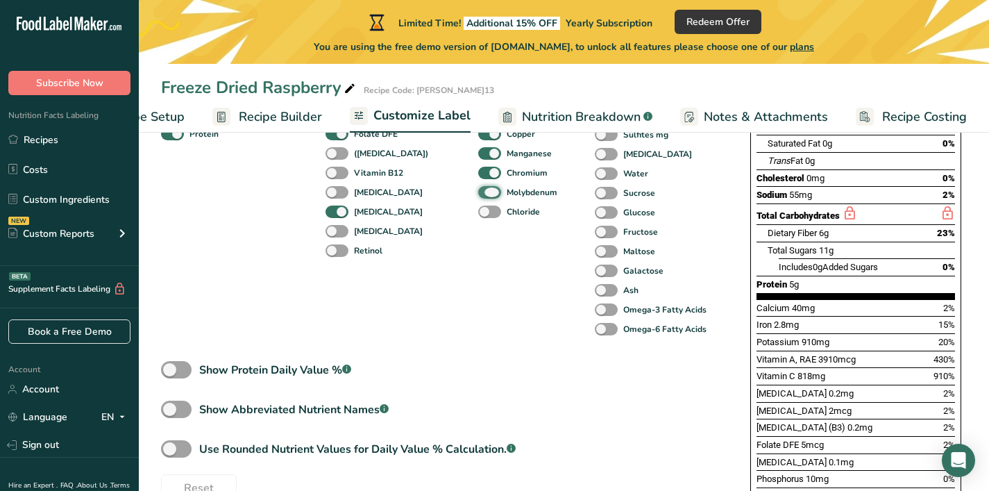
click at [484, 196] on input "Molybdenum" at bounding box center [482, 191] width 9 height 9
checkbox input "false"
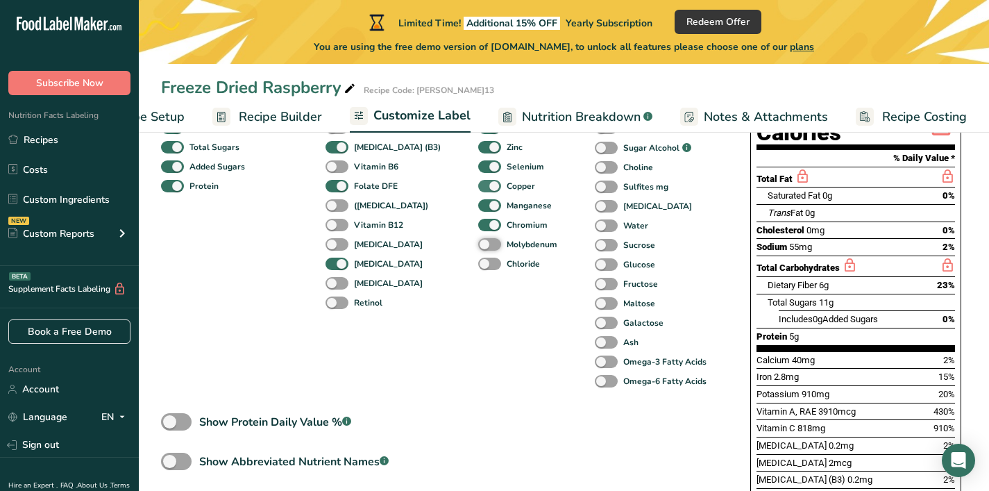
scroll to position [249, 0]
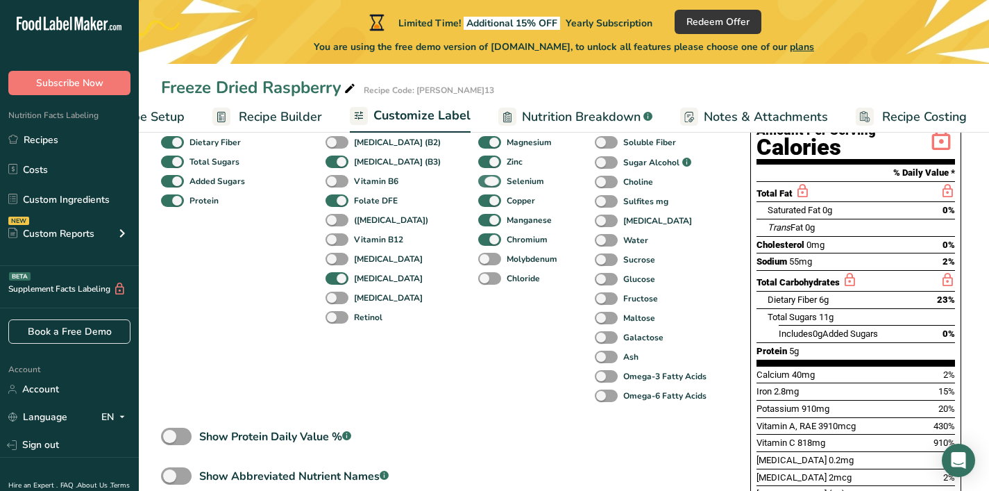
click at [478, 184] on span at bounding box center [489, 181] width 23 height 13
click at [478, 184] on input "Selenium" at bounding box center [482, 180] width 9 height 9
checkbox input "false"
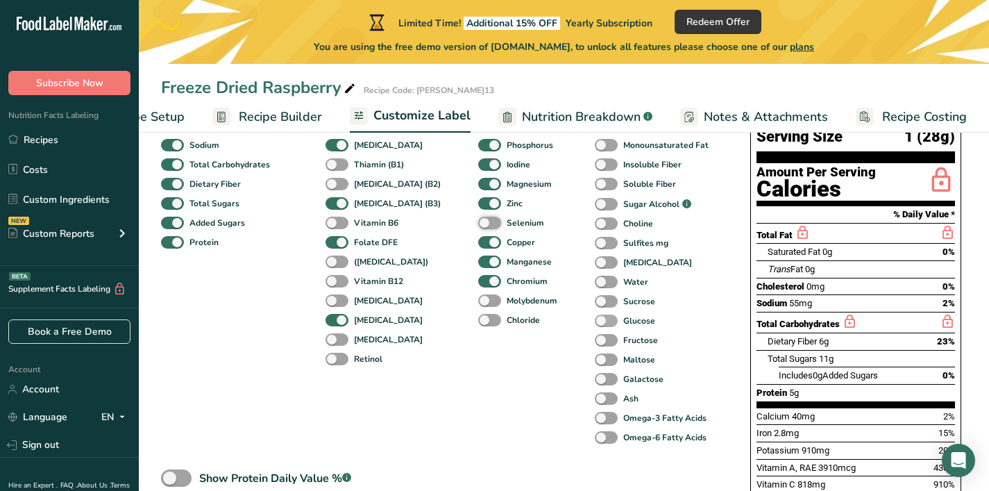
scroll to position [178, 0]
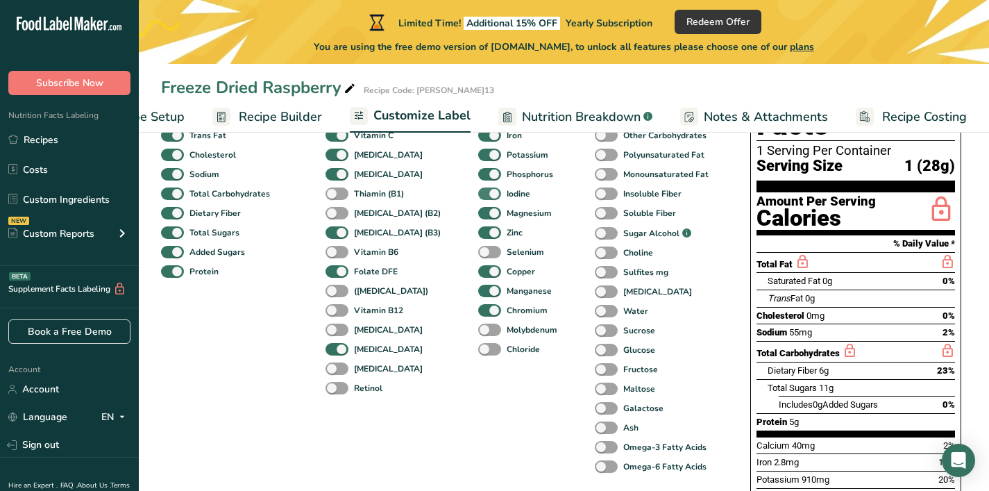
click at [478, 196] on span at bounding box center [489, 193] width 23 height 13
click at [478, 196] on input "Iodine" at bounding box center [482, 193] width 9 height 9
checkbox input "false"
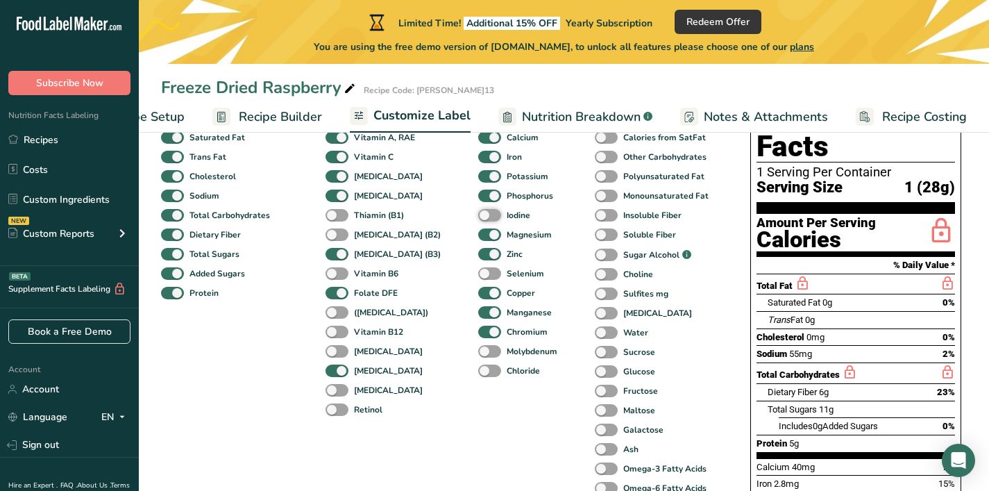
scroll to position [142, 0]
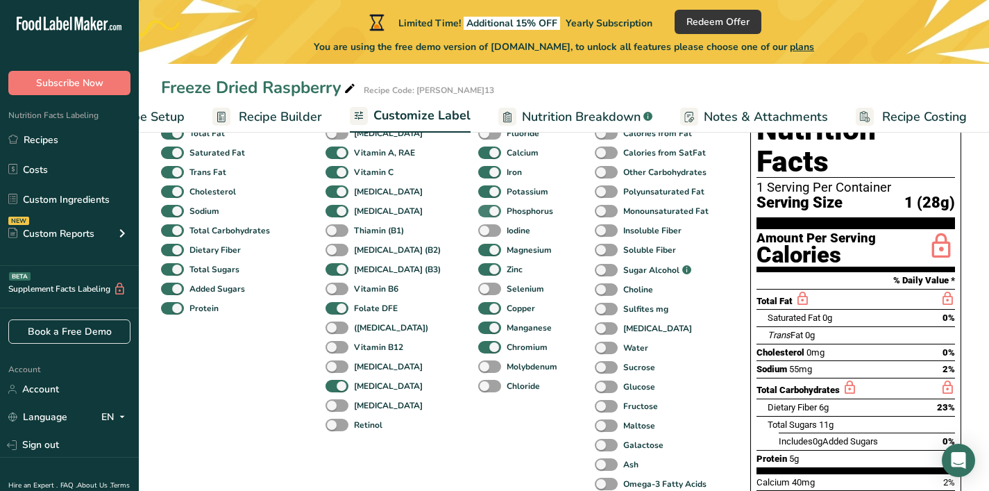
click at [501, 212] on span "Phosphorus" at bounding box center [527, 211] width 52 height 12
click at [480, 212] on input "Phosphorus" at bounding box center [482, 210] width 9 height 9
checkbox input "false"
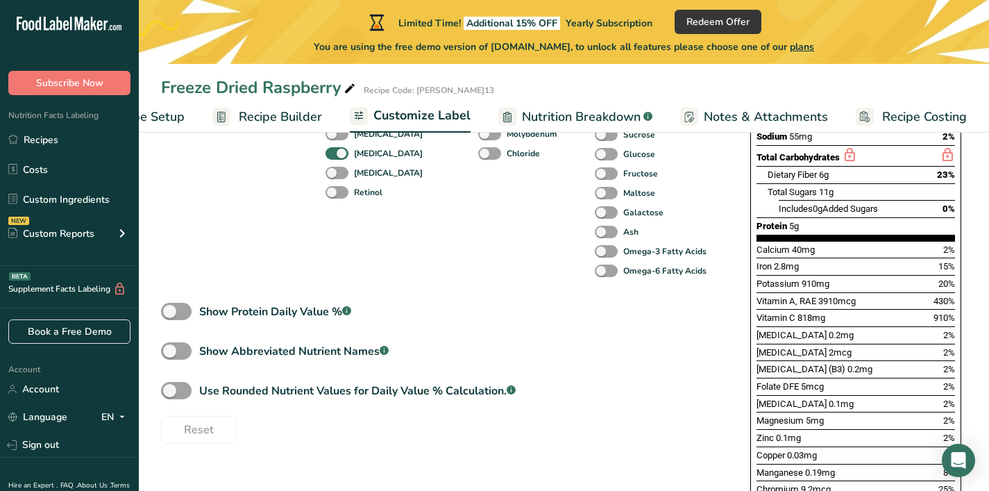
scroll to position [448, 0]
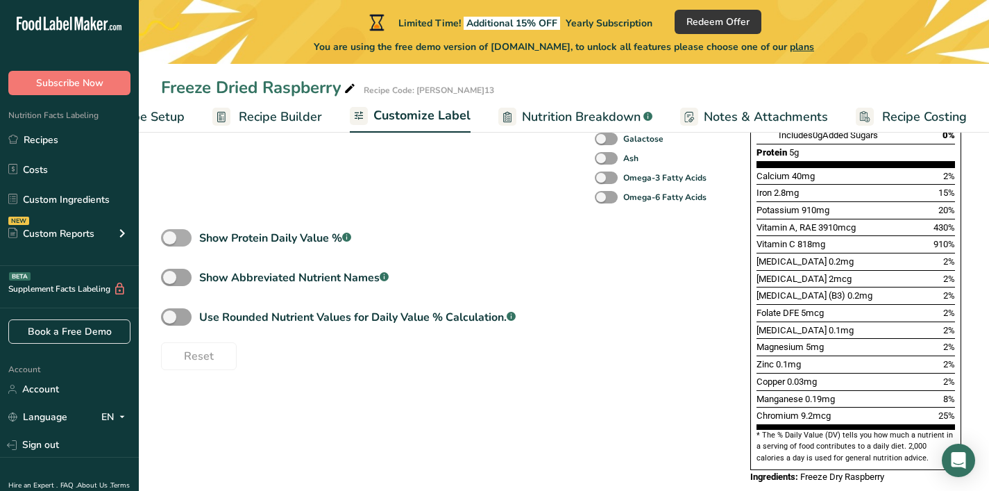
click at [176, 244] on span at bounding box center [176, 237] width 31 height 17
click at [170, 242] on input "Show Protein Daily Value % .a-a{fill:#347362;}.b-a{fill:#fff;}" at bounding box center [165, 237] width 9 height 9
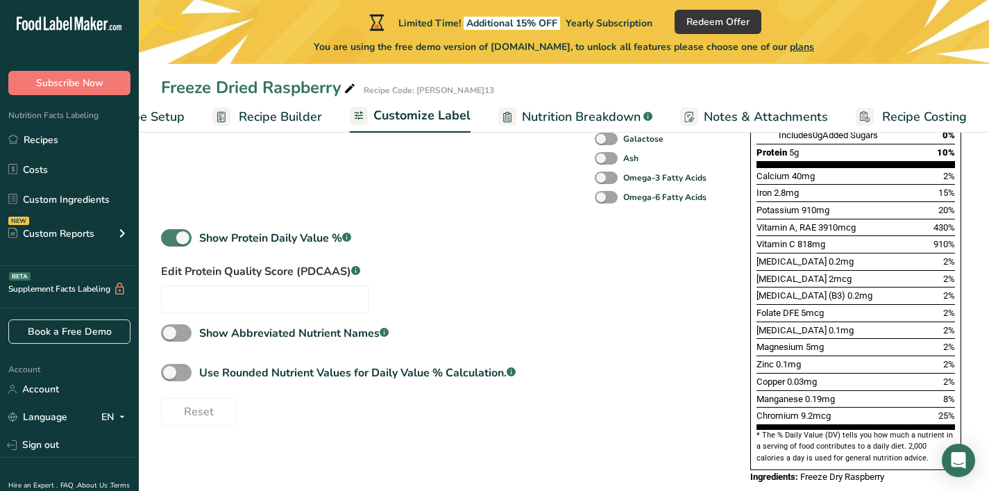
click at [174, 243] on span at bounding box center [176, 237] width 31 height 17
click at [170, 242] on input "Show Protein Daily Value % .a-a{fill:#347362;}.b-a{fill:#fff;}" at bounding box center [165, 237] width 9 height 9
checkbox input "false"
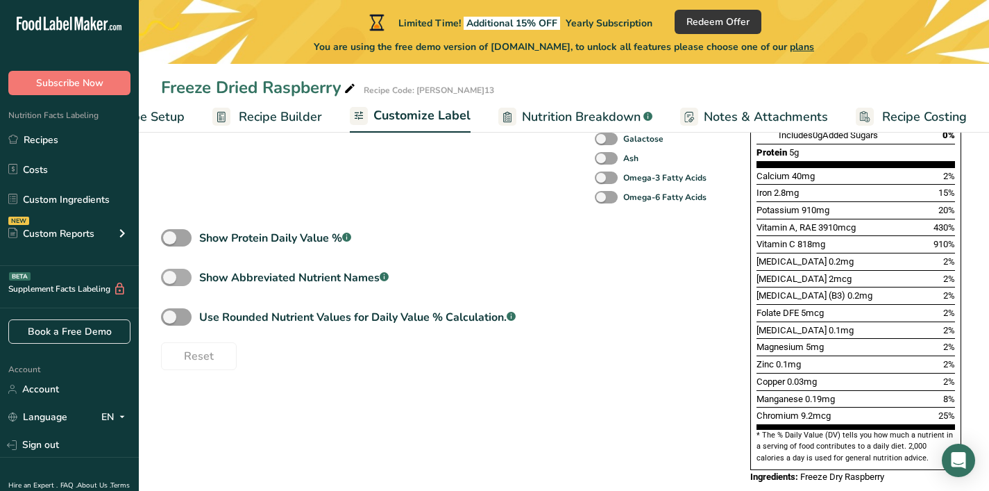
click at [178, 281] on span at bounding box center [176, 277] width 31 height 17
click at [170, 281] on input "Show Abbreviated Nutrient Names .a-a{fill:#347362;}.b-a{fill:#fff;}" at bounding box center [165, 277] width 9 height 9
click at [178, 281] on span at bounding box center [176, 277] width 31 height 17
click at [170, 281] on input "Show Abbreviated Nutrient Names .a-a{fill:#347362;}.b-a{fill:#fff;}" at bounding box center [165, 277] width 9 height 9
click at [178, 279] on span at bounding box center [176, 277] width 31 height 17
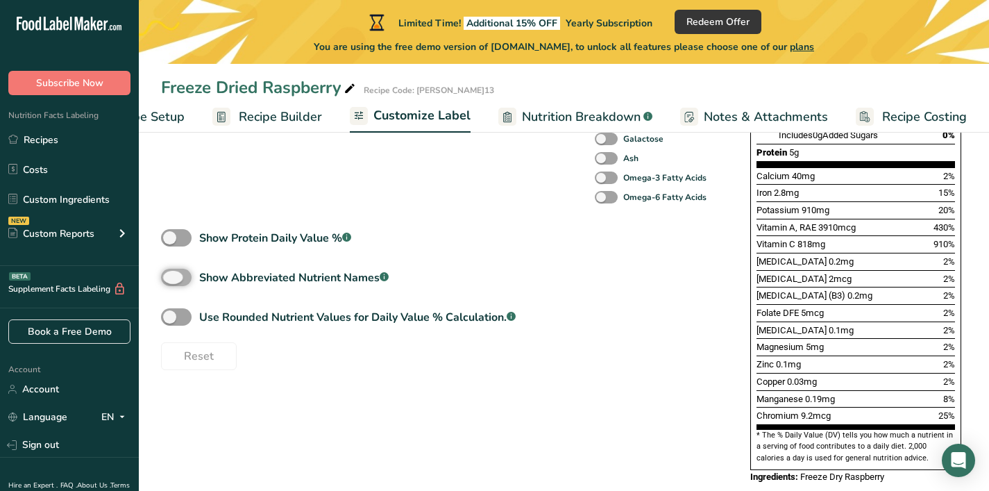
click at [170, 279] on input "Show Abbreviated Nutrient Names .a-a{fill:#347362;}.b-a{fill:#fff;}" at bounding box center [165, 277] width 9 height 9
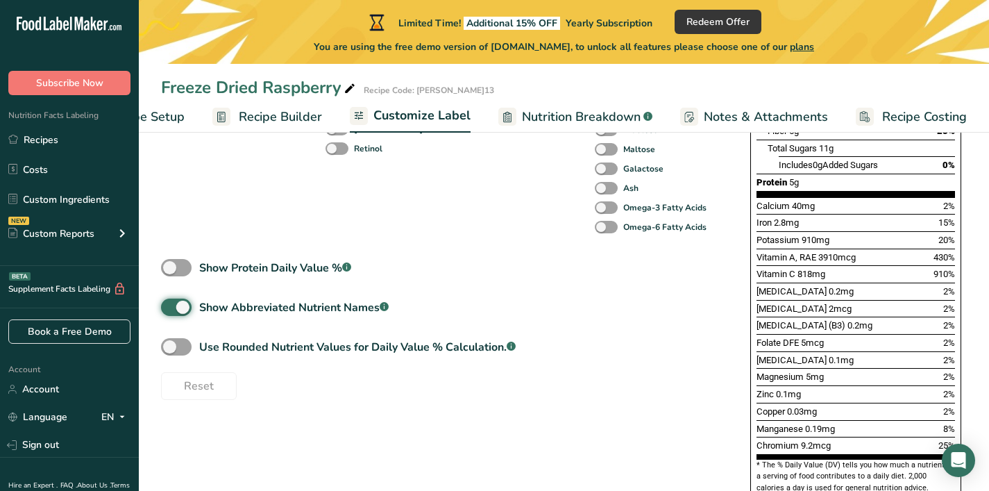
scroll to position [441, 0]
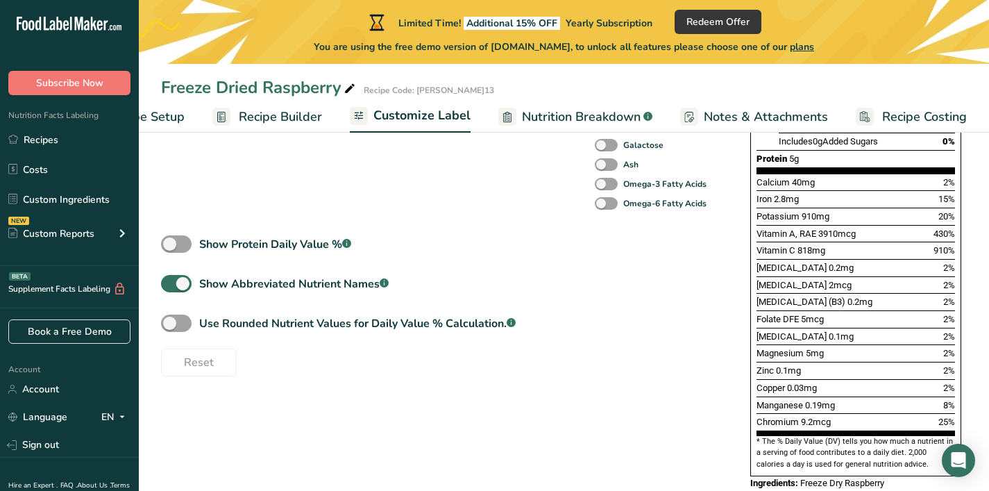
click at [167, 295] on div "Show Abbreviated Nutrient Names .a-a{fill:#347362;}.b-a{fill:#fff;}" at bounding box center [283, 285] width 244 height 20
click at [170, 292] on span at bounding box center [176, 283] width 31 height 17
click at [170, 288] on input "Show Abbreviated Nutrient Names .a-a{fill:#347362;}.b-a{fill:#fff;}" at bounding box center [165, 283] width 9 height 9
checkbox input "false"
click at [174, 322] on span at bounding box center [176, 322] width 31 height 17
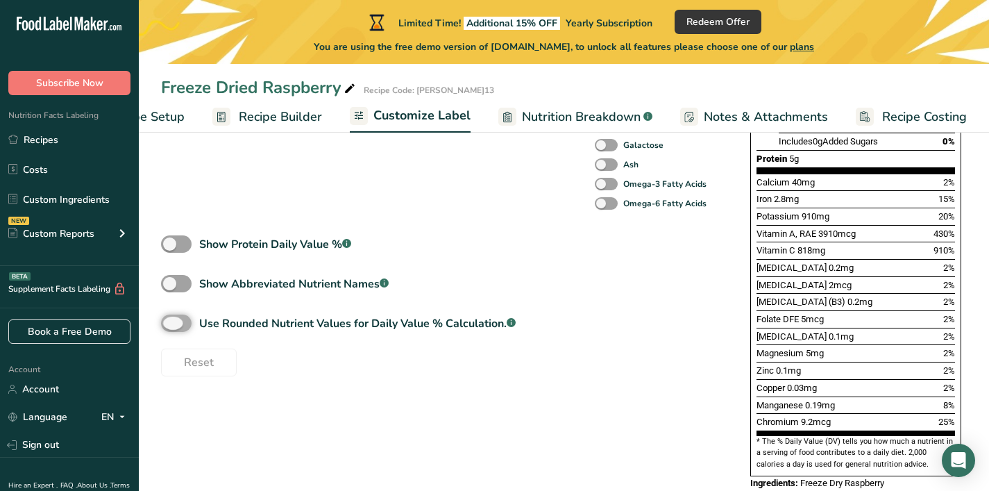
click at [170, 322] on input "Use Rounded Nutrient Values for Daily Value % Calculation. .a-a{fill:#347362;}.…" at bounding box center [165, 323] width 9 height 9
click at [179, 326] on span at bounding box center [176, 322] width 31 height 17
click at [170, 326] on input "Use Rounded Nutrient Values for Daily Value % Calculation. .a-a{fill:#347362;}.…" at bounding box center [165, 323] width 9 height 9
click at [190, 323] on span at bounding box center [176, 322] width 31 height 17
click at [170, 323] on input "Use Rounded Nutrient Values for Daily Value % Calculation. .a-a{fill:#347362;}.…" at bounding box center [165, 323] width 9 height 9
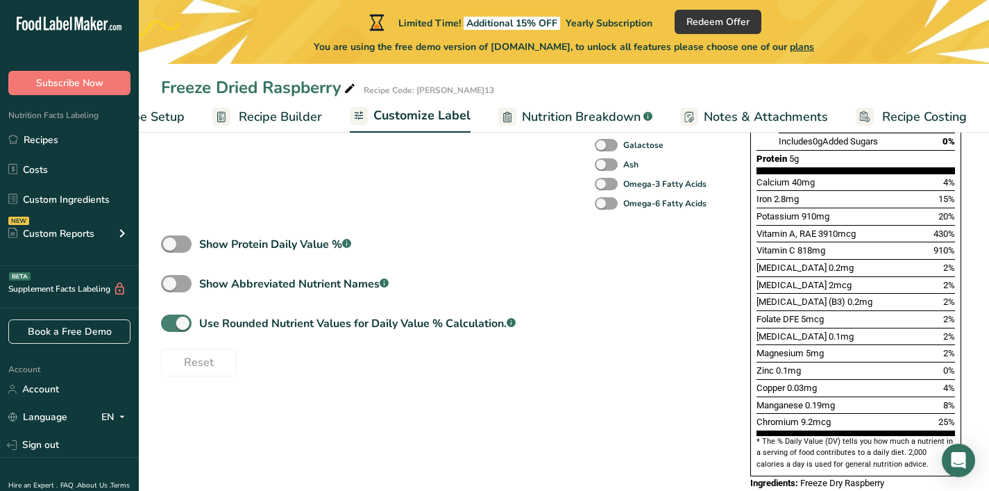
click at [190, 323] on span at bounding box center [176, 322] width 31 height 17
click at [170, 323] on input "Use Rounded Nutrient Values for Daily Value % Calculation. .a-a{fill:#347362;}.…" at bounding box center [165, 323] width 9 height 9
click at [190, 323] on span at bounding box center [176, 322] width 31 height 17
click at [170, 323] on input "Use Rounded Nutrient Values for Daily Value % Calculation. .a-a{fill:#347362;}.…" at bounding box center [165, 323] width 9 height 9
click at [190, 323] on span at bounding box center [176, 322] width 31 height 17
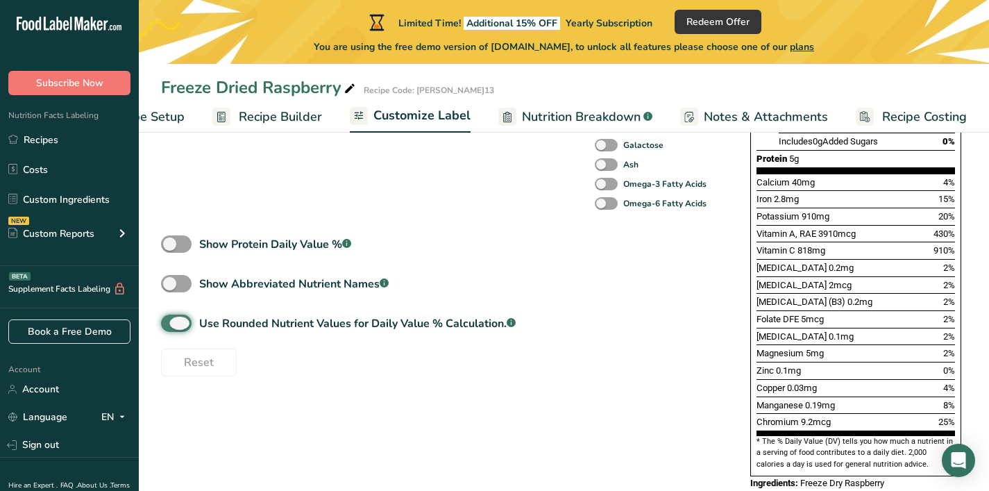
click at [170, 323] on input "Use Rounded Nutrient Values for Daily Value % Calculation. .a-a{fill:#347362;}.…" at bounding box center [165, 323] width 9 height 9
click at [190, 323] on span at bounding box center [176, 322] width 31 height 17
click at [170, 323] on input "Use Rounded Nutrient Values for Daily Value % Calculation. .a-a{fill:#347362;}.…" at bounding box center [165, 323] width 9 height 9
click at [190, 323] on span at bounding box center [176, 322] width 31 height 17
click at [170, 323] on input "Use Rounded Nutrient Values for Daily Value % Calculation. .a-a{fill:#347362;}.…" at bounding box center [165, 323] width 9 height 9
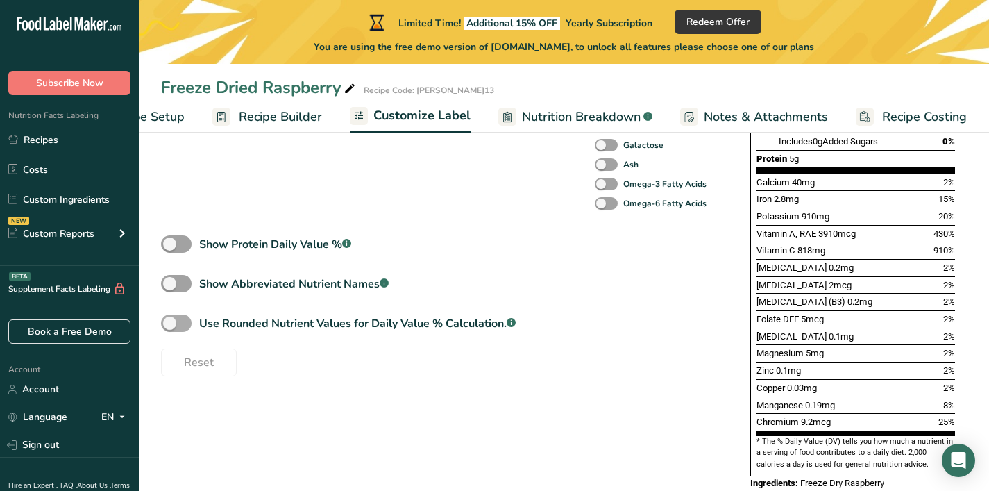
click at [190, 323] on span at bounding box center [176, 322] width 31 height 17
click at [170, 323] on input "Use Rounded Nutrient Values for Daily Value % Calculation. .a-a{fill:#347362;}.…" at bounding box center [165, 323] width 9 height 9
click at [190, 323] on span at bounding box center [176, 322] width 31 height 17
click at [170, 323] on input "Use Rounded Nutrient Values for Daily Value % Calculation. .a-a{fill:#347362;}.…" at bounding box center [165, 323] width 9 height 9
checkbox input "false"
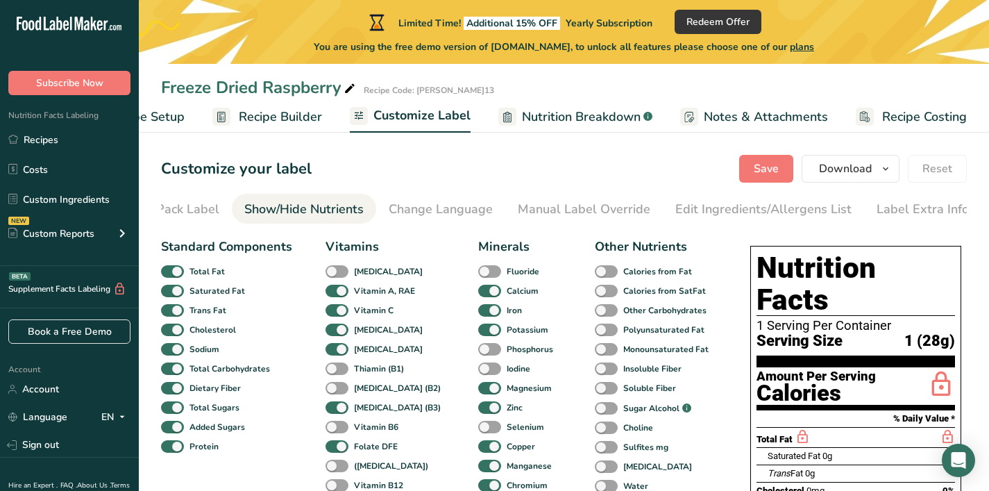
scroll to position [0, 0]
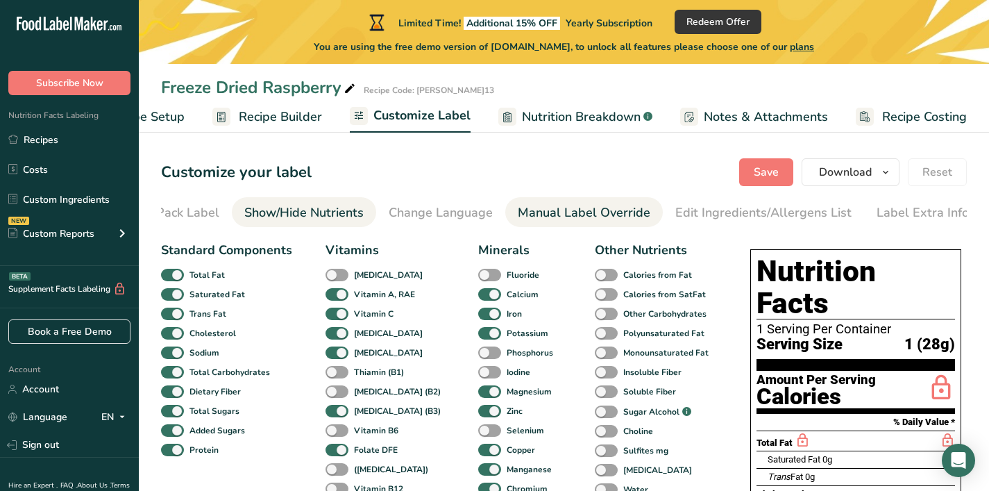
click at [579, 212] on div "Manual Label Override" at bounding box center [584, 212] width 133 height 19
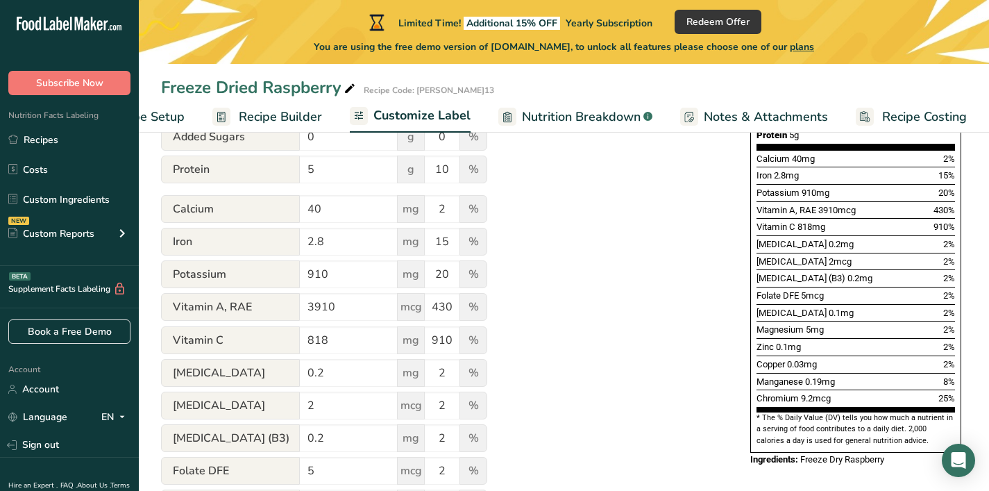
scroll to position [464, 0]
click at [416, 314] on span "mcg" at bounding box center [411, 308] width 28 height 28
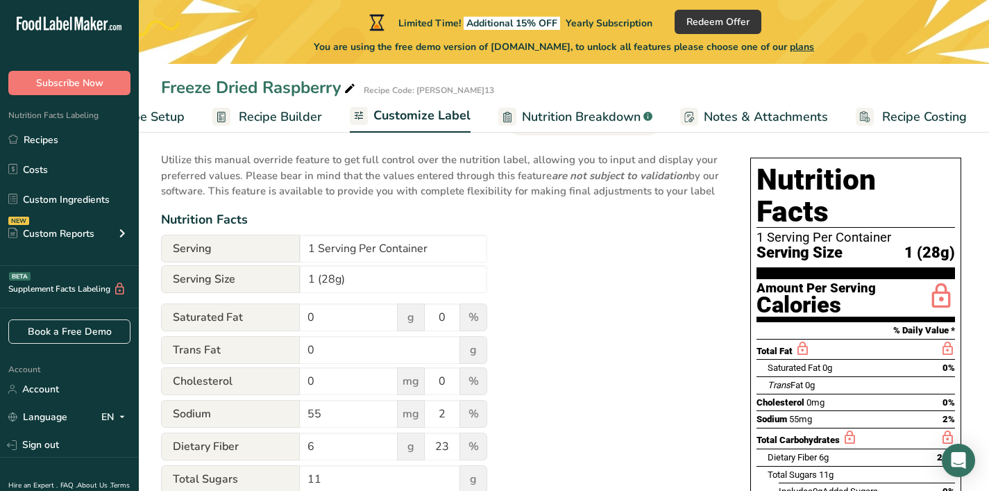
scroll to position [0, 0]
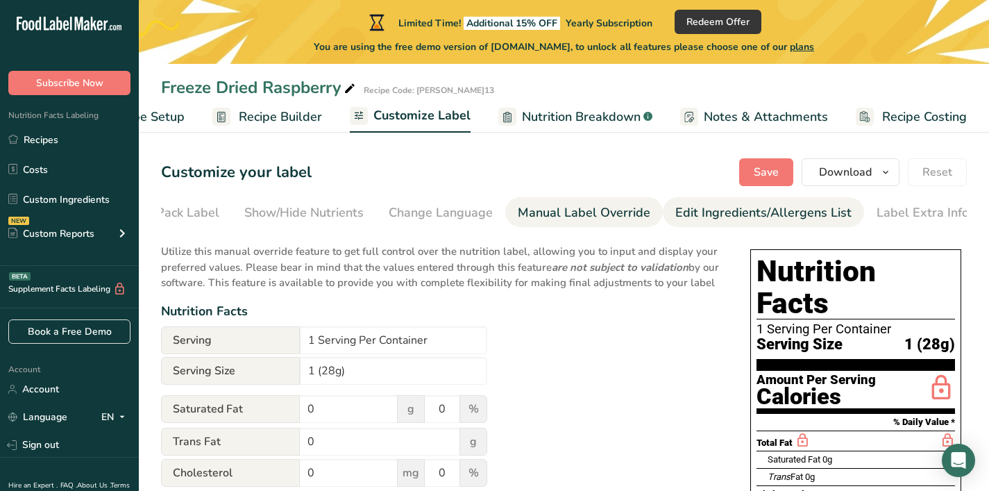
click at [677, 219] on div "Edit Ingredients/Allergens List" at bounding box center [763, 212] width 176 height 19
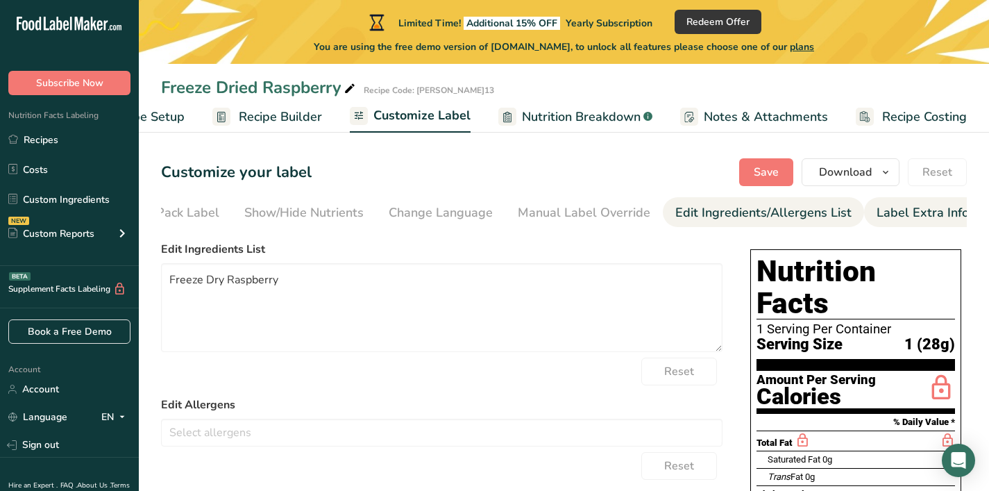
click at [877, 208] on div "Label Extra Info" at bounding box center [923, 212] width 92 height 19
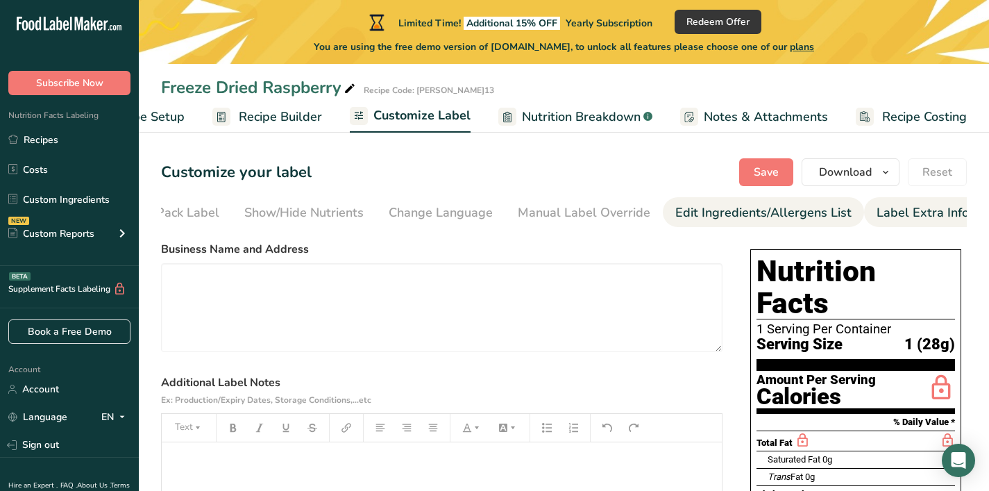
click at [798, 213] on div "Edit Ingredients/Allergens List" at bounding box center [763, 212] width 176 height 19
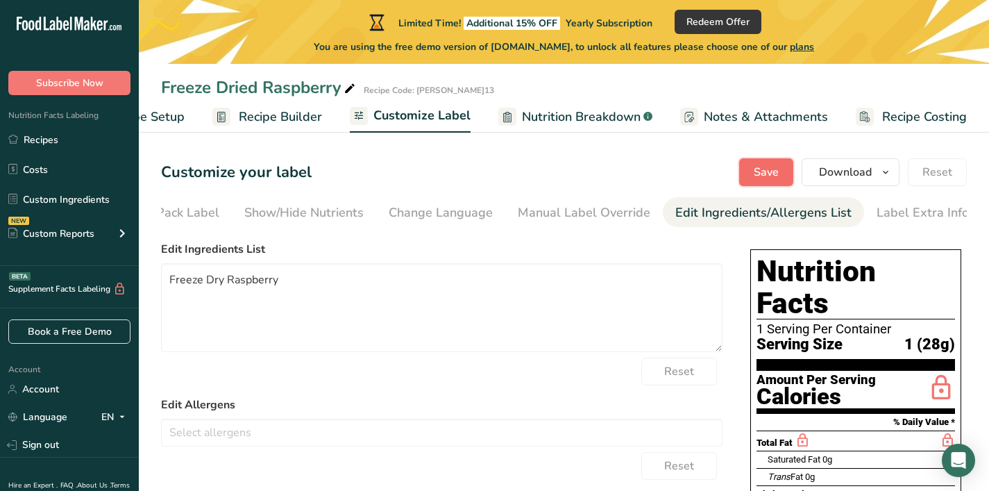
click at [769, 176] on span "Save" at bounding box center [766, 172] width 25 height 17
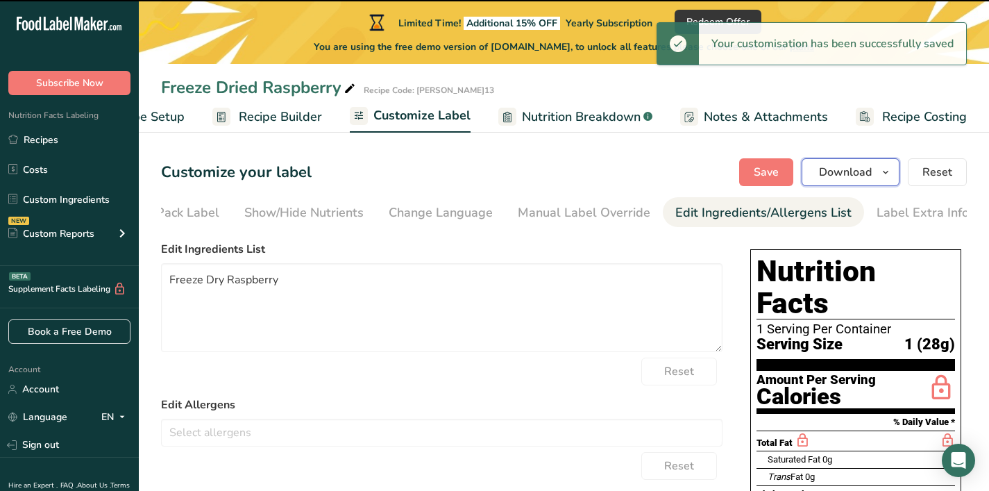
click at [842, 175] on span "Download" at bounding box center [845, 172] width 53 height 17
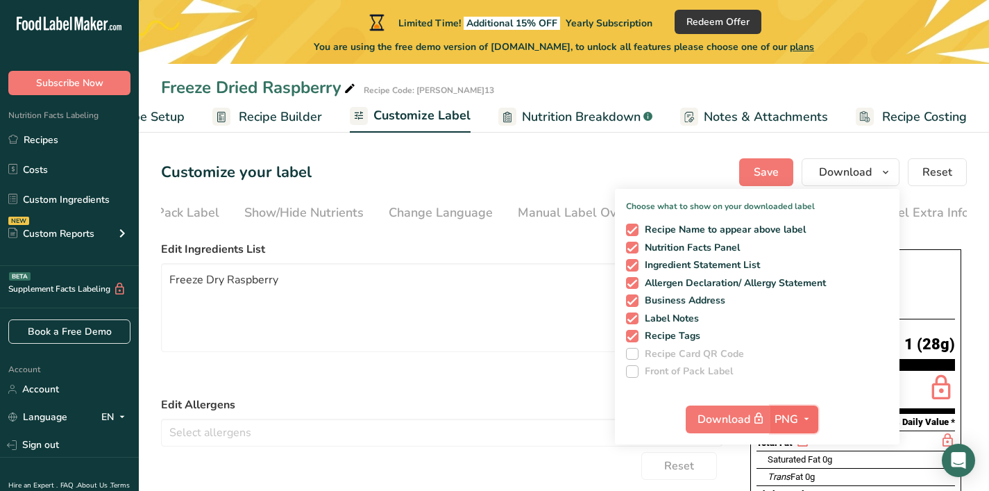
click at [804, 420] on icon "button" at bounding box center [806, 418] width 11 height 17
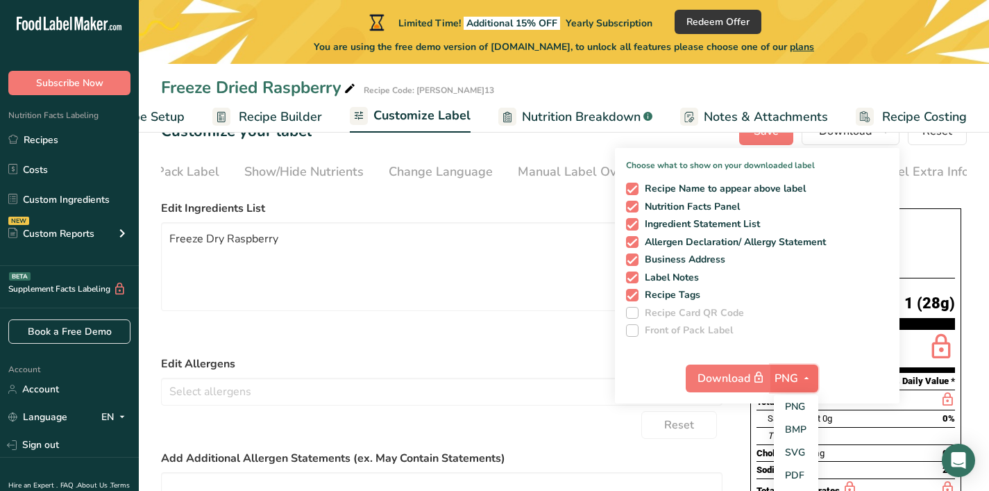
scroll to position [122, 0]
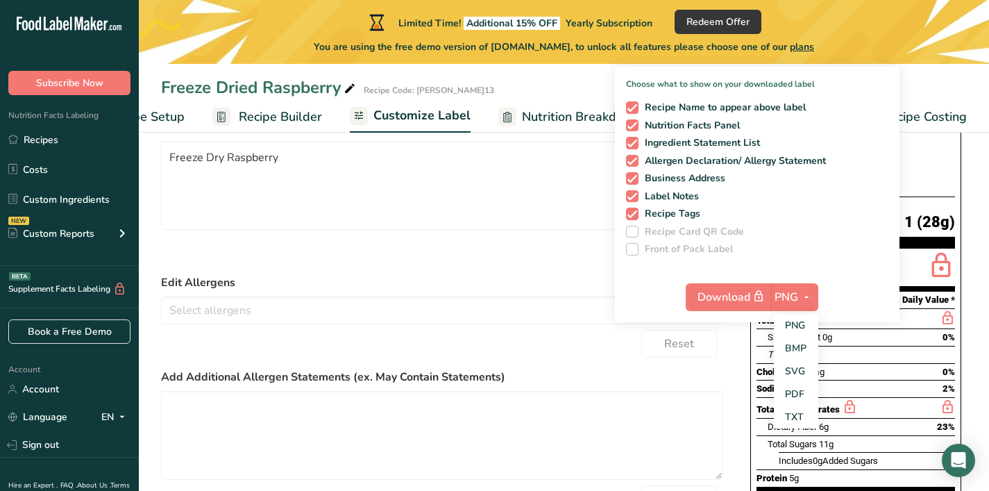
click at [526, 284] on label "Edit Allergens" at bounding box center [442, 282] width 562 height 17
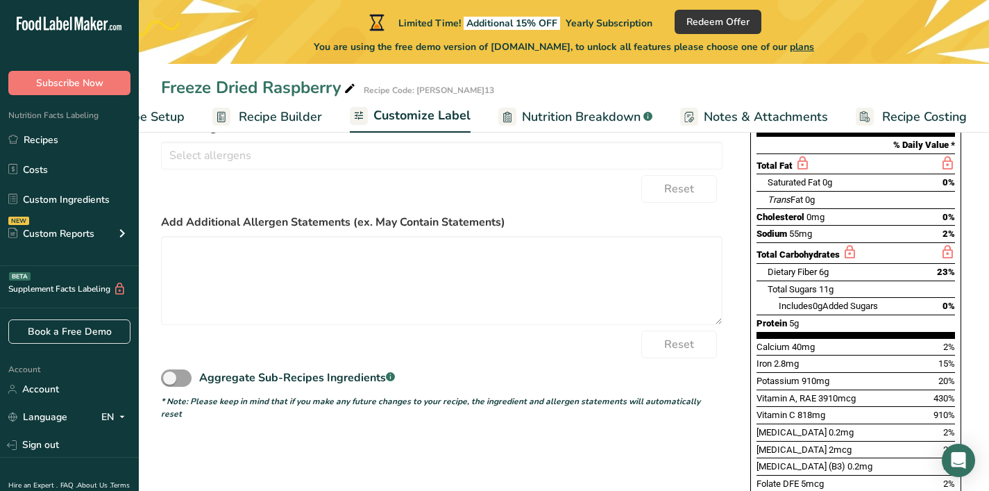
scroll to position [448, 0]
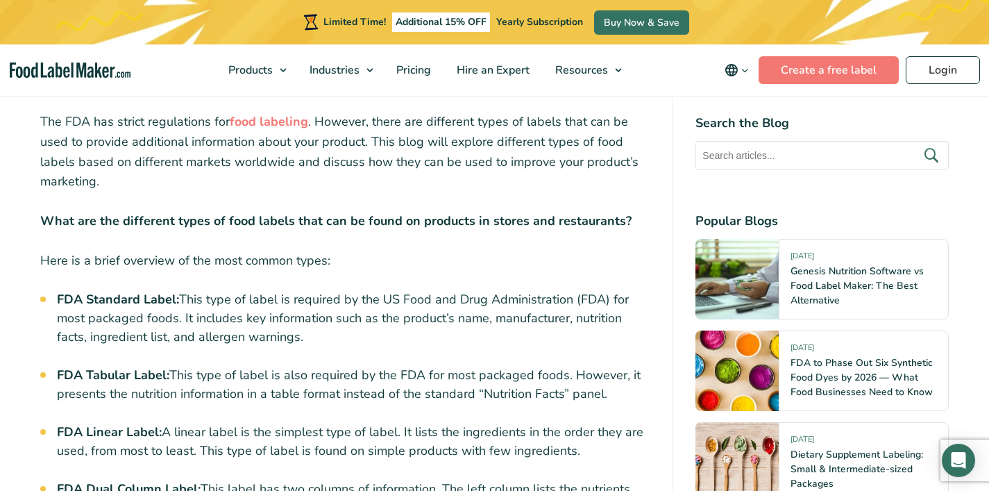
scroll to position [652, 0]
